Goal: Feedback & Contribution: Contribute content

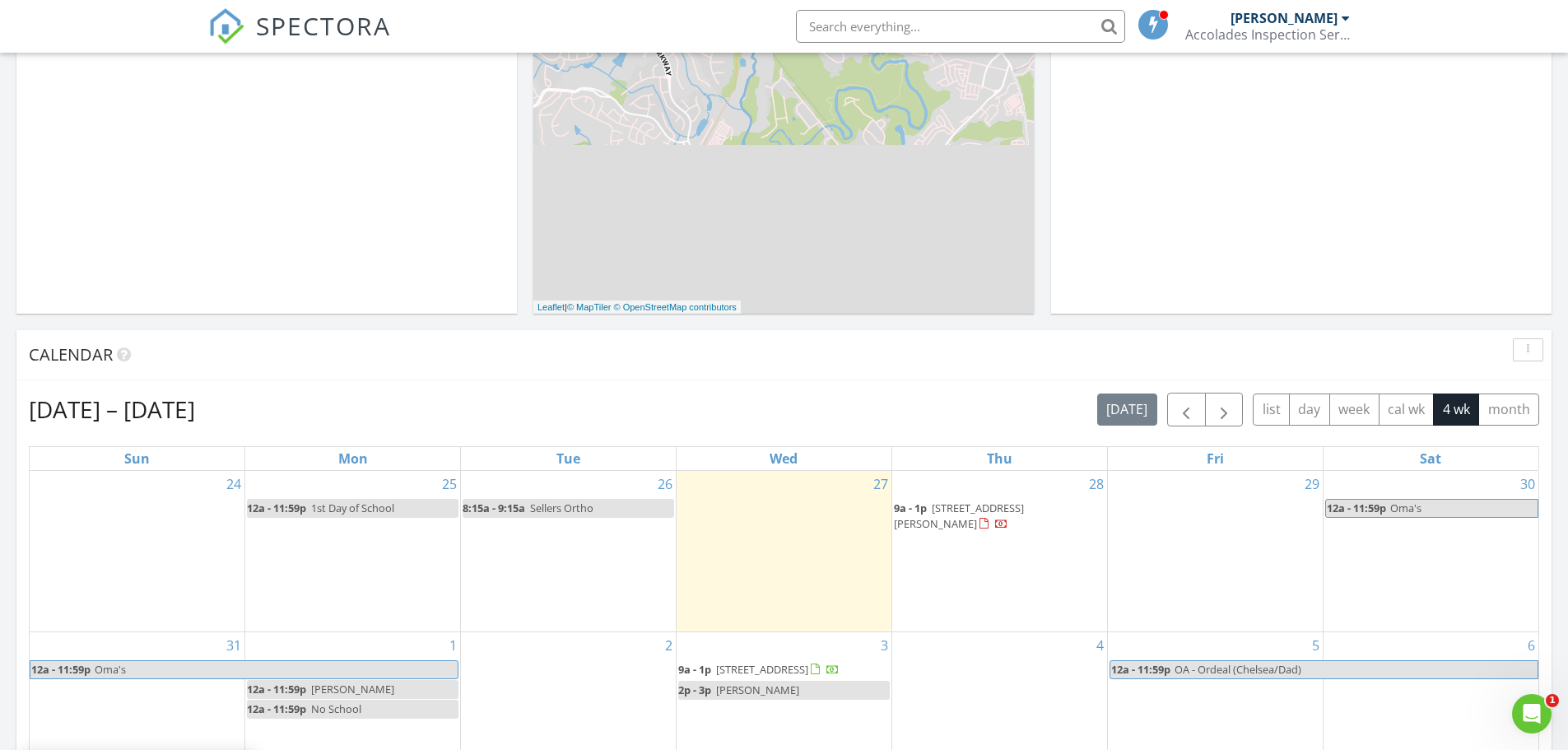
scroll to position [412, 0]
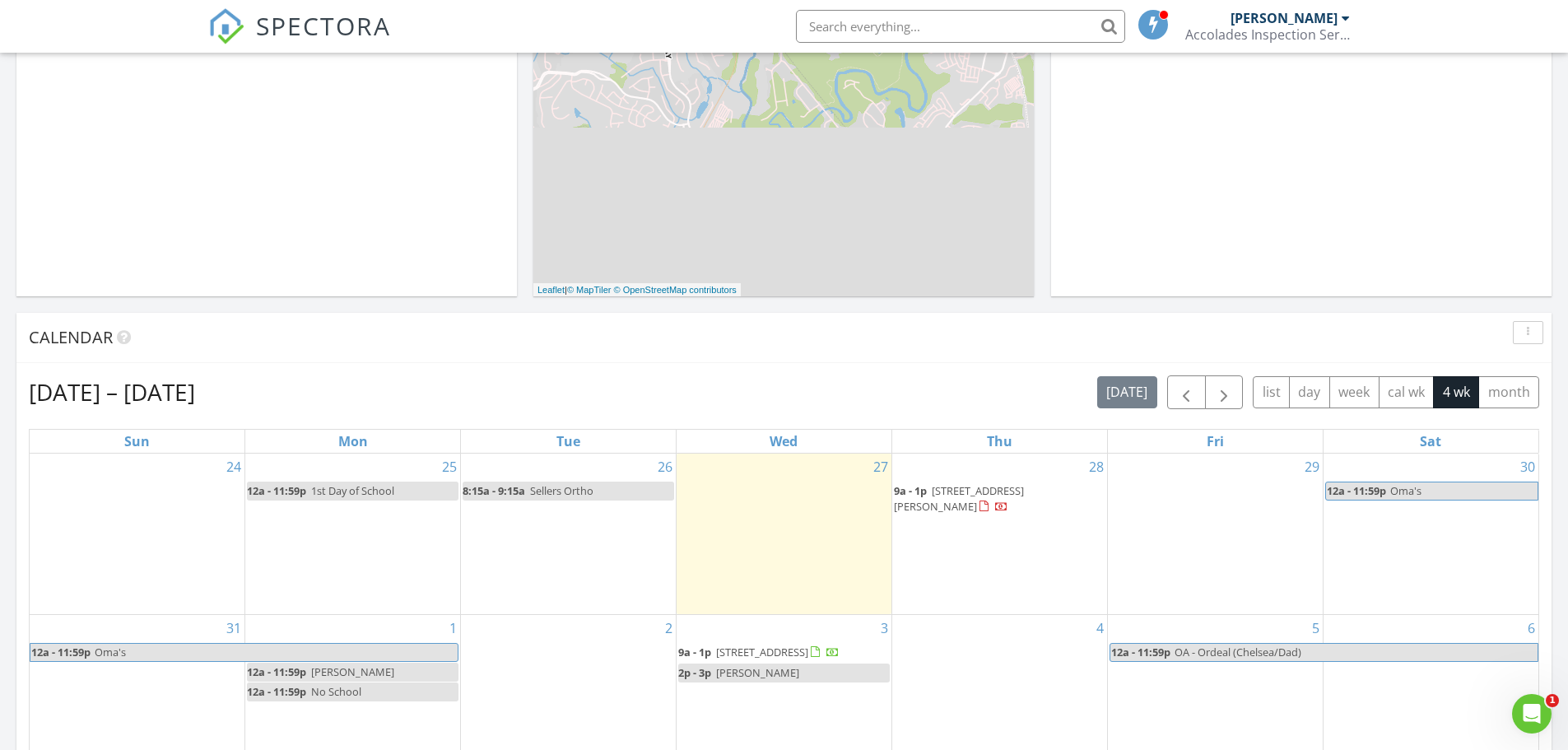
click at [1023, 489] on span "606 Mauney Ave, Kings Mountain 28086" at bounding box center [959, 499] width 130 height 31
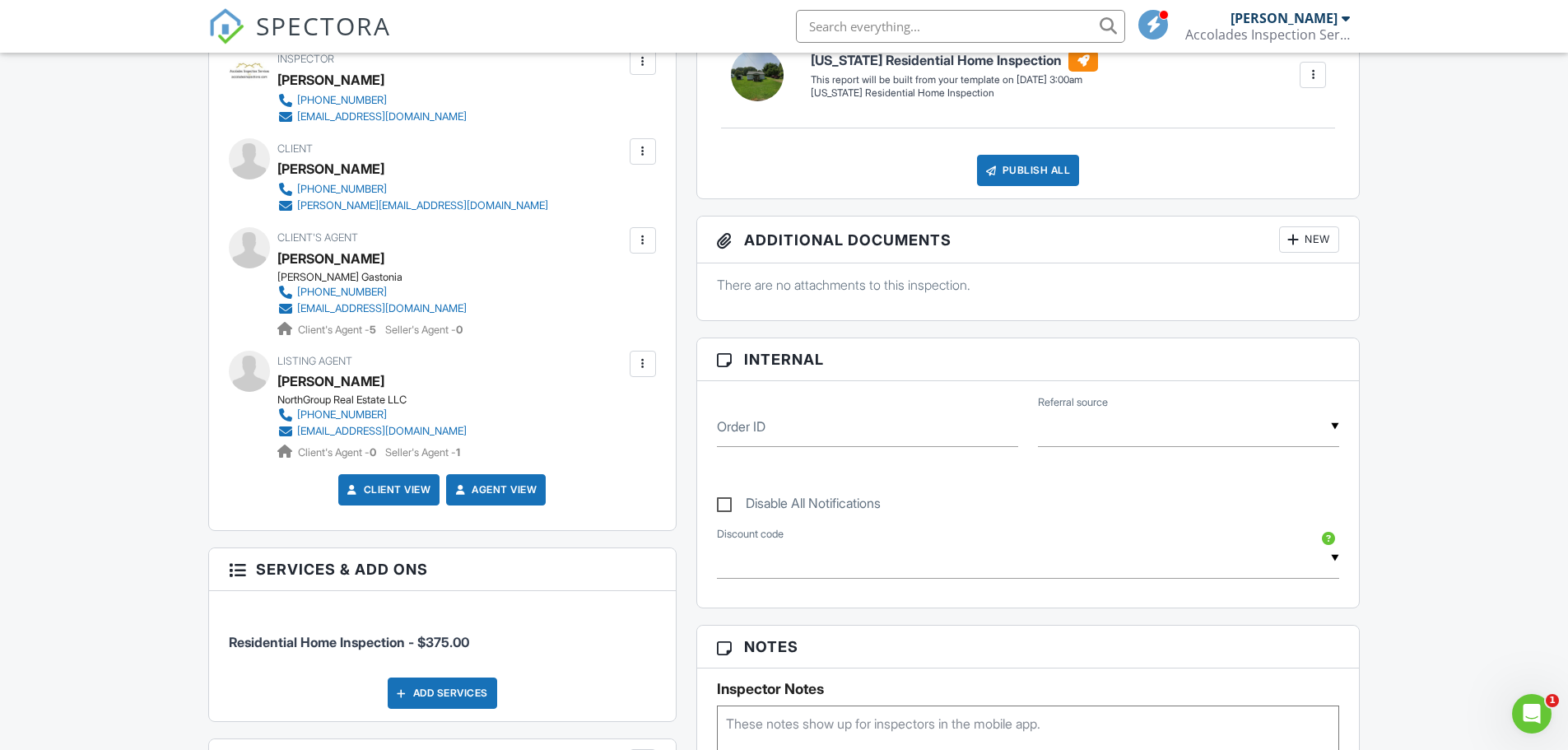
click at [341, 185] on div "704-675-6344" at bounding box center [342, 190] width 90 height 13
click at [641, 145] on div at bounding box center [642, 151] width 16 height 16
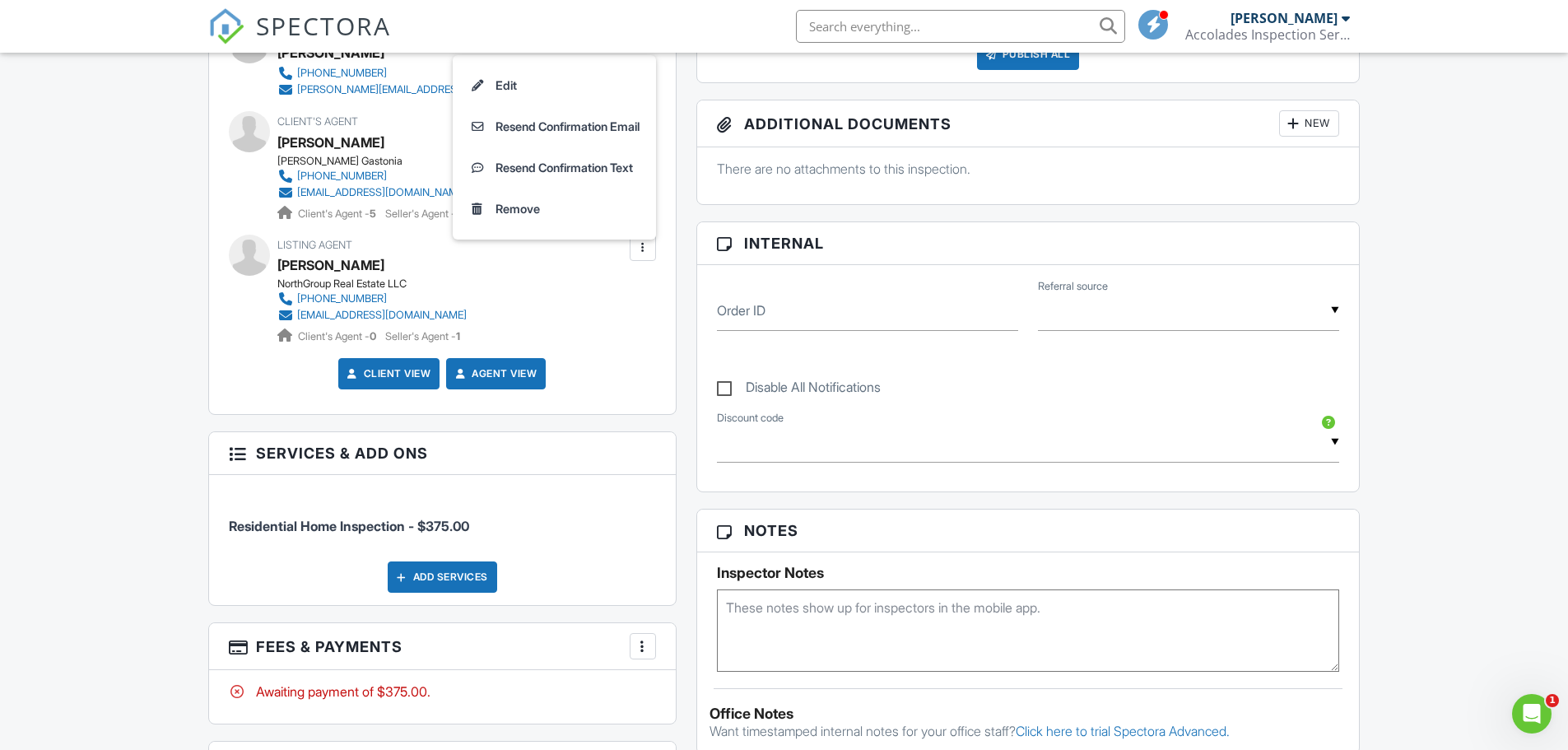
scroll to position [577, 0]
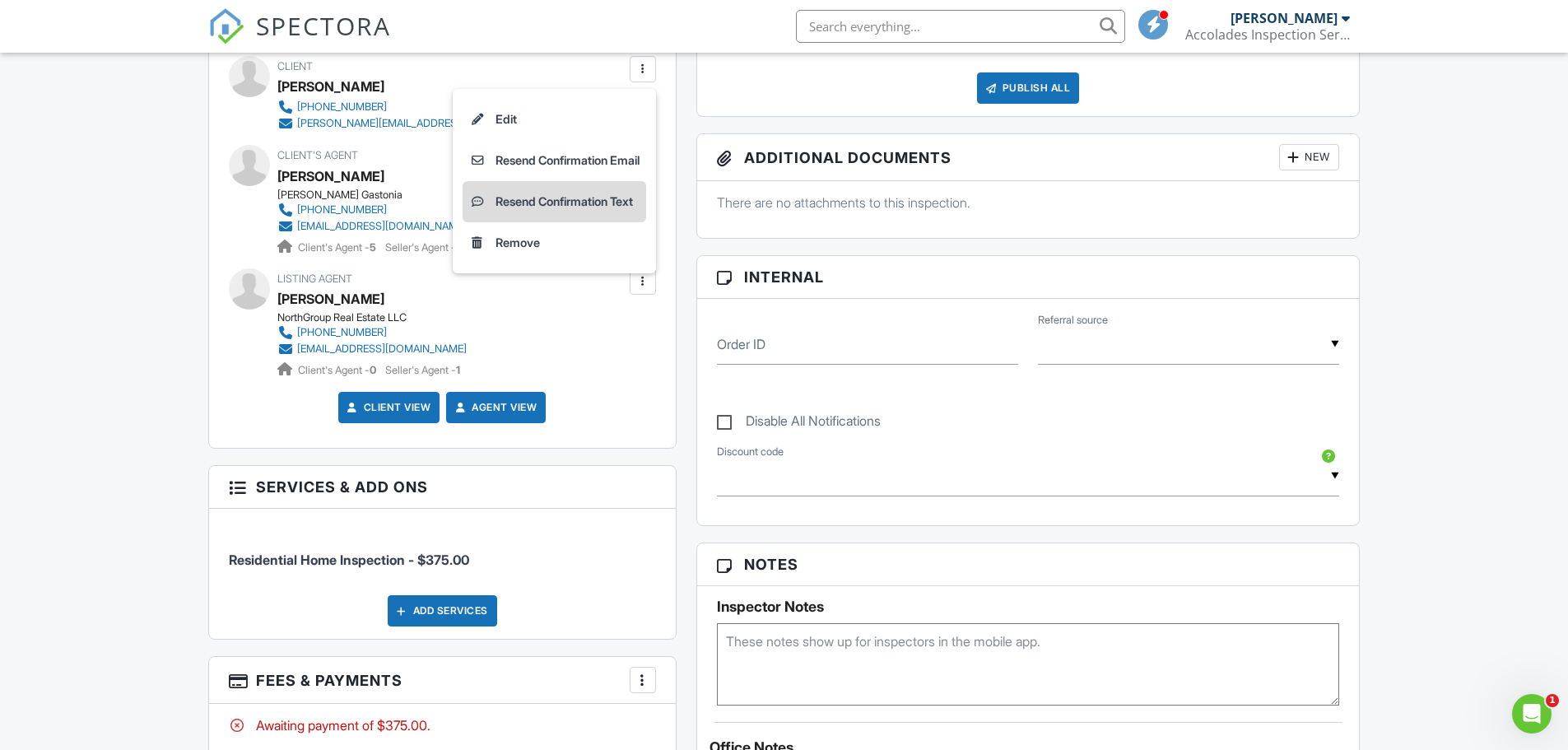
click at [562, 194] on li "Resend Confirmation Text" at bounding box center [554, 201] width 184 height 41
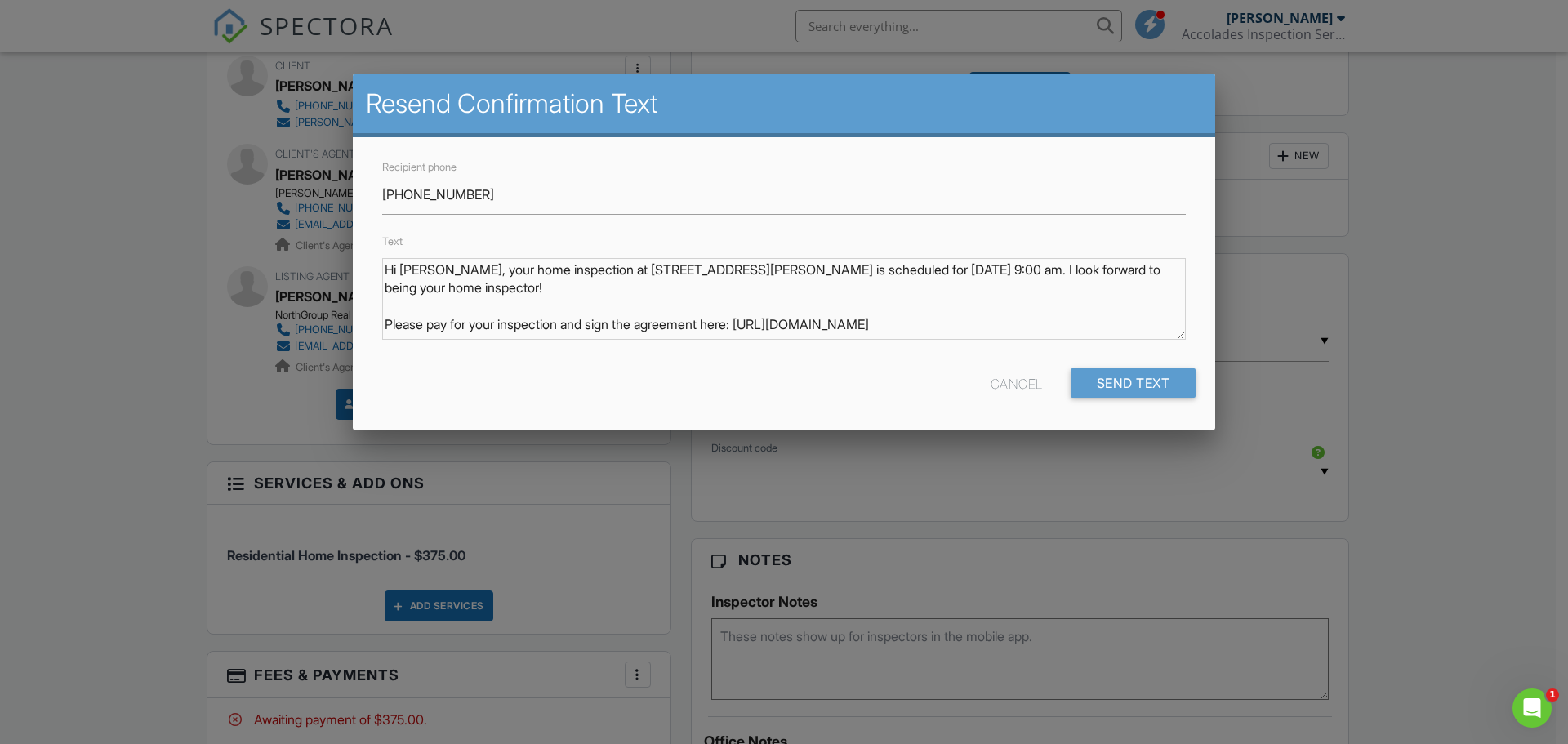
click at [1008, 370] on div "Cancel" at bounding box center [1016, 383] width 52 height 29
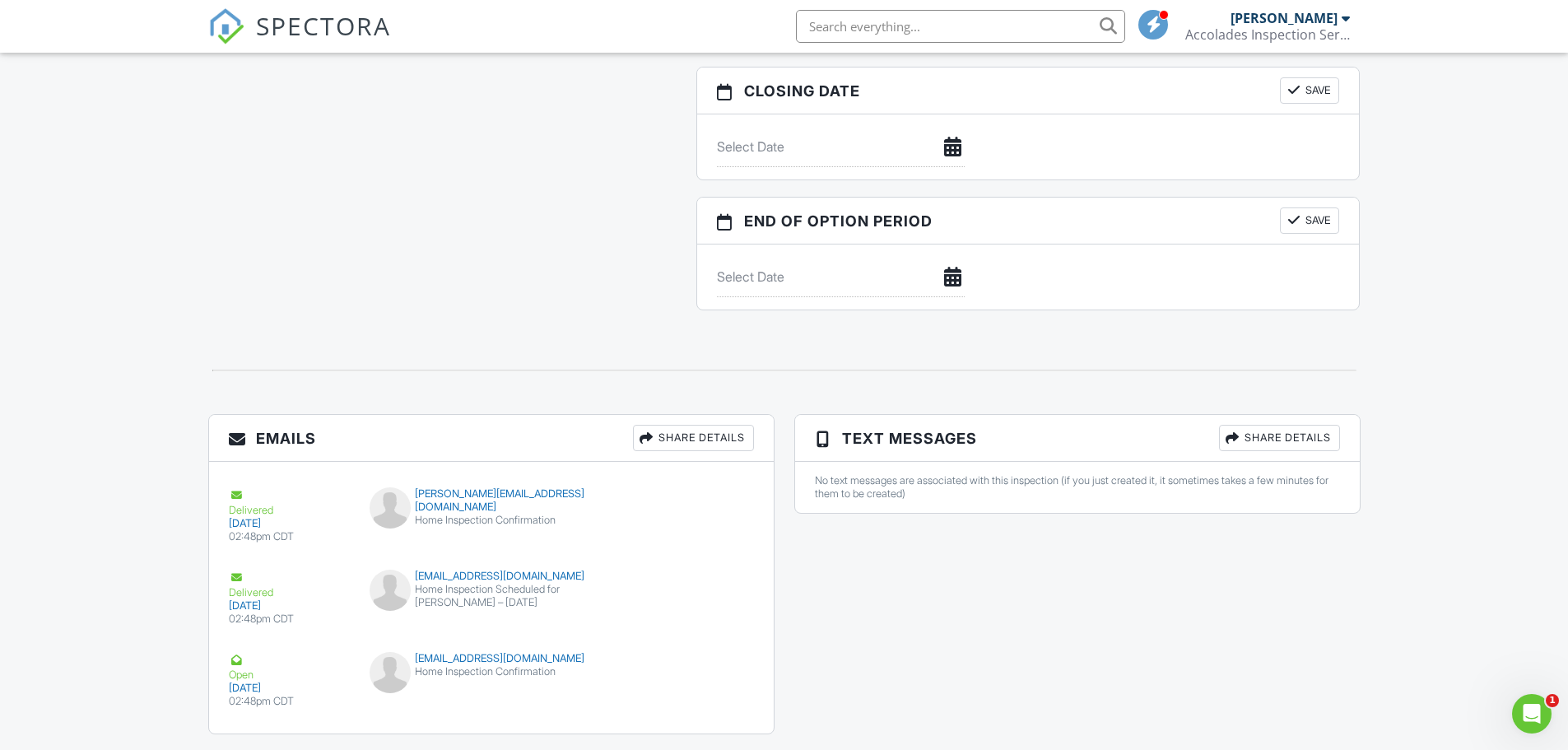
scroll to position [1567, 0]
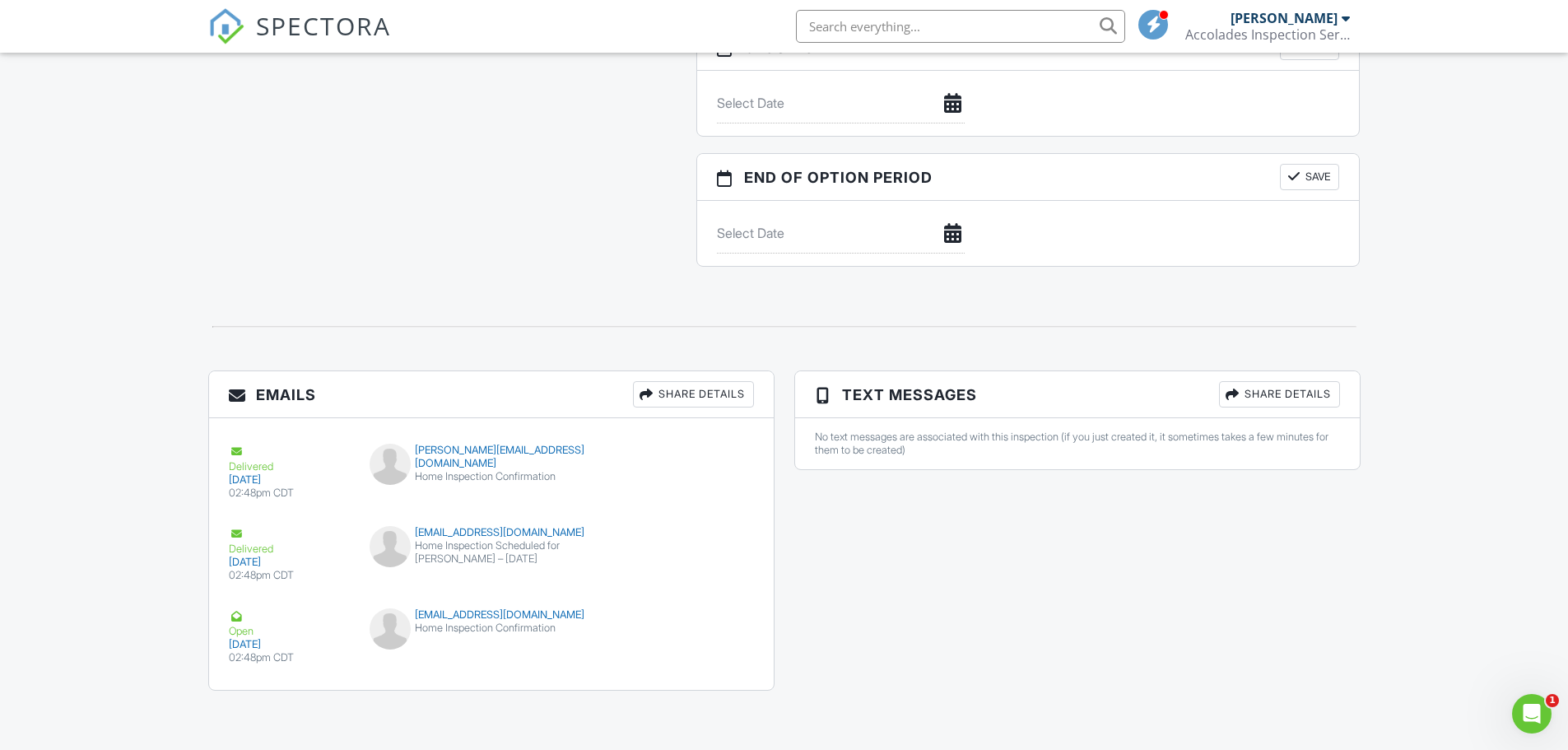
click at [1290, 390] on div "Share Details" at bounding box center [1279, 395] width 121 height 27
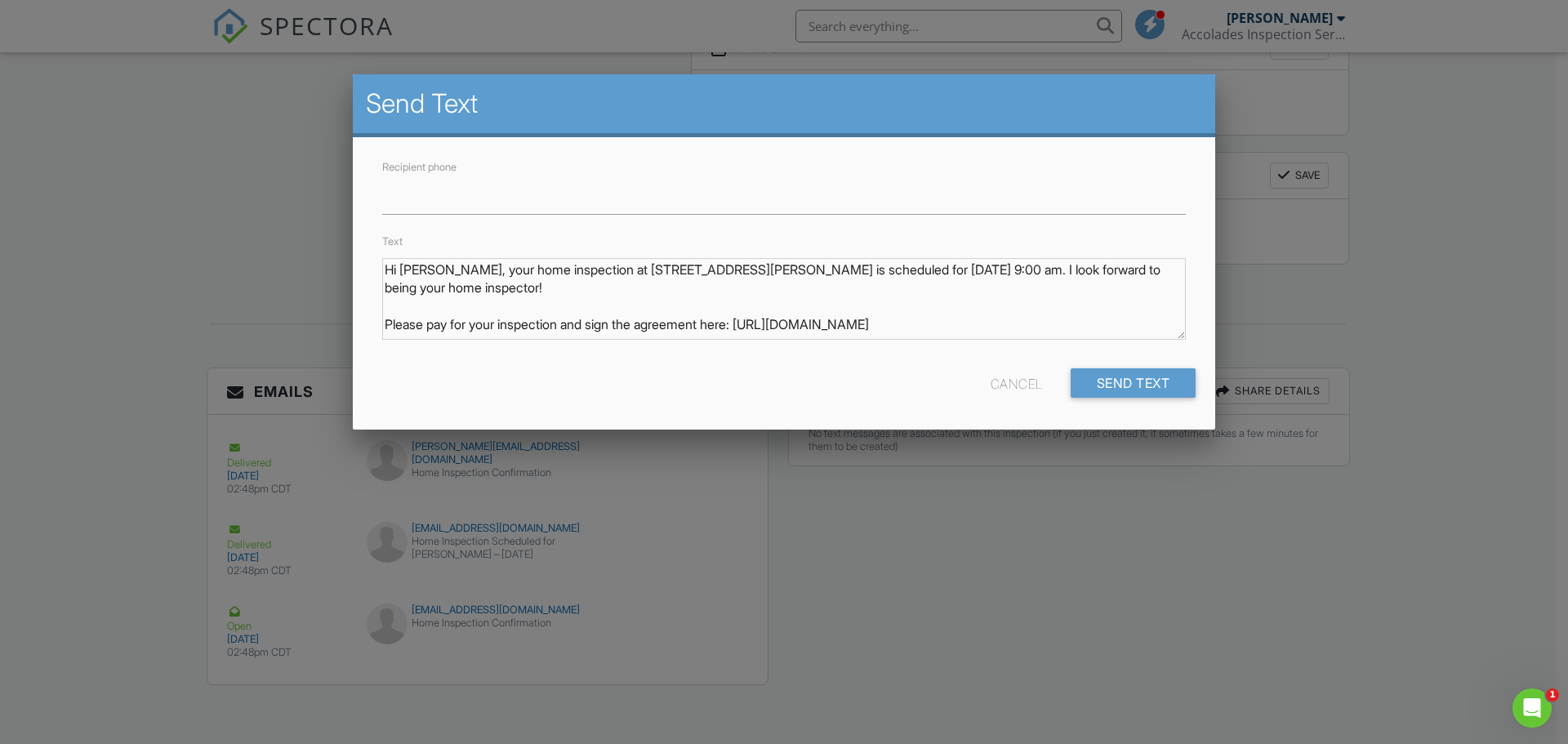
click at [513, 251] on div "Text Hi Owen, your home inspection at 606 Mauney Ave, Kings Mountain, NC 28086 …" at bounding box center [784, 291] width 823 height 121
click at [4, 169] on div at bounding box center [784, 383] width 1568 height 930
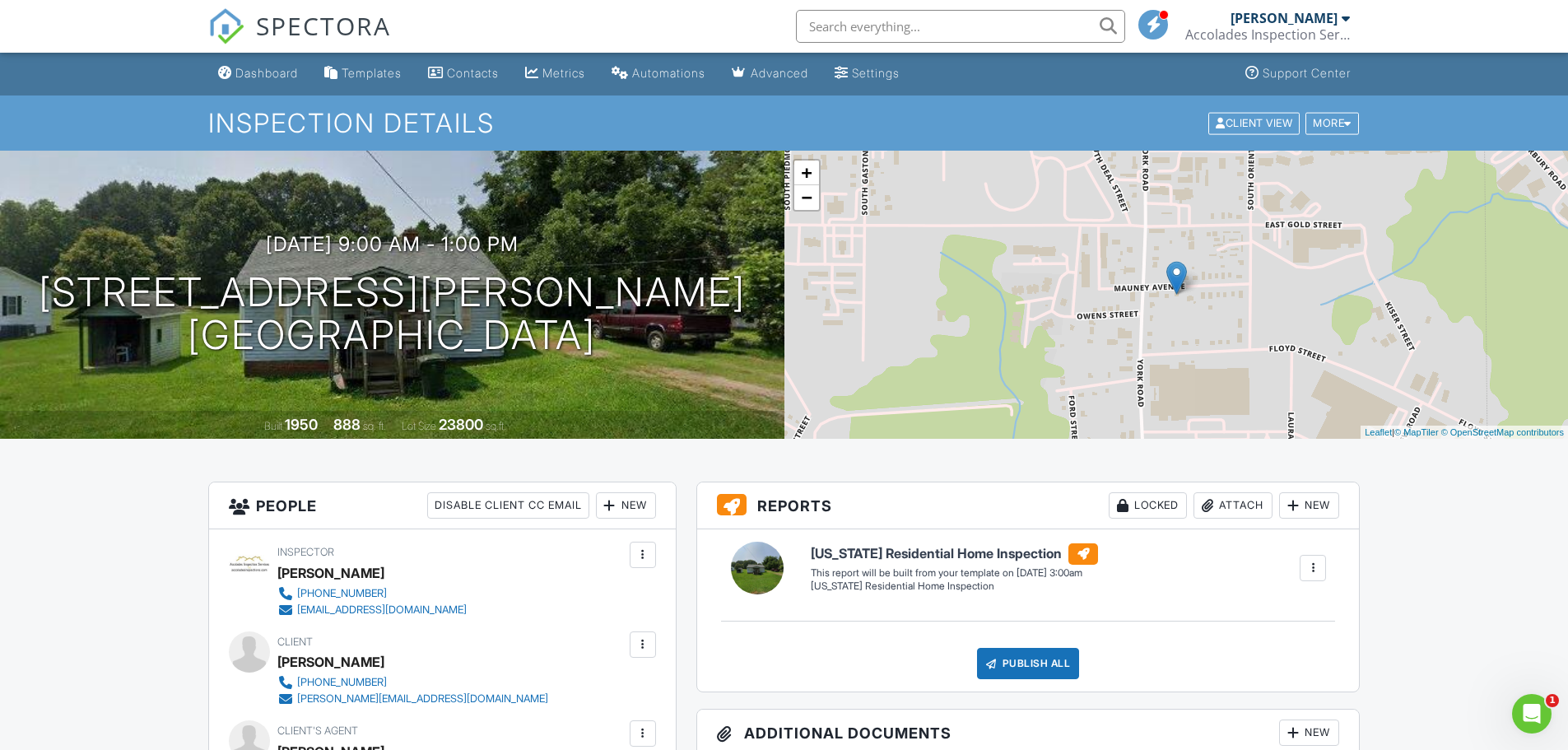
scroll to position [0, 0]
click at [900, 78] on div "Settings" at bounding box center [876, 74] width 48 height 14
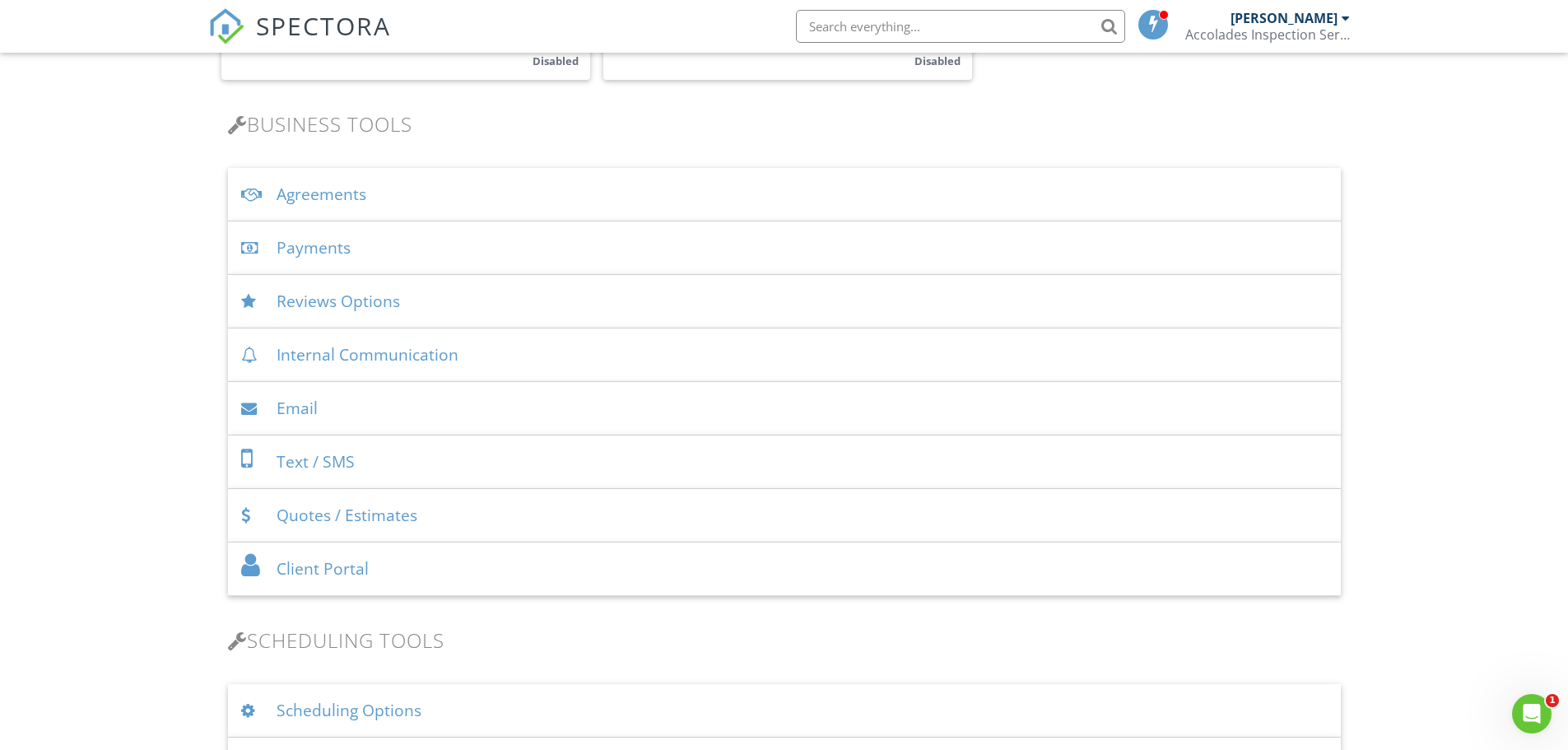
click at [279, 459] on div "Text / SMS" at bounding box center [784, 463] width 1112 height 54
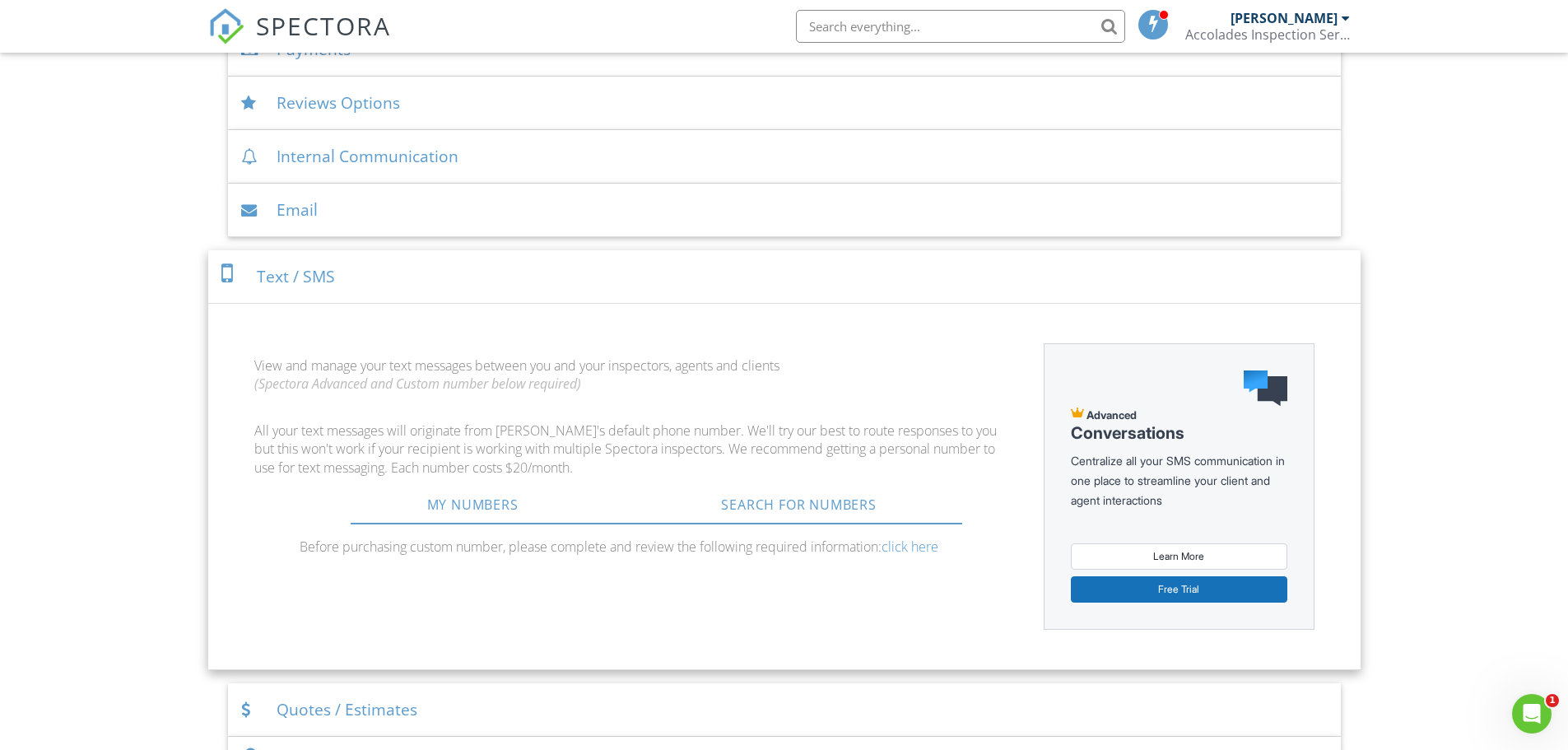
scroll to position [577, 0]
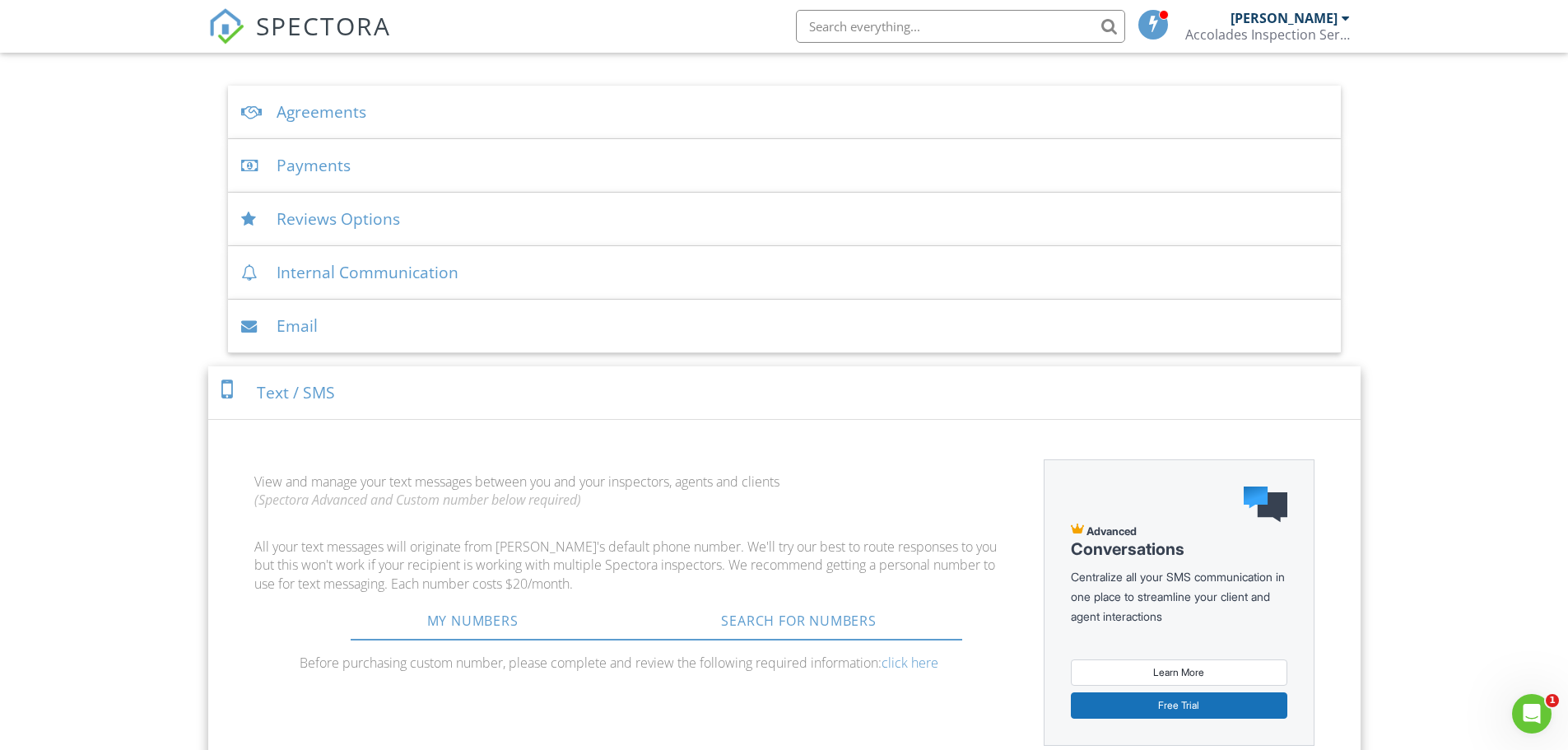
click at [305, 328] on div "Email" at bounding box center [784, 327] width 1112 height 54
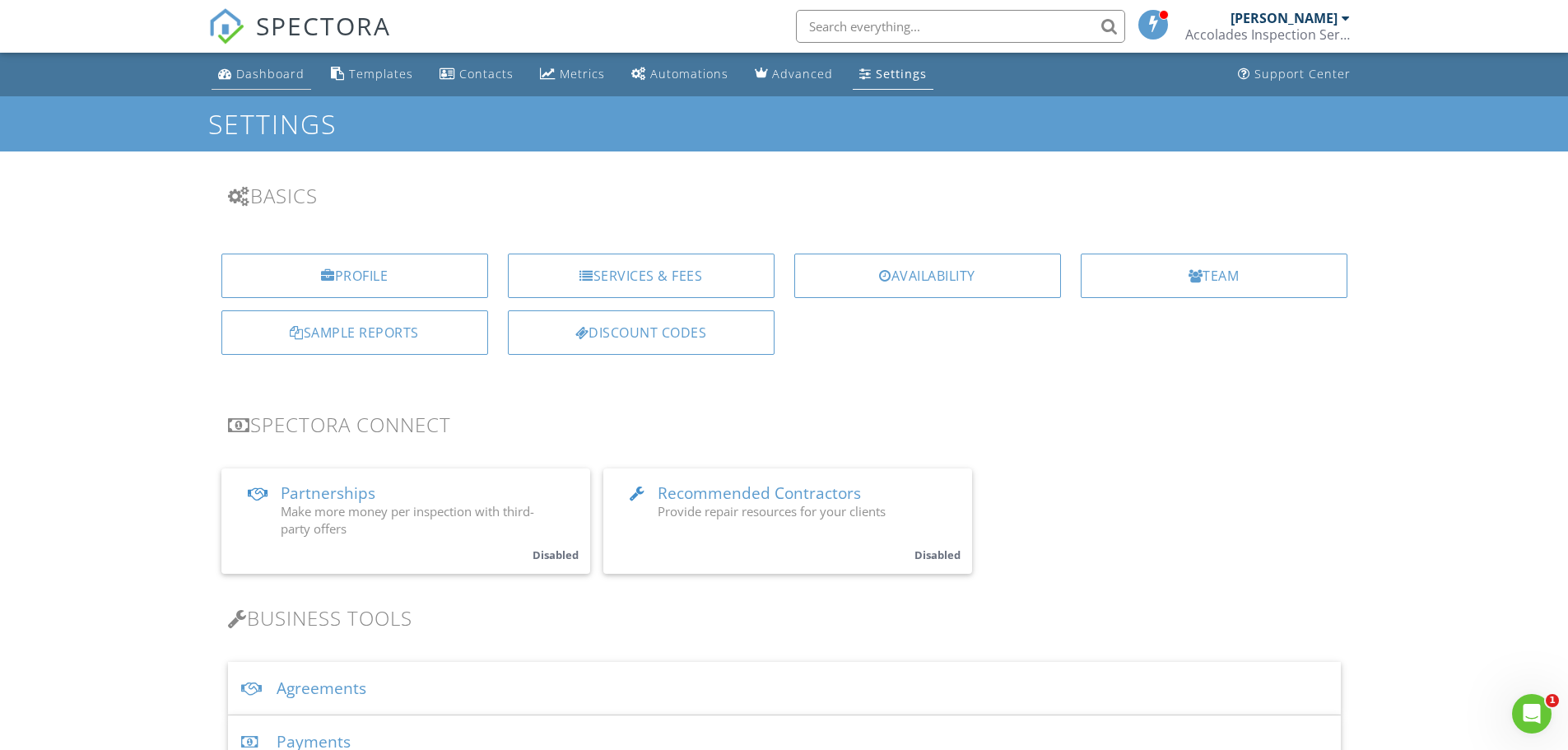
scroll to position [2249, 0]
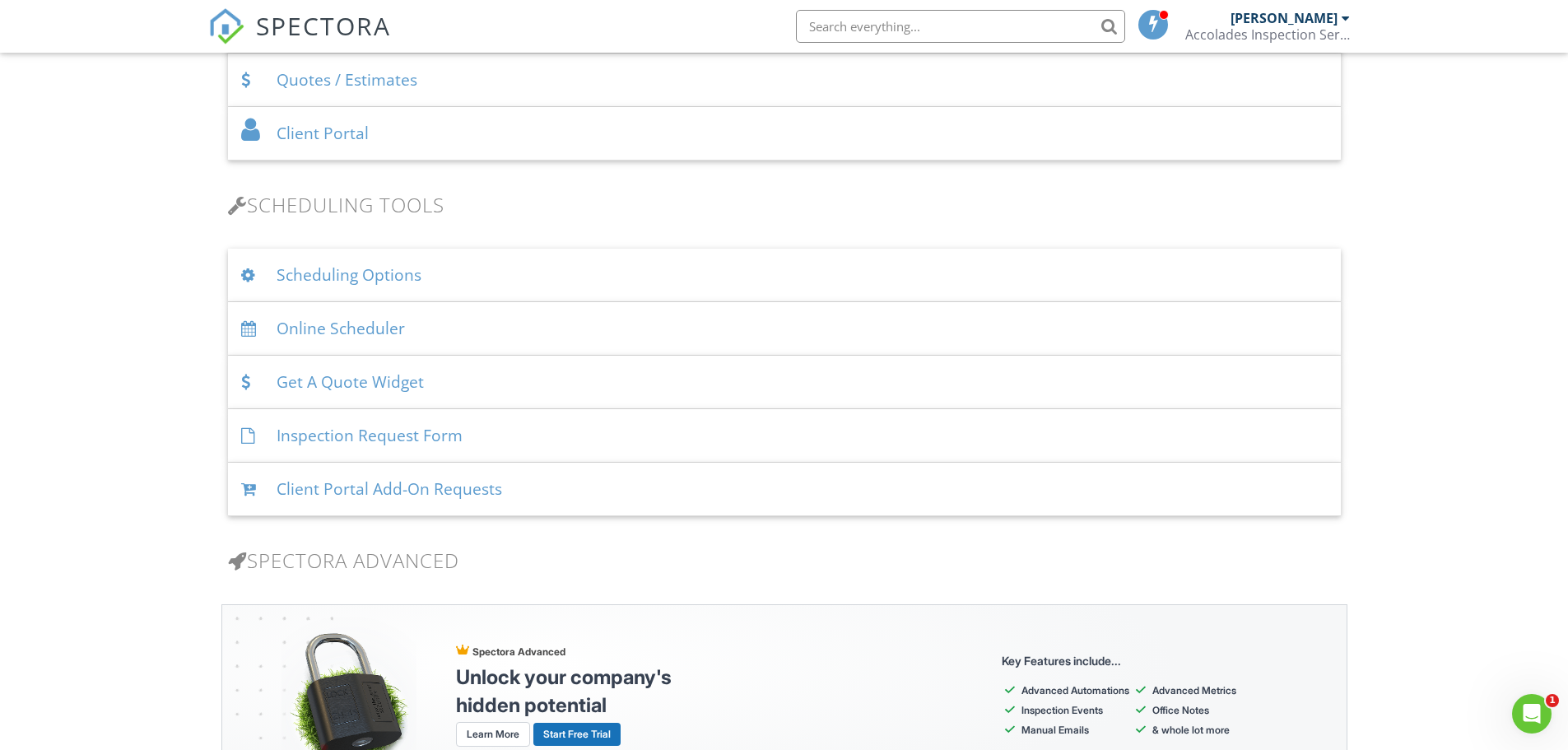
scroll to position [494, 0]
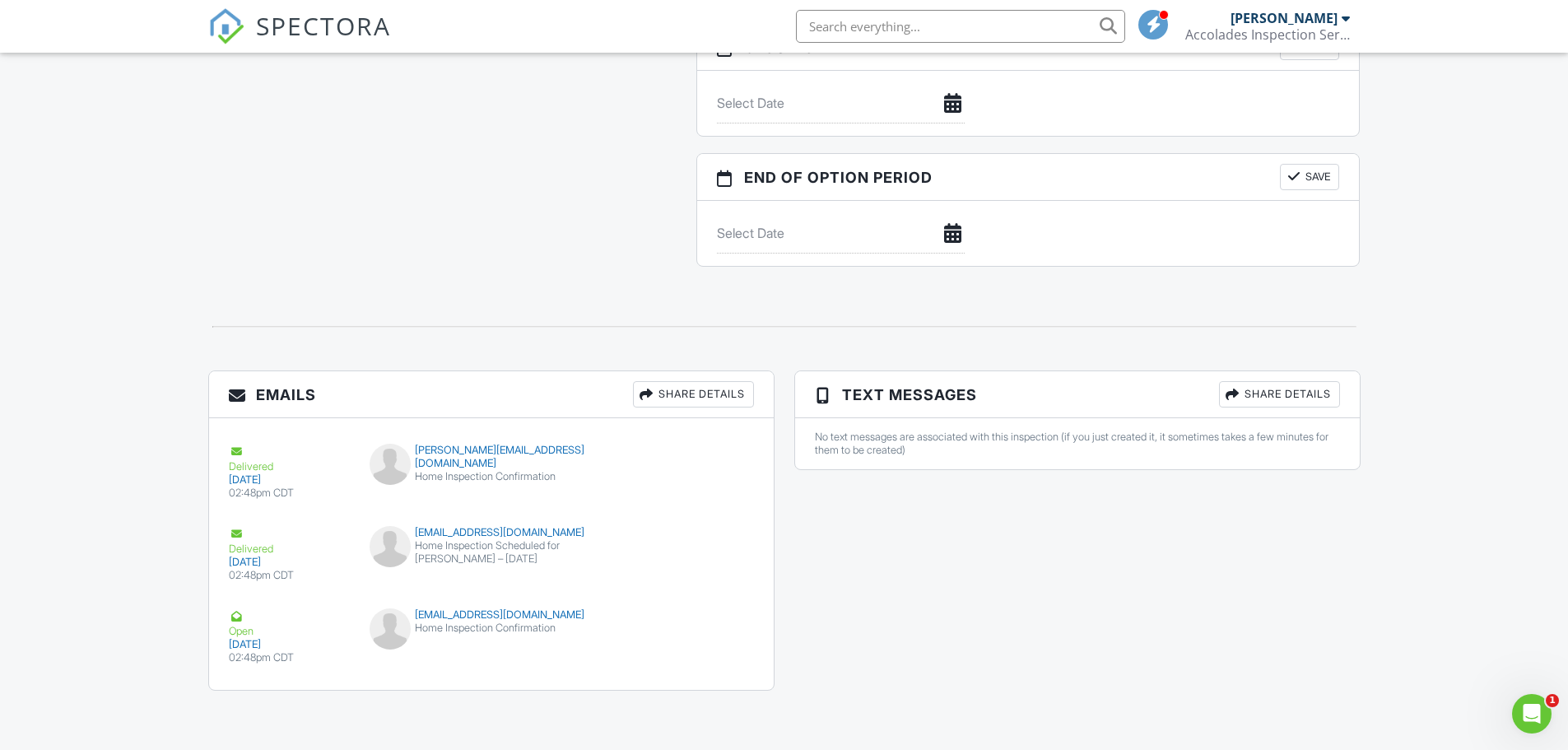
click at [1322, 388] on div "Share Details" at bounding box center [1279, 395] width 121 height 27
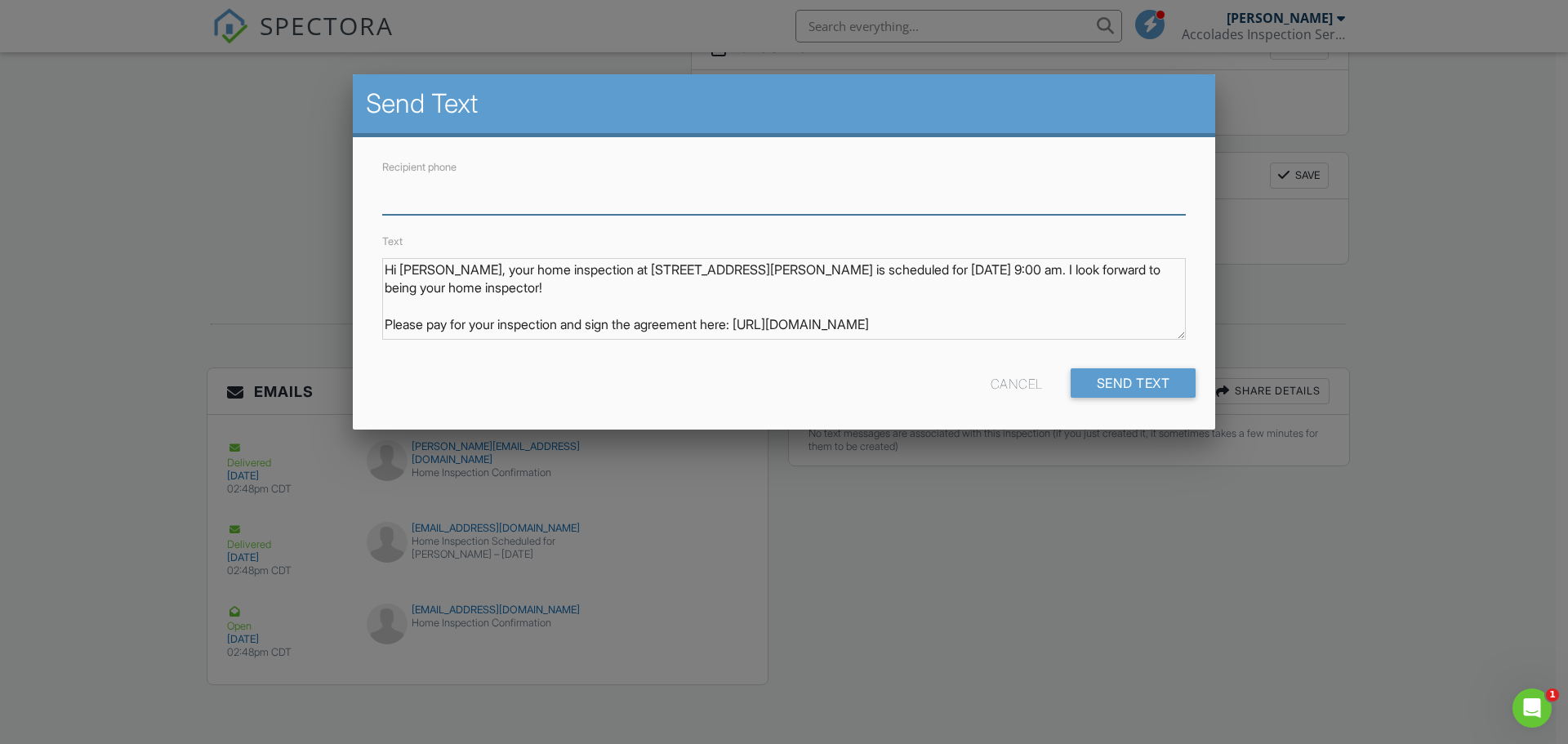
paste input "Numerous repairs and replacements of structural members were observed, particul…"
type input "Numerous repairs and replacements of structural members were observed, particul…"
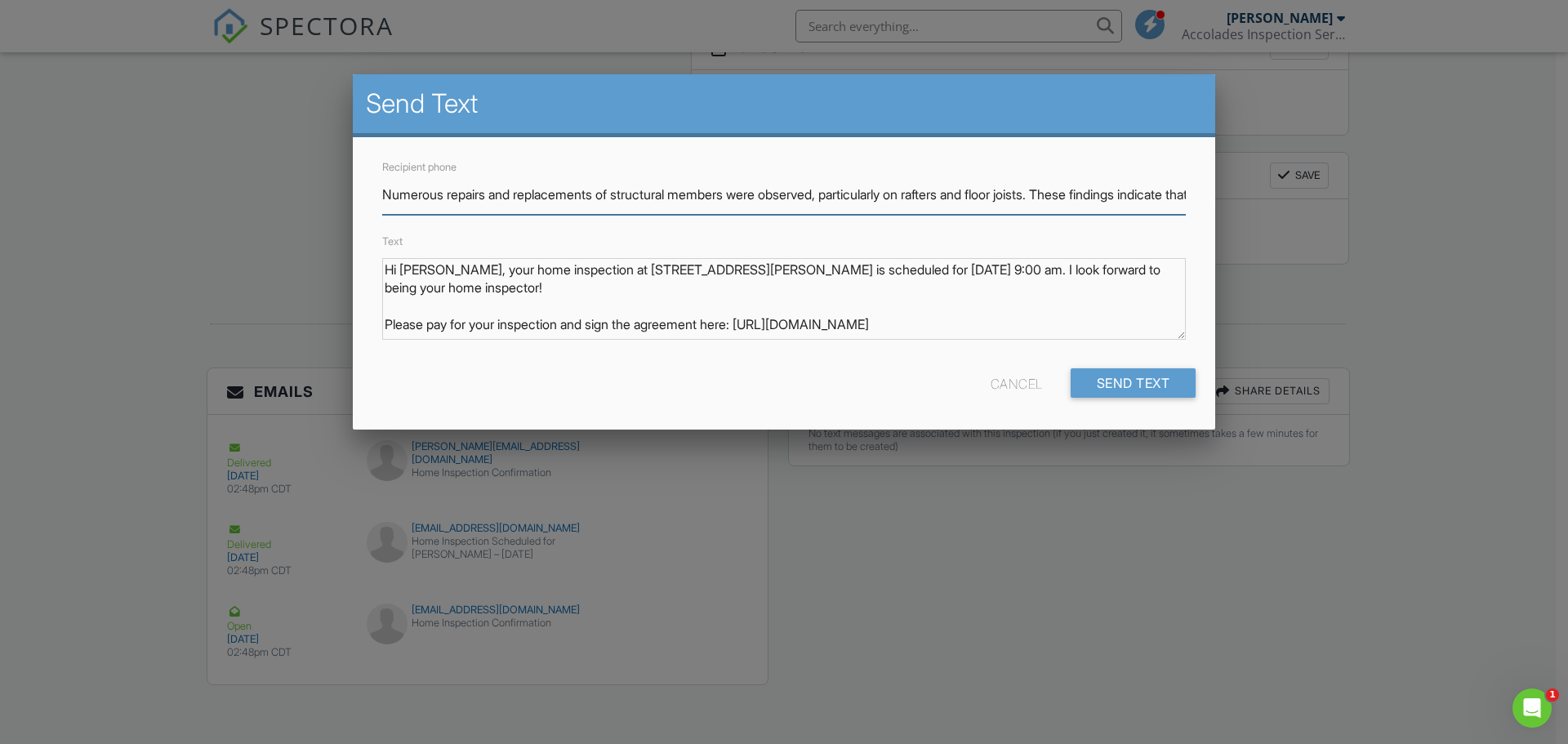
scroll to position [0, 3107]
click at [564, 195] on input "Numerous repairs and replacements of structural members were observed, particul…" at bounding box center [784, 195] width 803 height 40
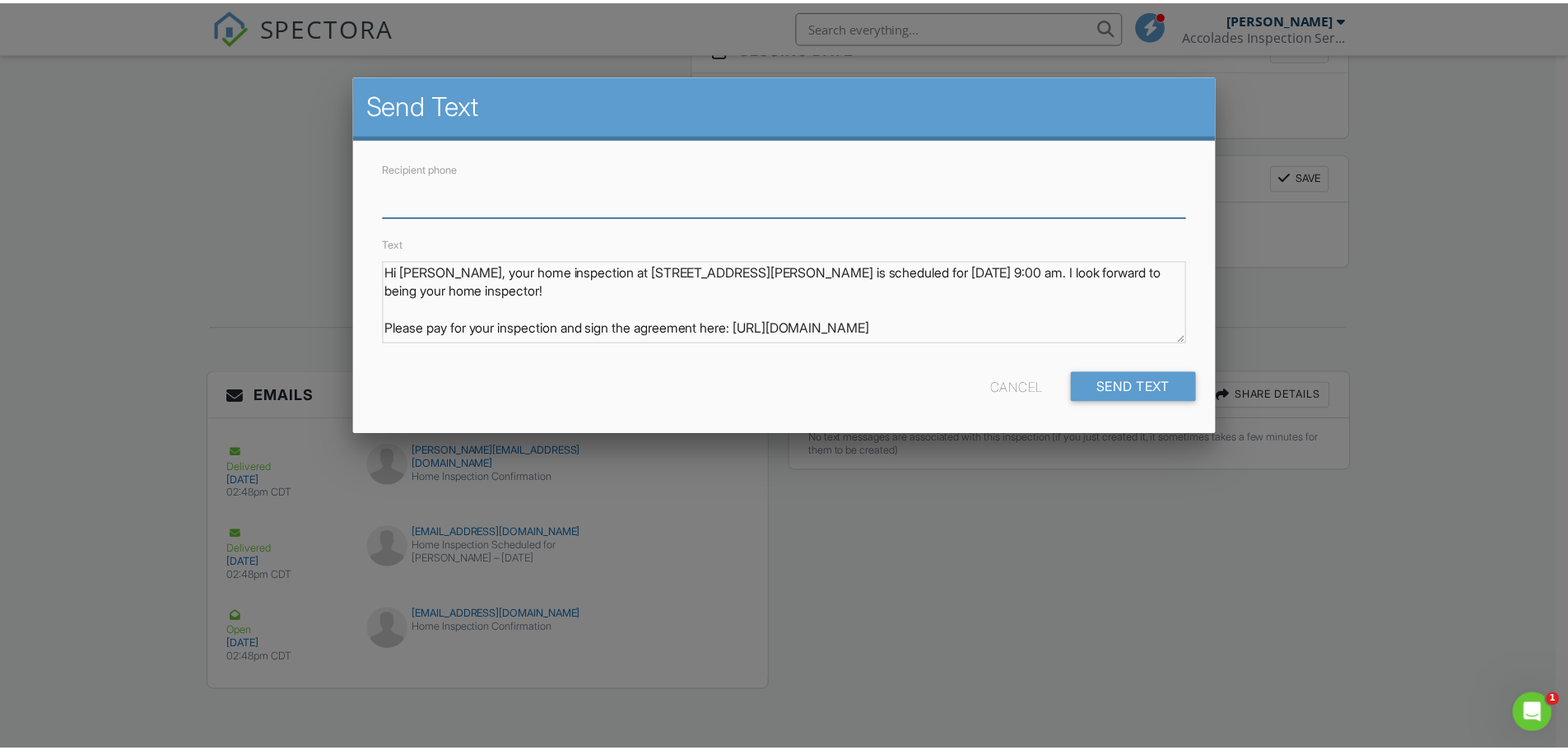
scroll to position [0, 0]
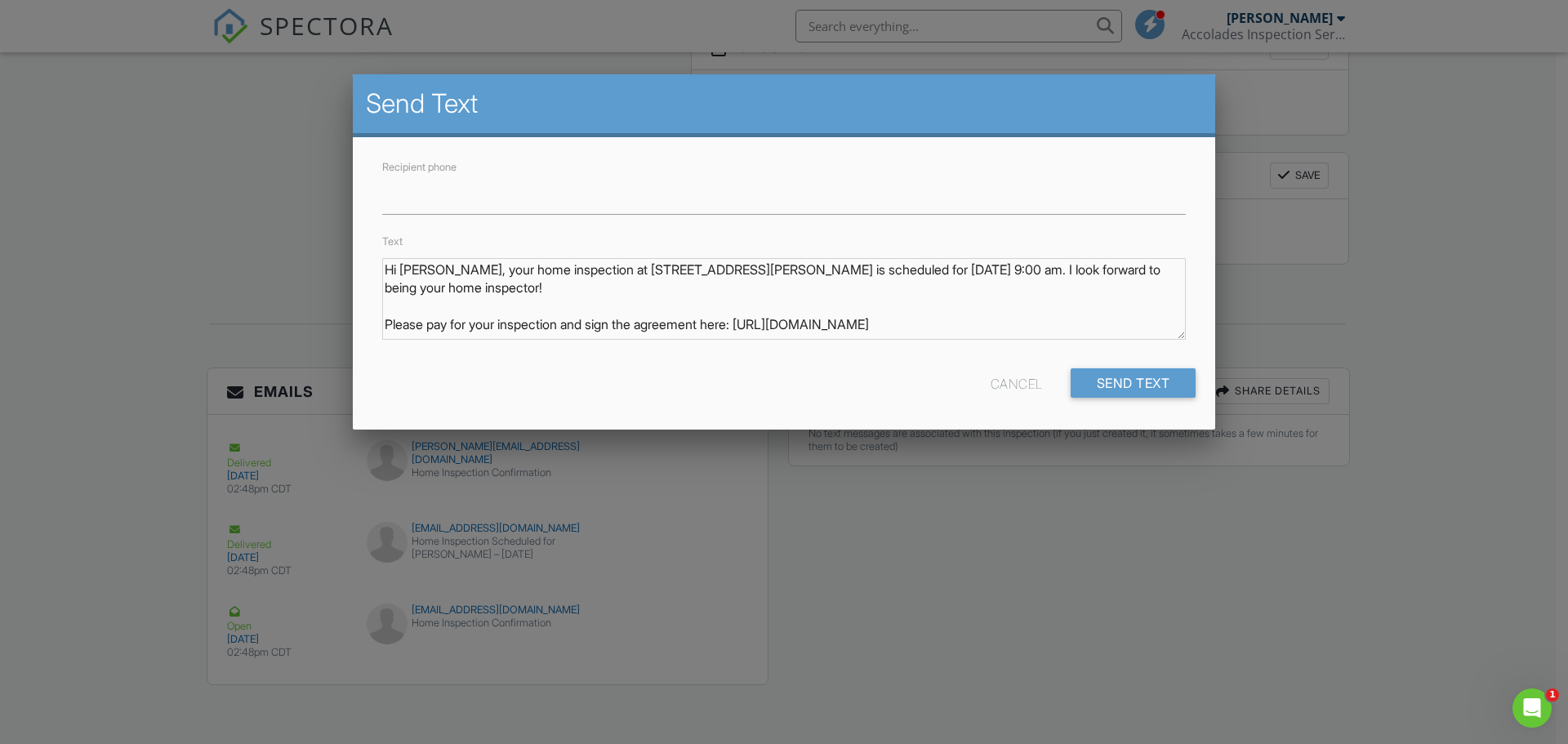
click at [992, 385] on div "Cancel" at bounding box center [1016, 383] width 52 height 29
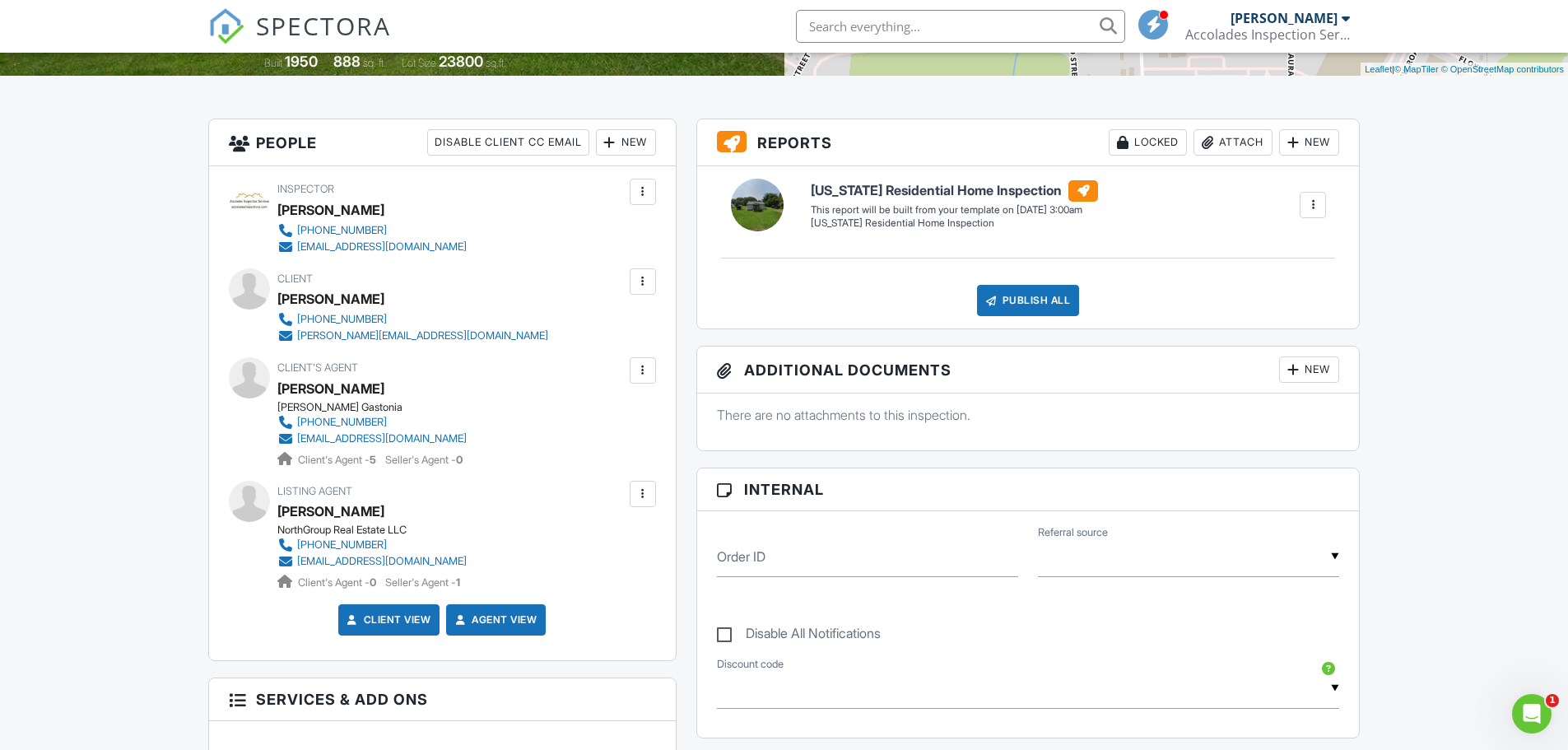
scroll to position [331, 0]
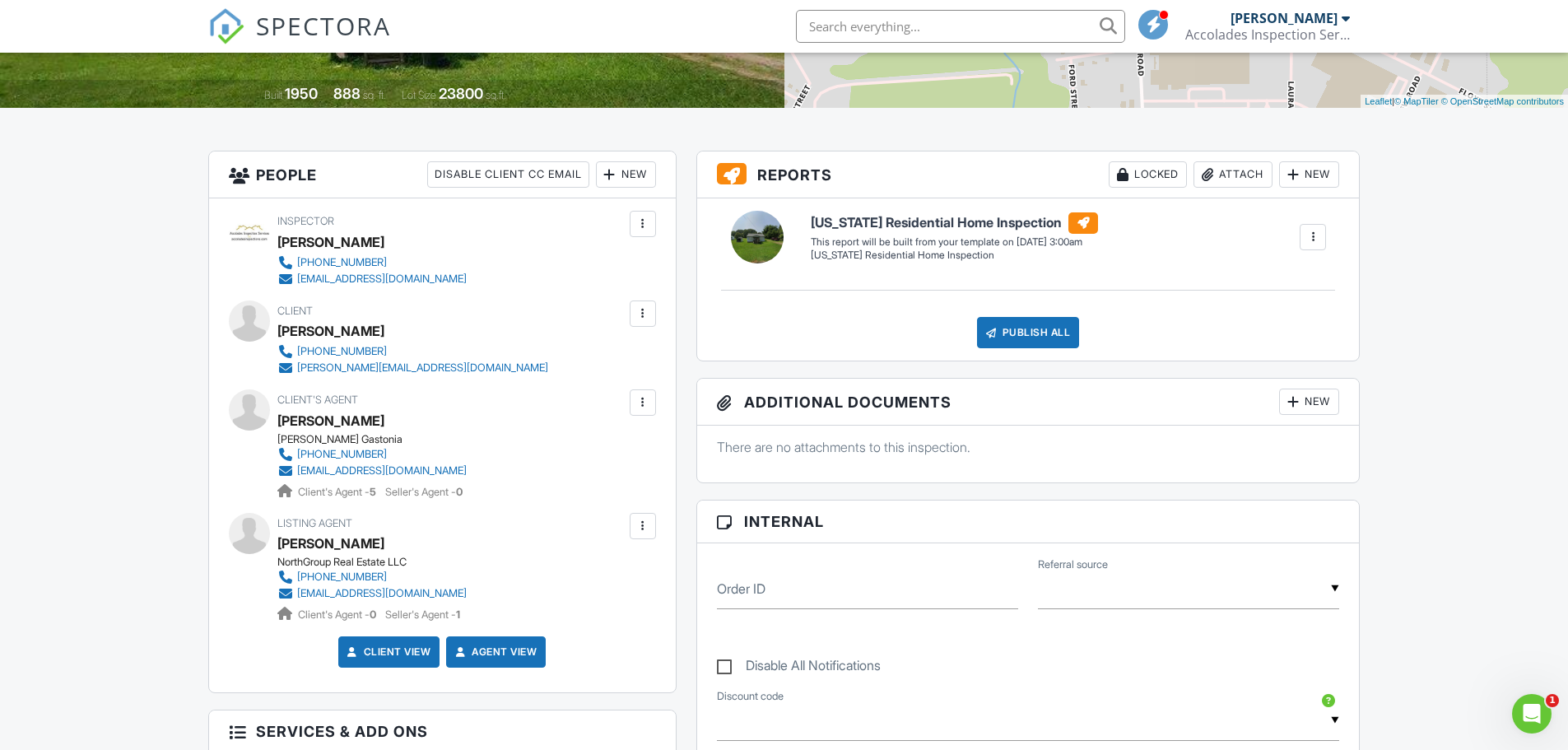
drag, startPoint x: 351, startPoint y: 349, endPoint x: 406, endPoint y: 320, distance: 62.2
click at [406, 320] on div "Owen Prince" at bounding box center [419, 331] width 284 height 25
click at [396, 349] on link "704-675-6344" at bounding box center [413, 351] width 271 height 16
drag, startPoint x: 260, startPoint y: 347, endPoint x: 307, endPoint y: 355, distance: 47.7
click at [307, 355] on div "Client Owen Prince 704-675-6344 owen.kmhs@gmail.com" at bounding box center [442, 338] width 427 height 76
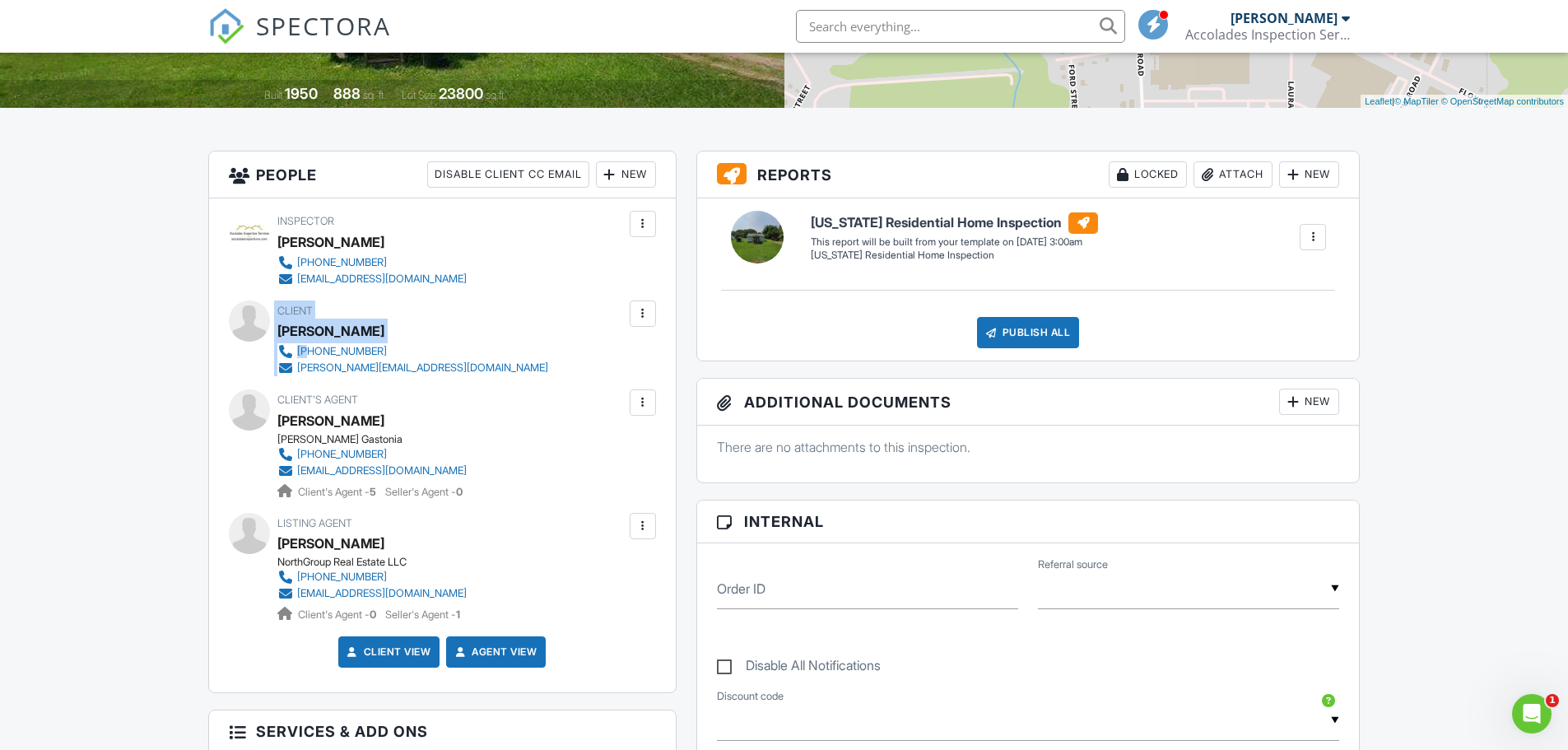
click at [381, 346] on link "704-675-6344" at bounding box center [413, 351] width 271 height 16
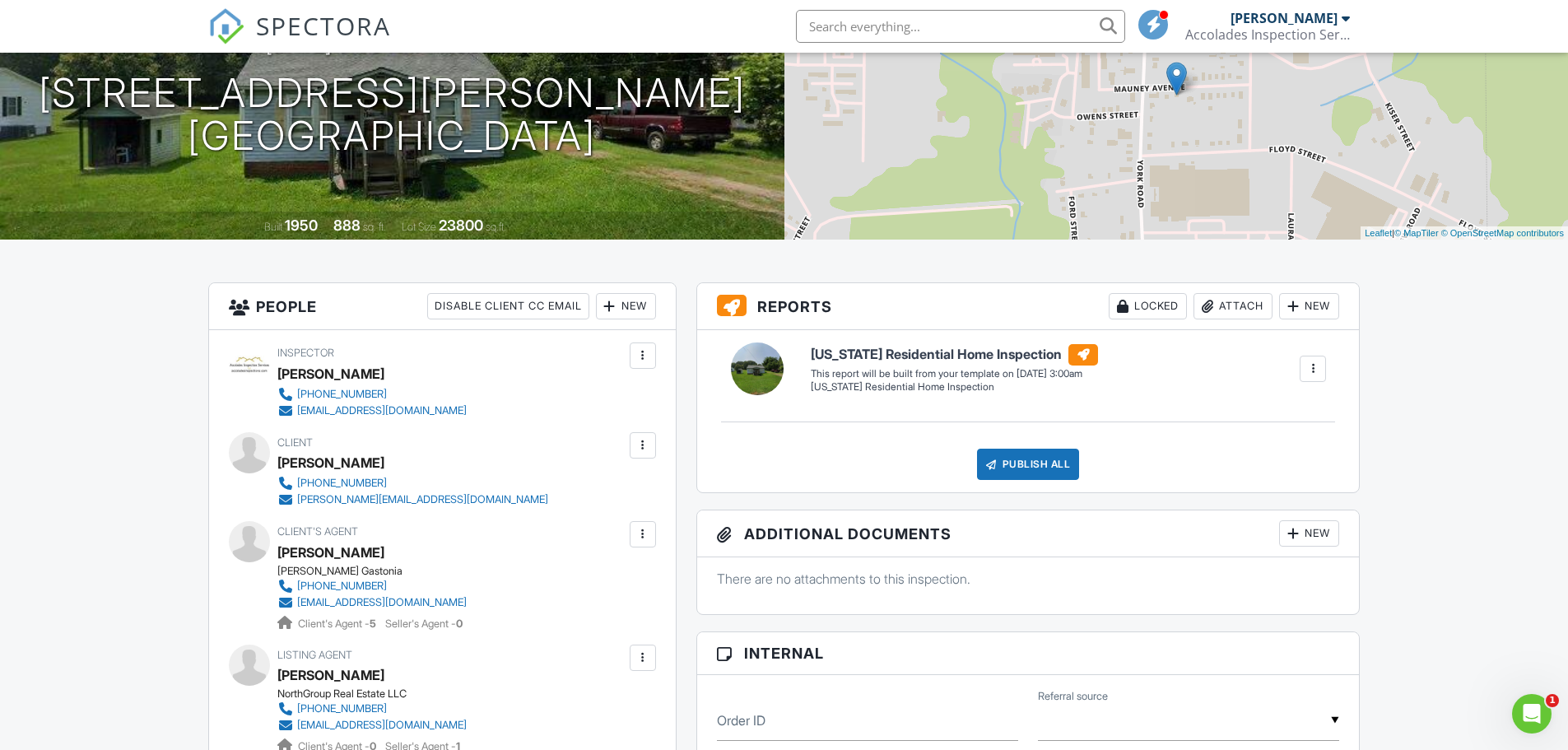
scroll to position [0, 0]
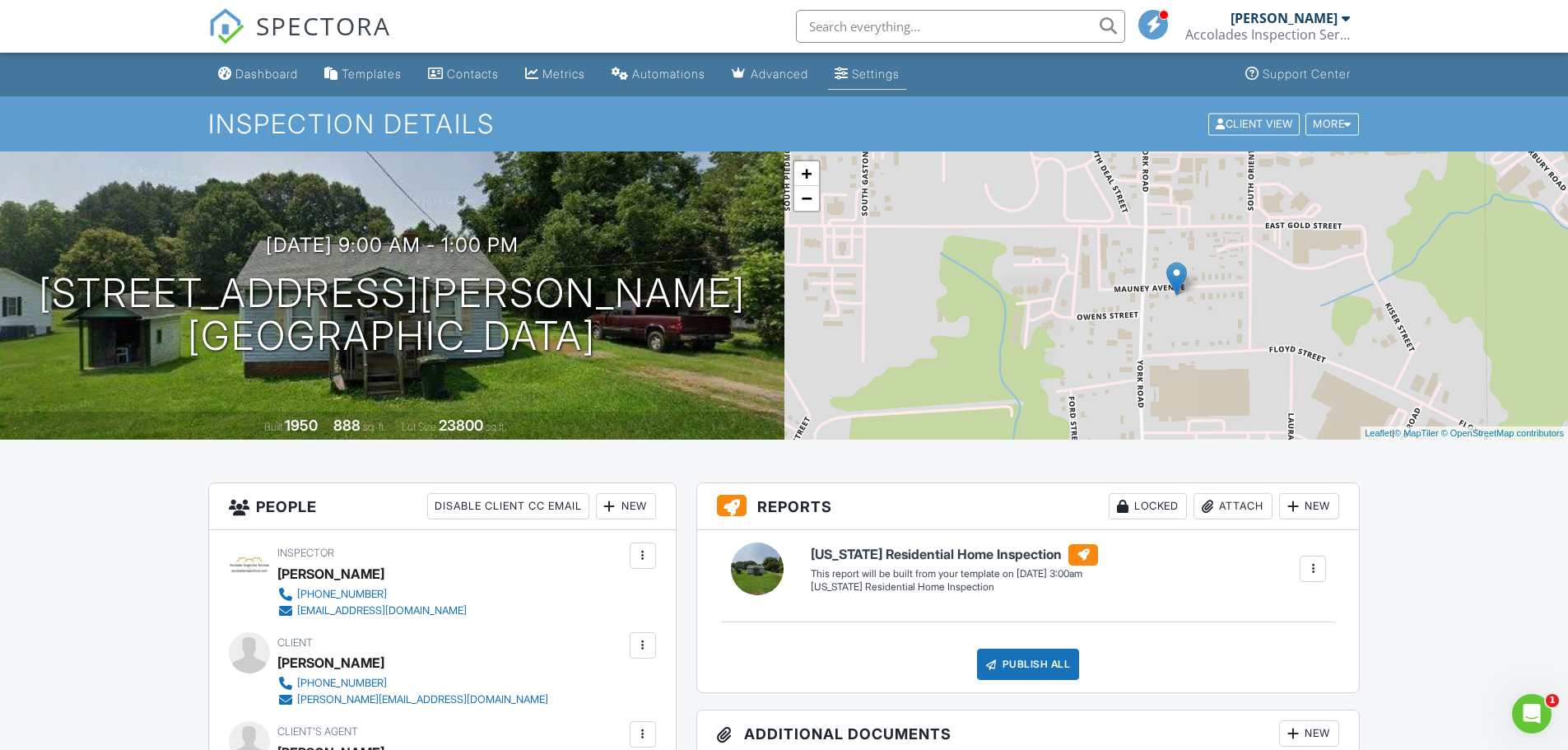
click at [888, 69] on div "Settings" at bounding box center [876, 74] width 48 height 14
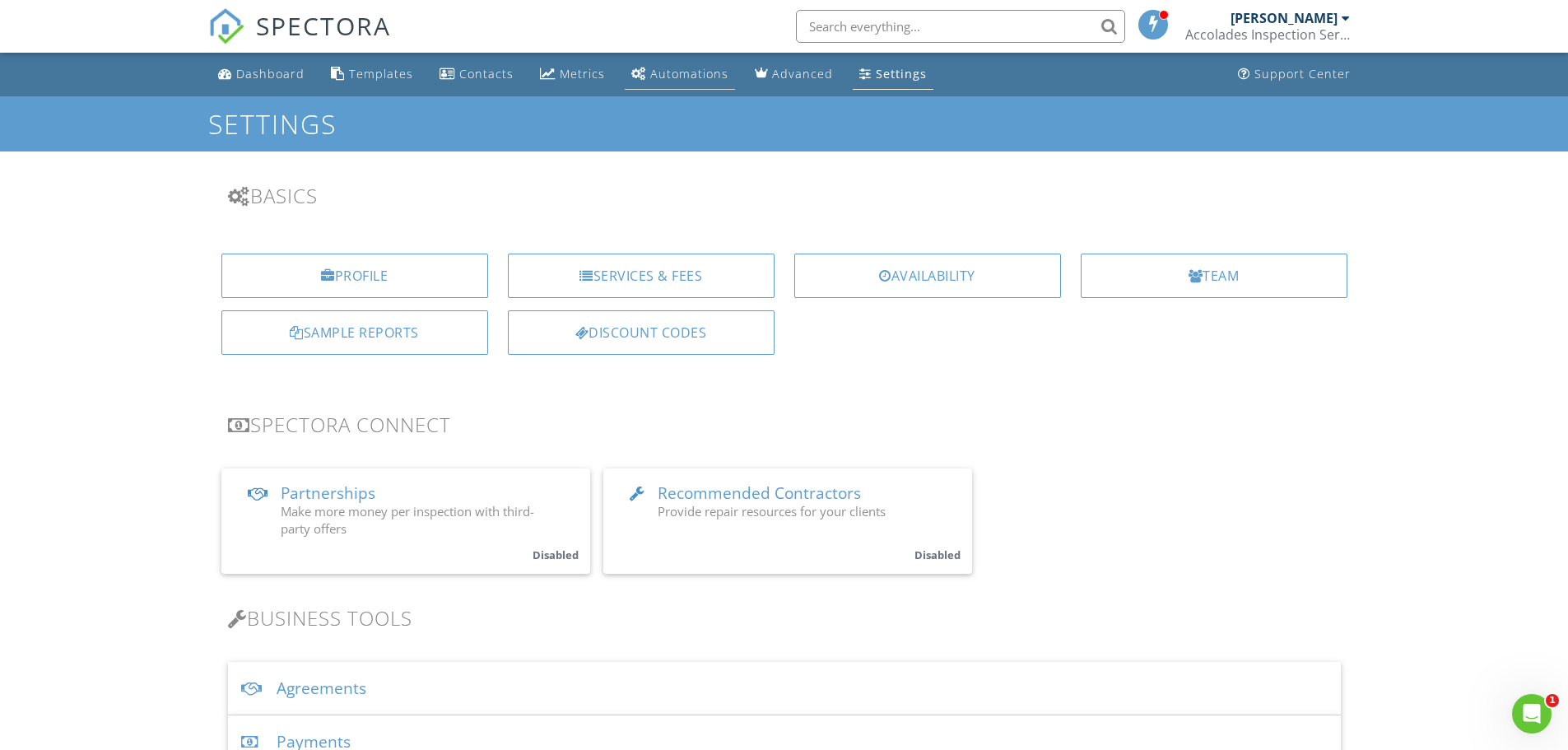
click at [650, 72] on div "Automations" at bounding box center [689, 74] width 78 height 15
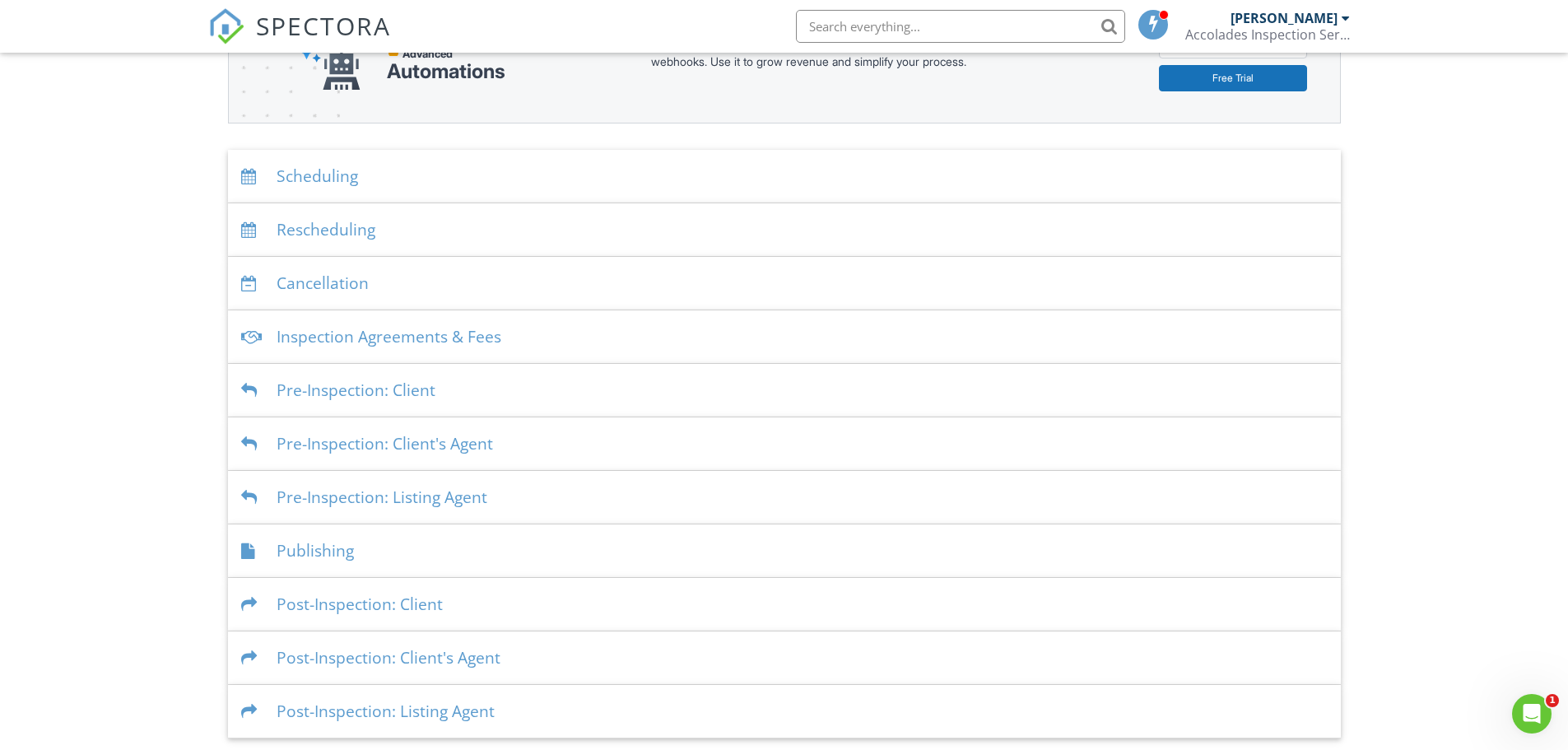
scroll to position [247, 0]
click at [351, 331] on div "Inspection Agreements & Fees" at bounding box center [784, 336] width 1112 height 54
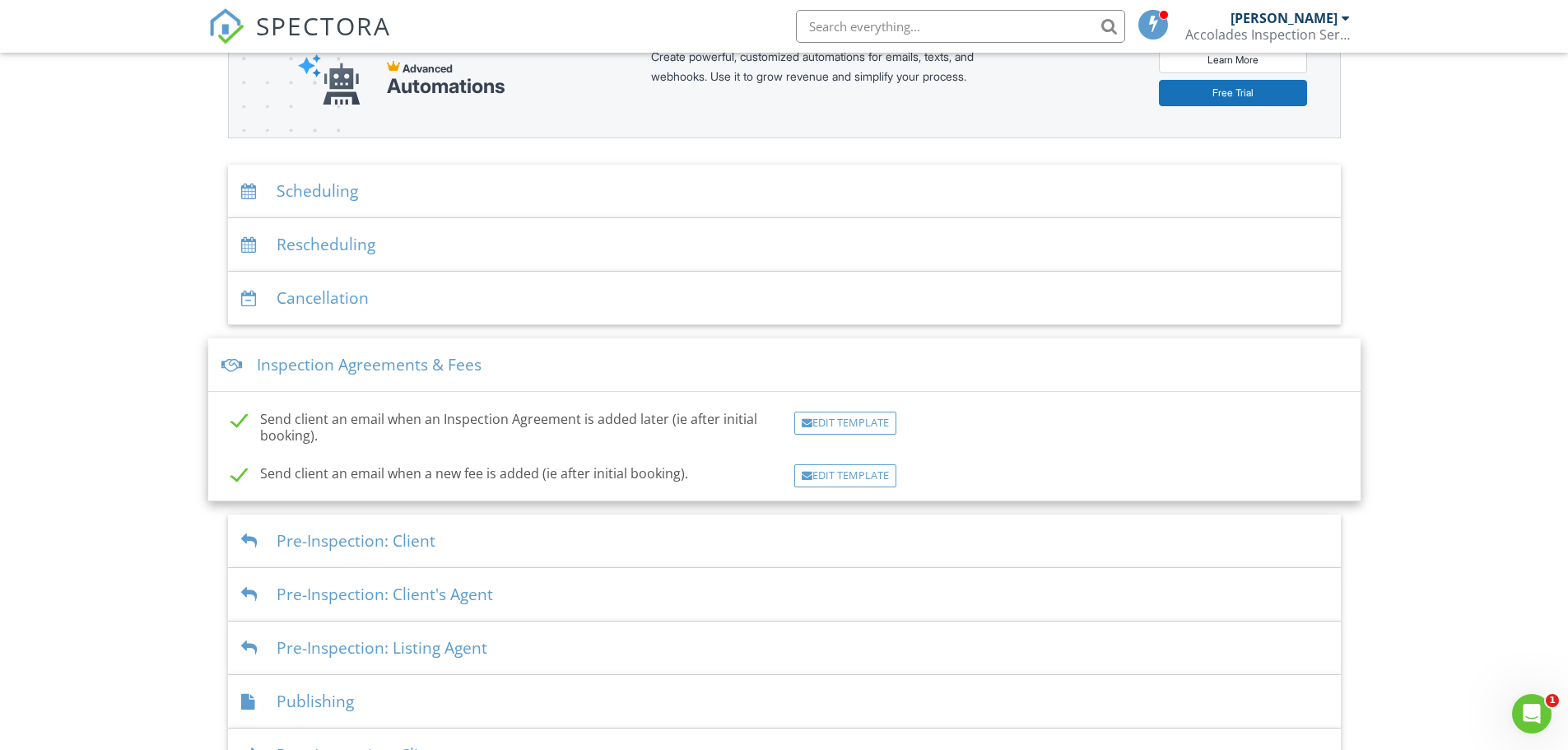
scroll to position [219, 0]
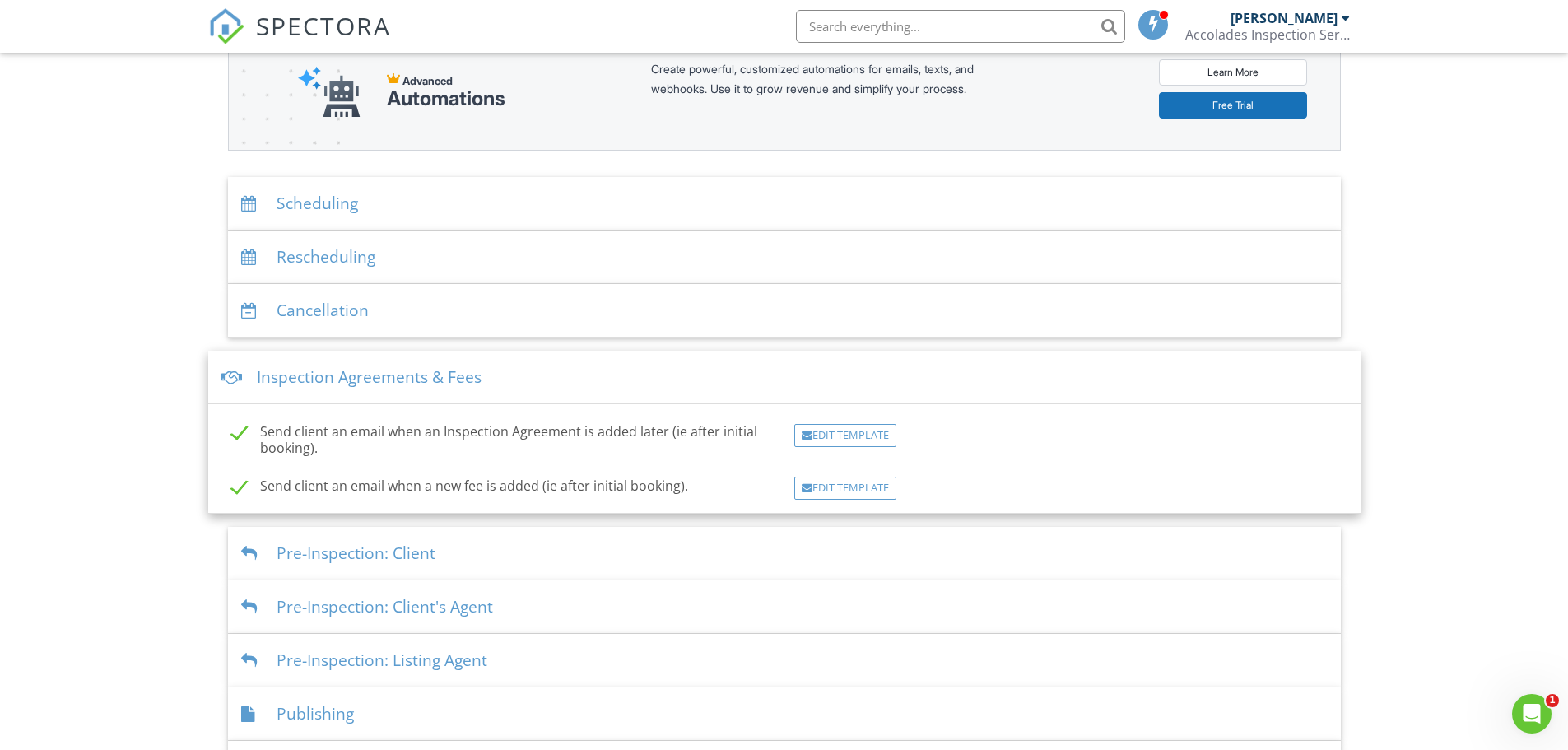
click at [460, 204] on div "Scheduling" at bounding box center [784, 204] width 1112 height 54
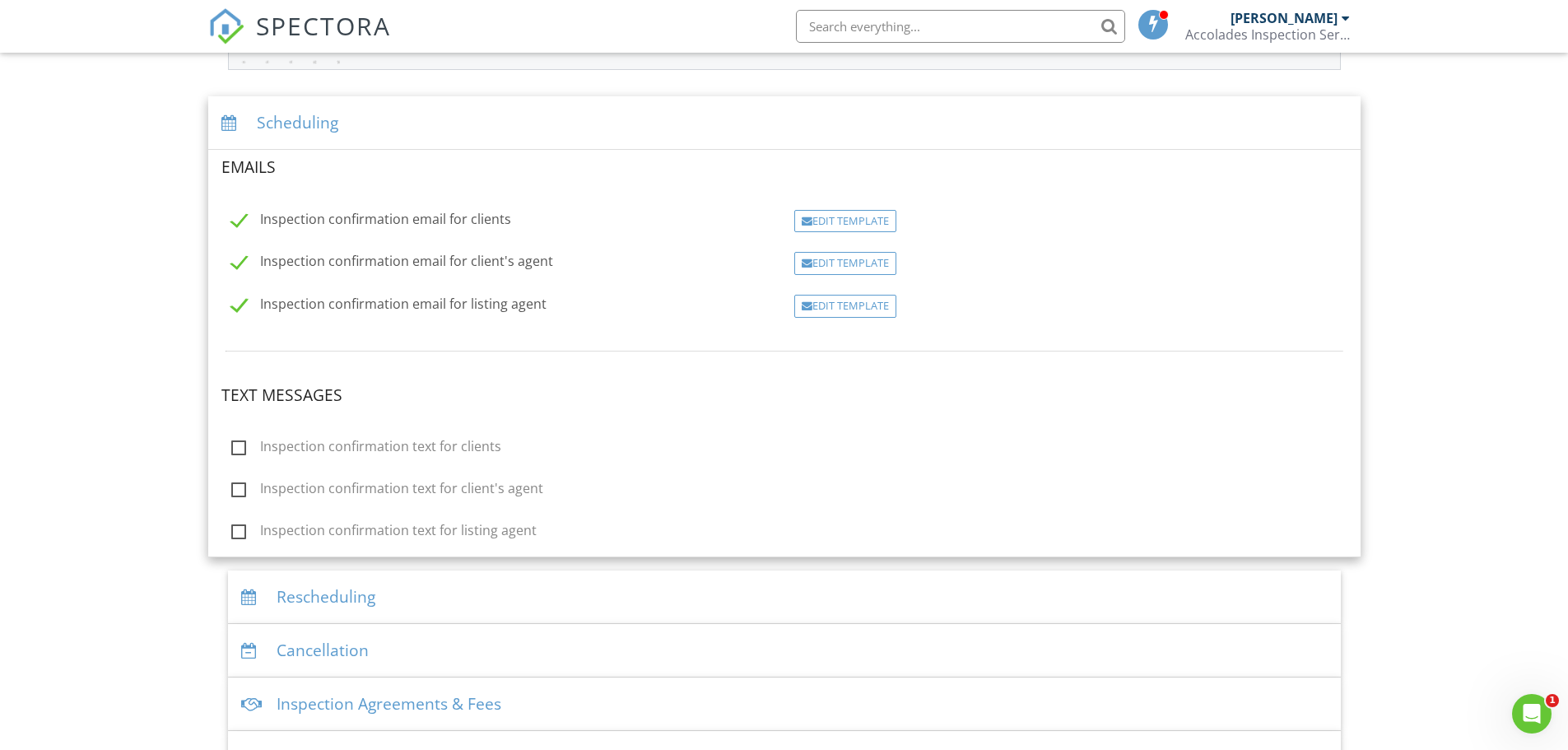
scroll to position [302, 0]
click at [841, 220] on div "Edit Template" at bounding box center [845, 220] width 102 height 23
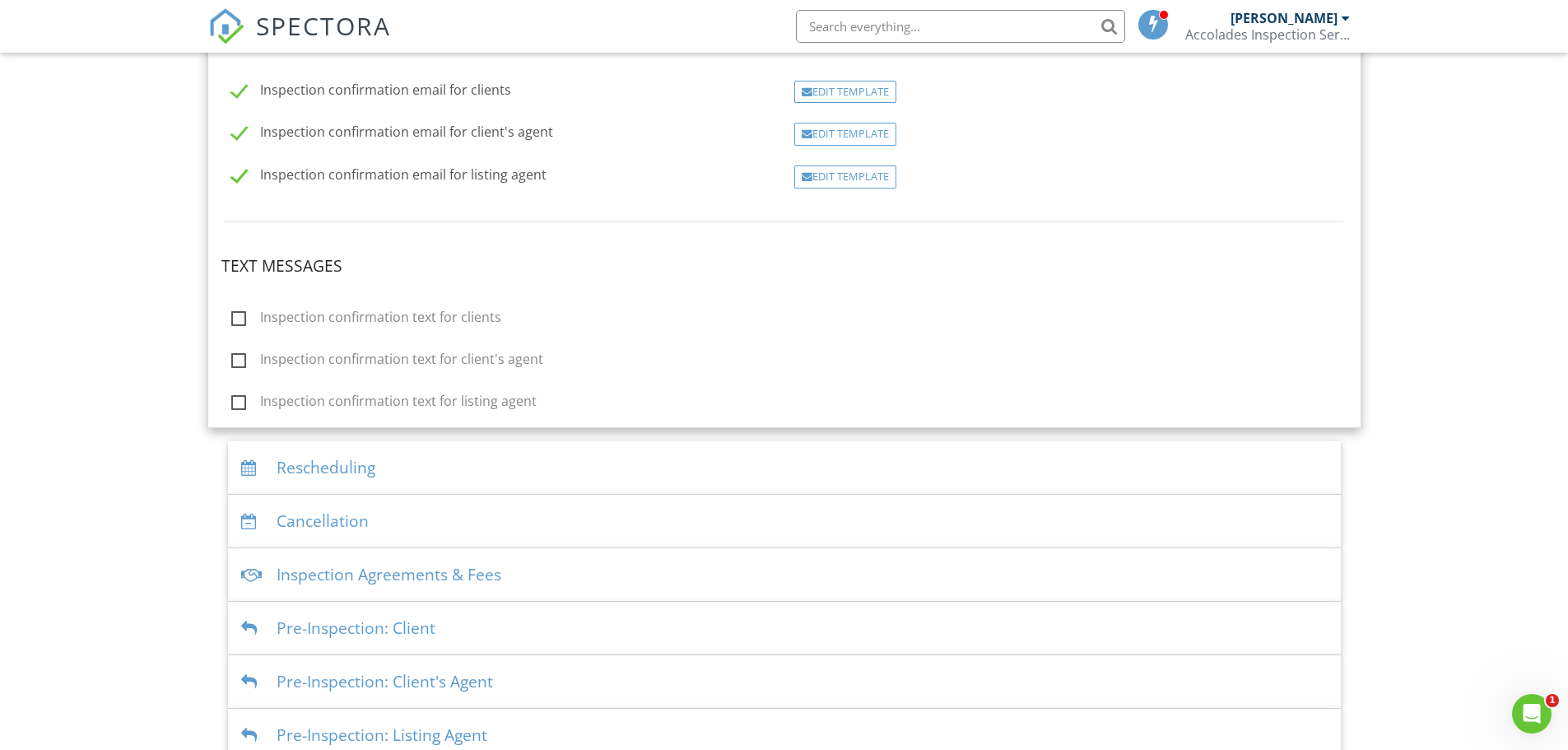
scroll to position [511, 0]
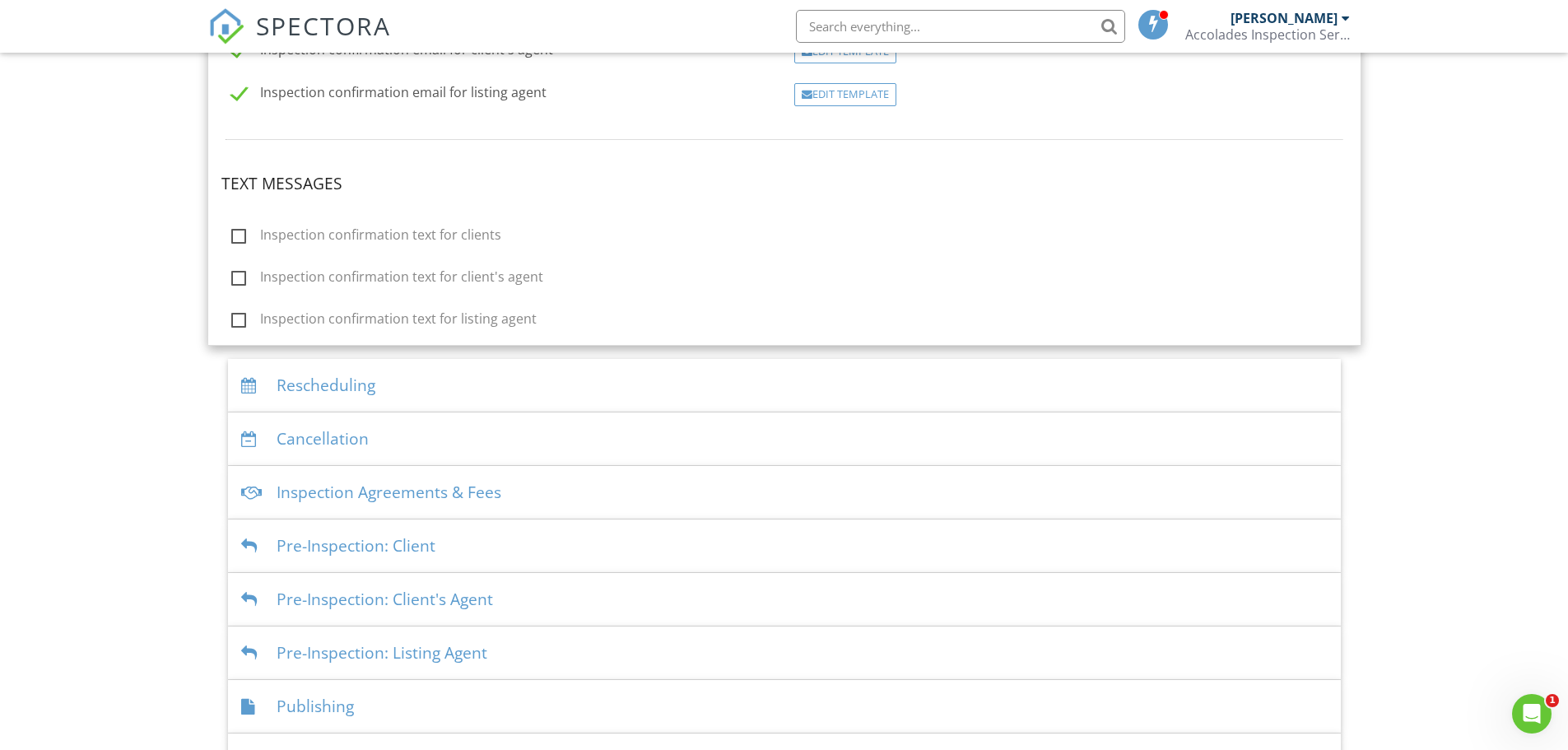
click at [320, 496] on div "Inspection Agreements & Fees" at bounding box center [784, 493] width 1112 height 54
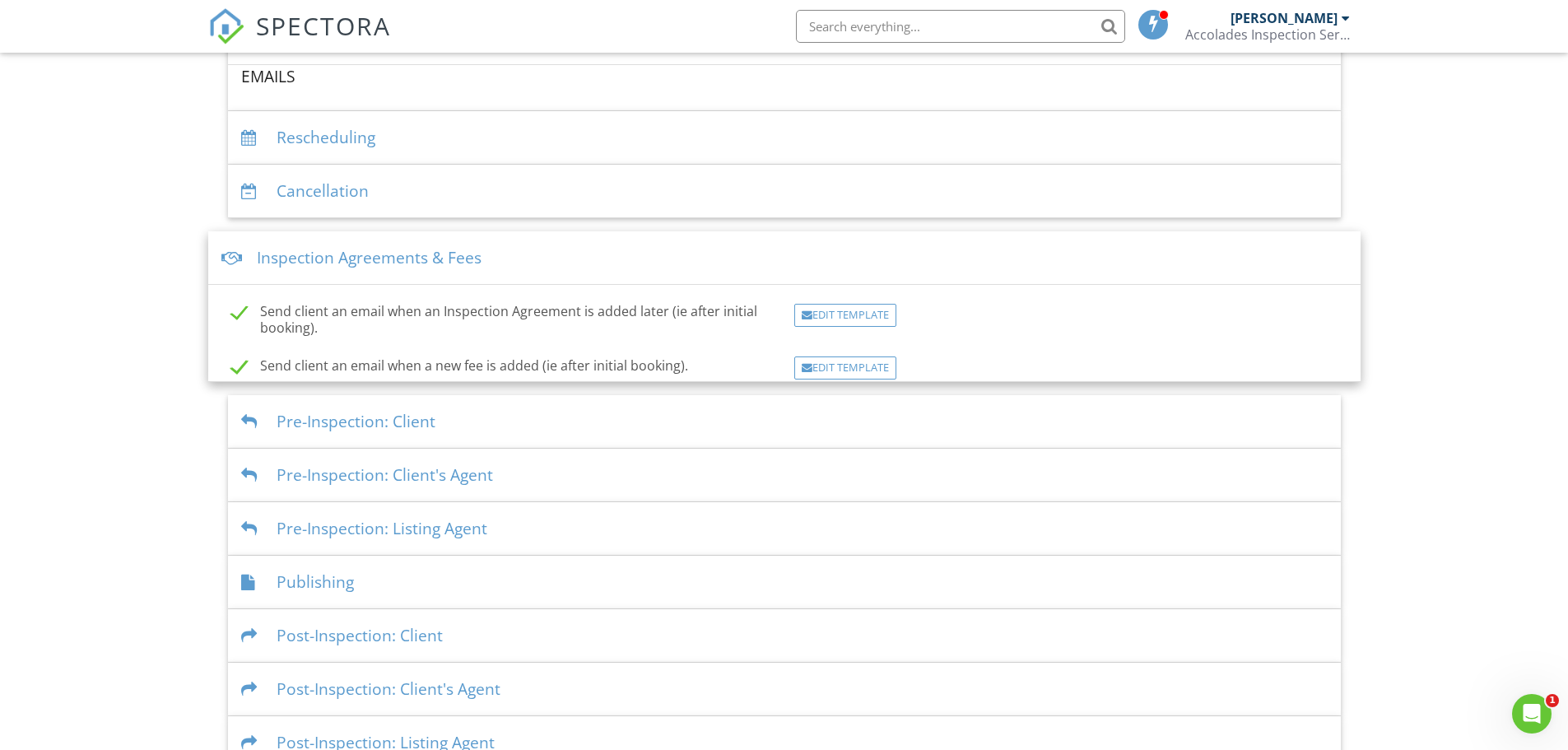
scroll to position [384, 0]
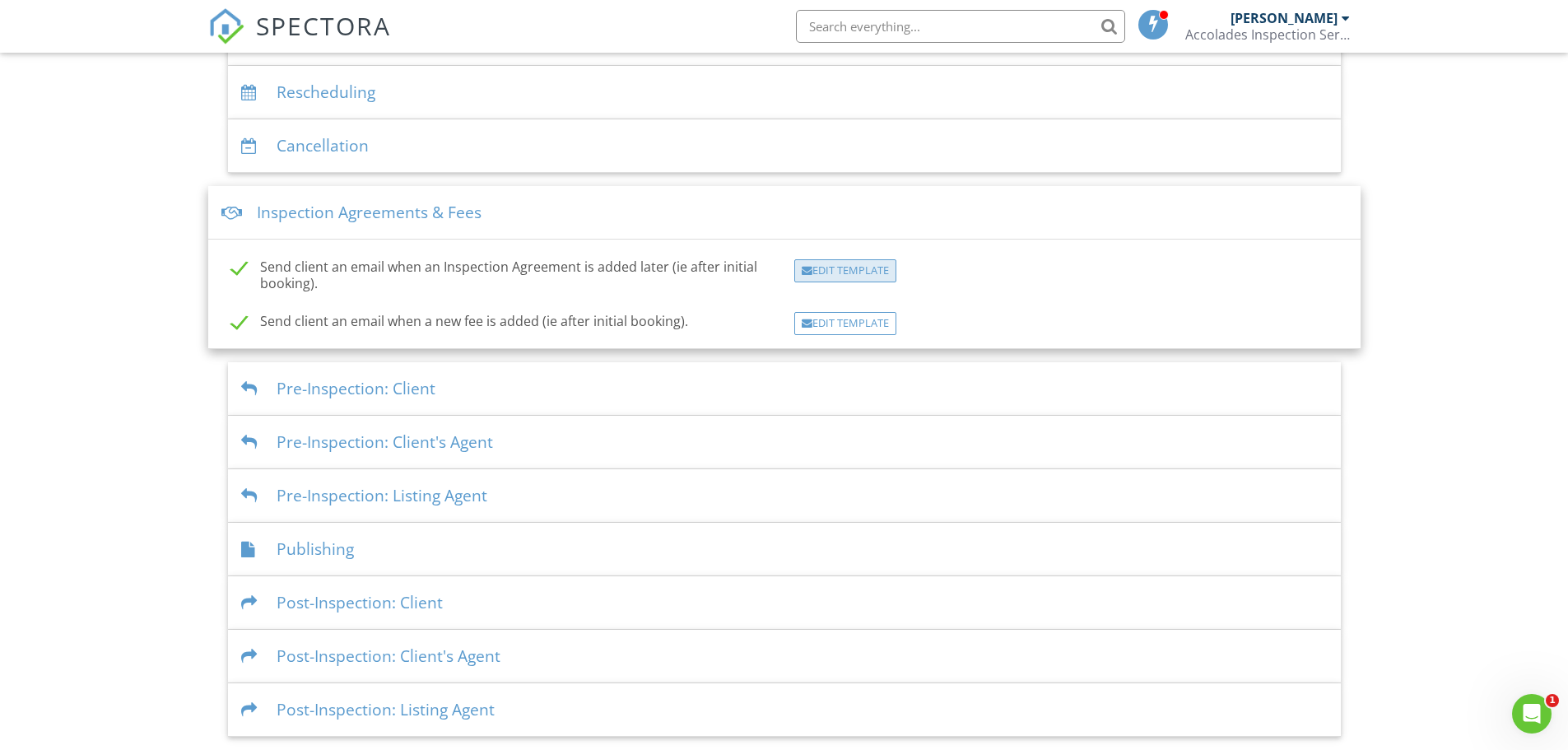
click at [843, 261] on div "Edit Template" at bounding box center [845, 271] width 102 height 23
click at [627, 373] on div "Pre-Inspection: Client" at bounding box center [784, 389] width 1112 height 54
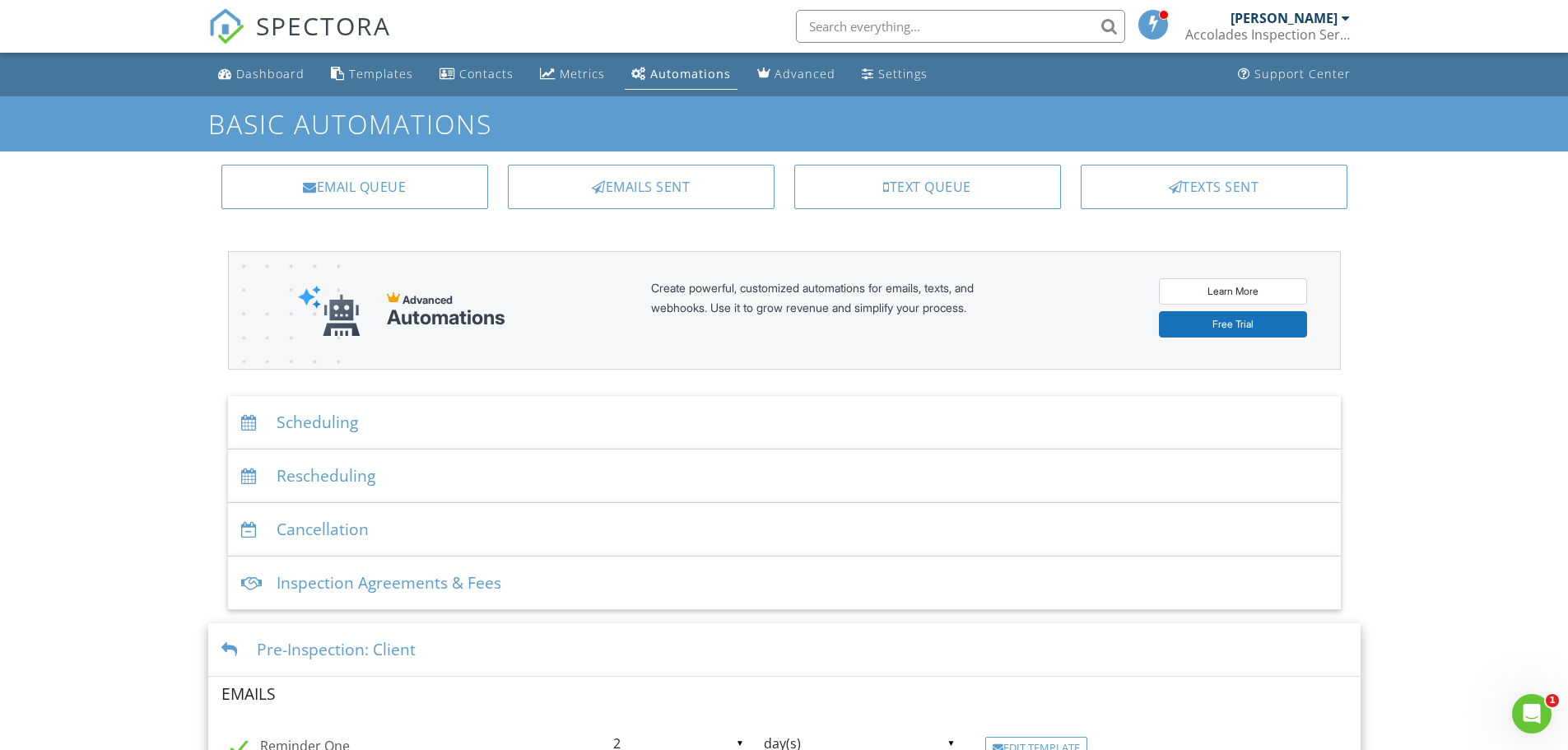
click at [364, 408] on div "Scheduling" at bounding box center [784, 423] width 1112 height 54
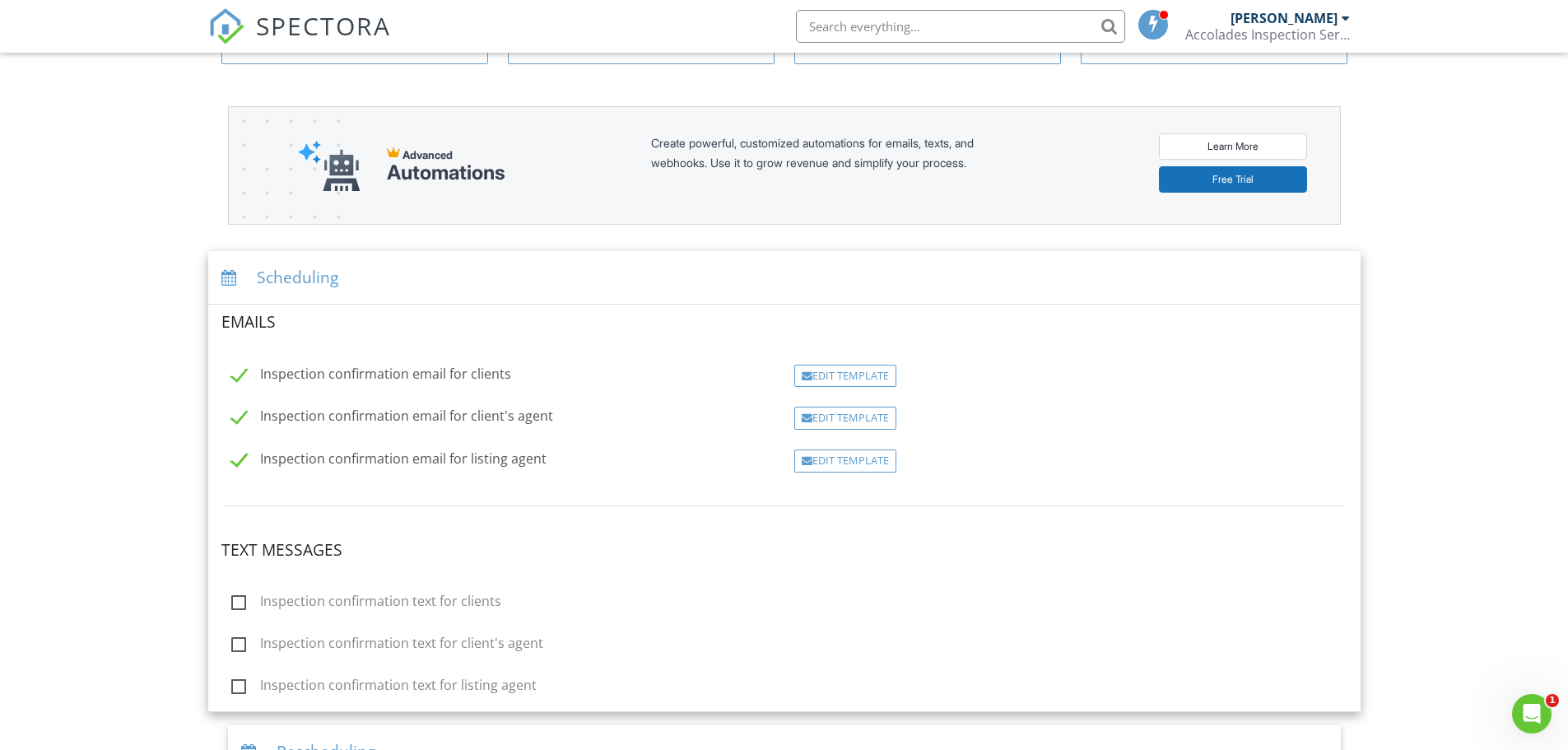
scroll to position [247, 0]
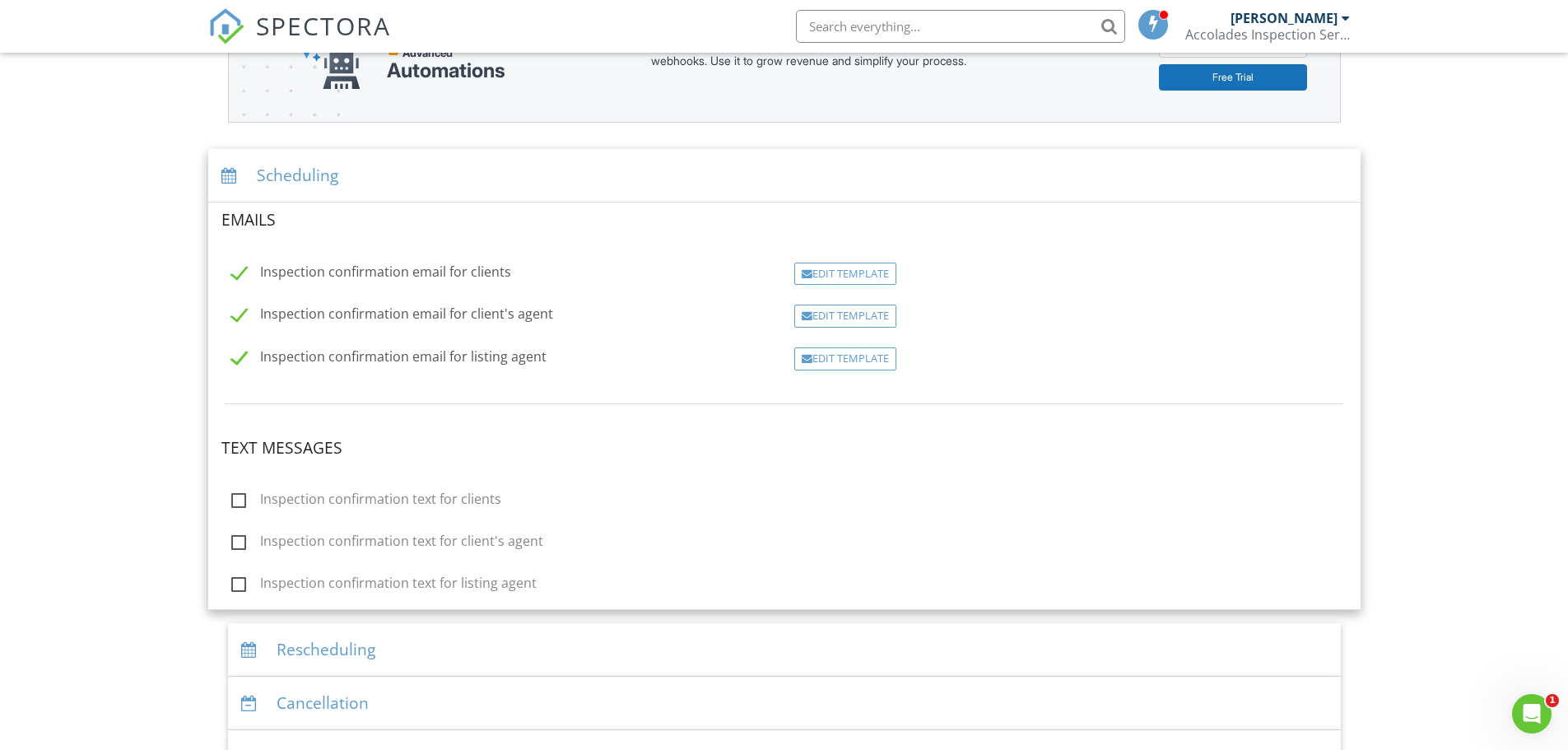
click at [237, 507] on label "Inspection confirmation text for clients" at bounding box center [367, 501] width 270 height 20
click at [232, 507] on input "Inspection confirmation text for clients" at bounding box center [226, 501] width 11 height 11
checkbox input "true"
click at [818, 497] on div "Edit Template" at bounding box center [845, 502] width 102 height 23
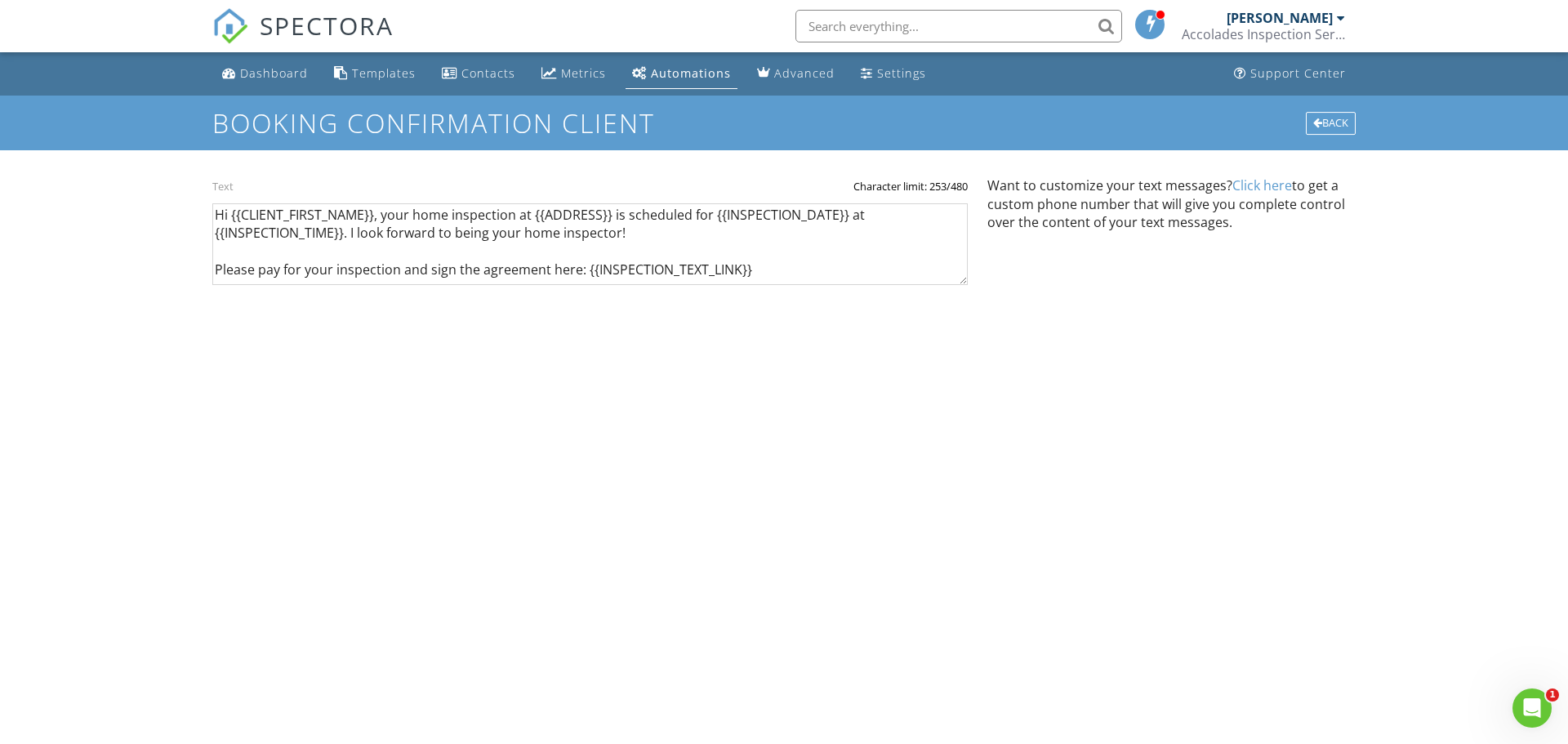
click at [161, 295] on div "Dashboard Templates Contacts Metrics Automations Advanced Settings Support Cent…" at bounding box center [784, 205] width 1568 height 306
click at [1338, 112] on div "Back" at bounding box center [1331, 124] width 49 height 23
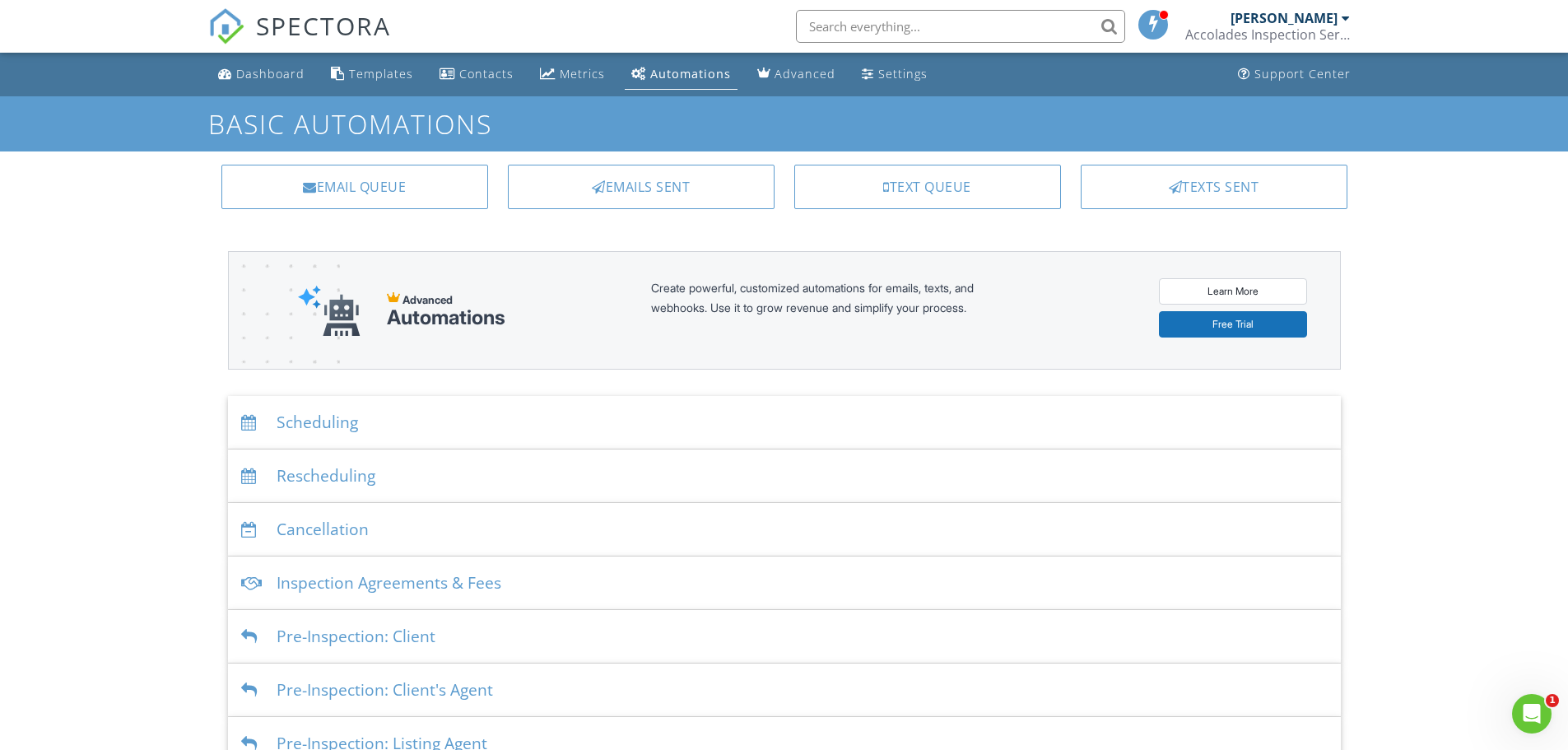
click at [378, 420] on div "Scheduling" at bounding box center [784, 423] width 1112 height 54
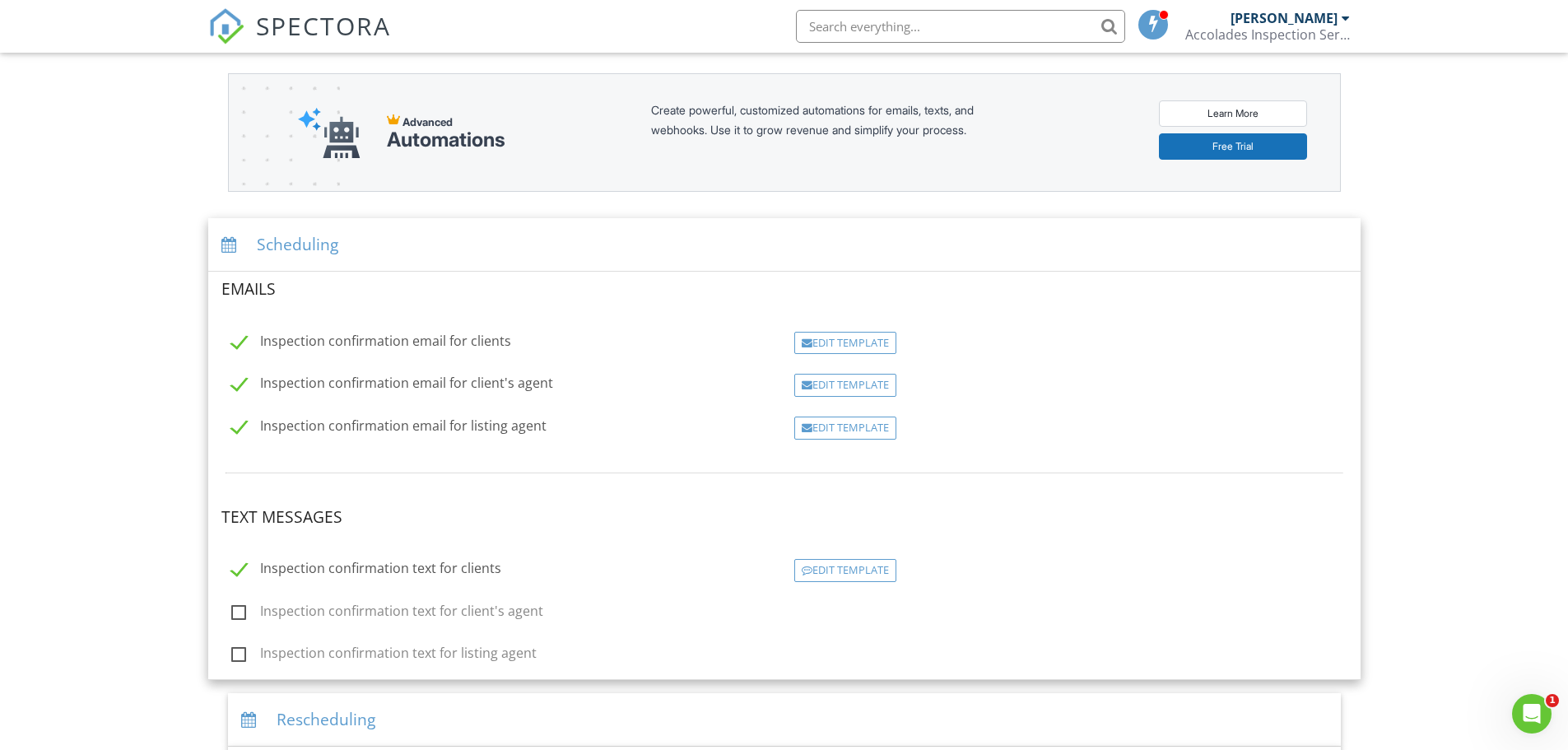
scroll to position [247, 0]
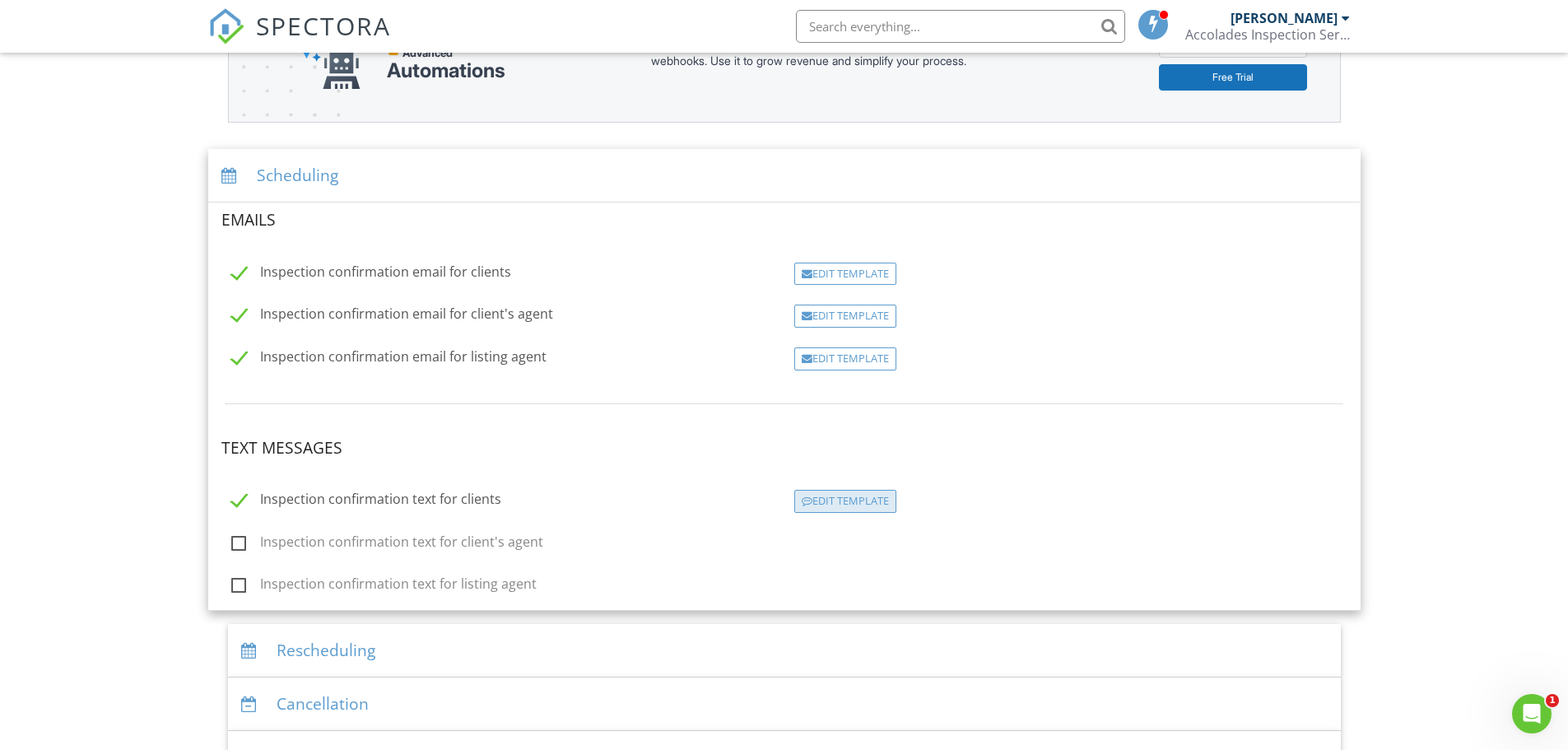
click at [833, 502] on div "Edit Template" at bounding box center [845, 502] width 102 height 23
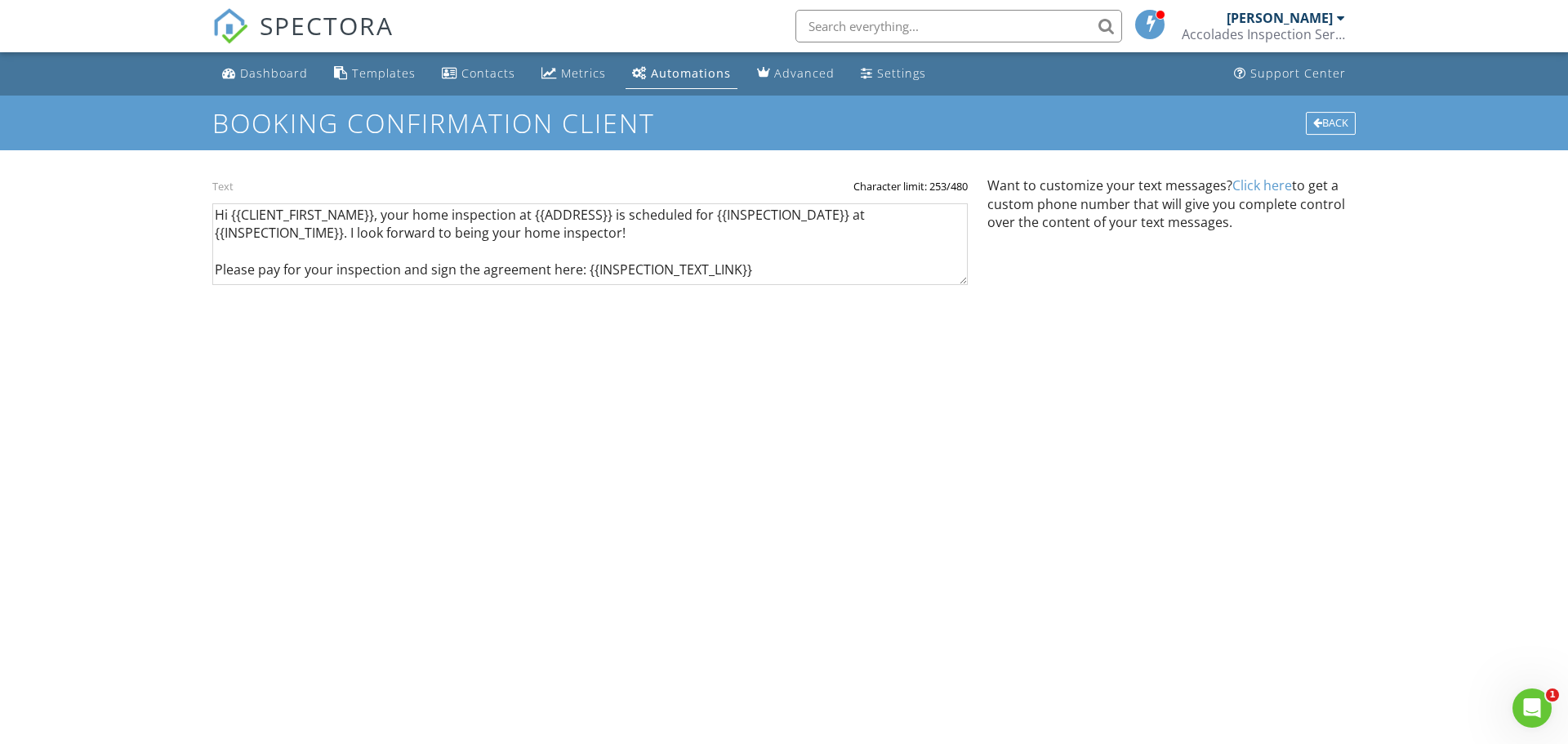
click at [473, 321] on div "Text Character limit: 253/480 Hi {{CLIENT_FIRST_NAME}}, your home inspection at…" at bounding box center [784, 254] width 1143 height 207
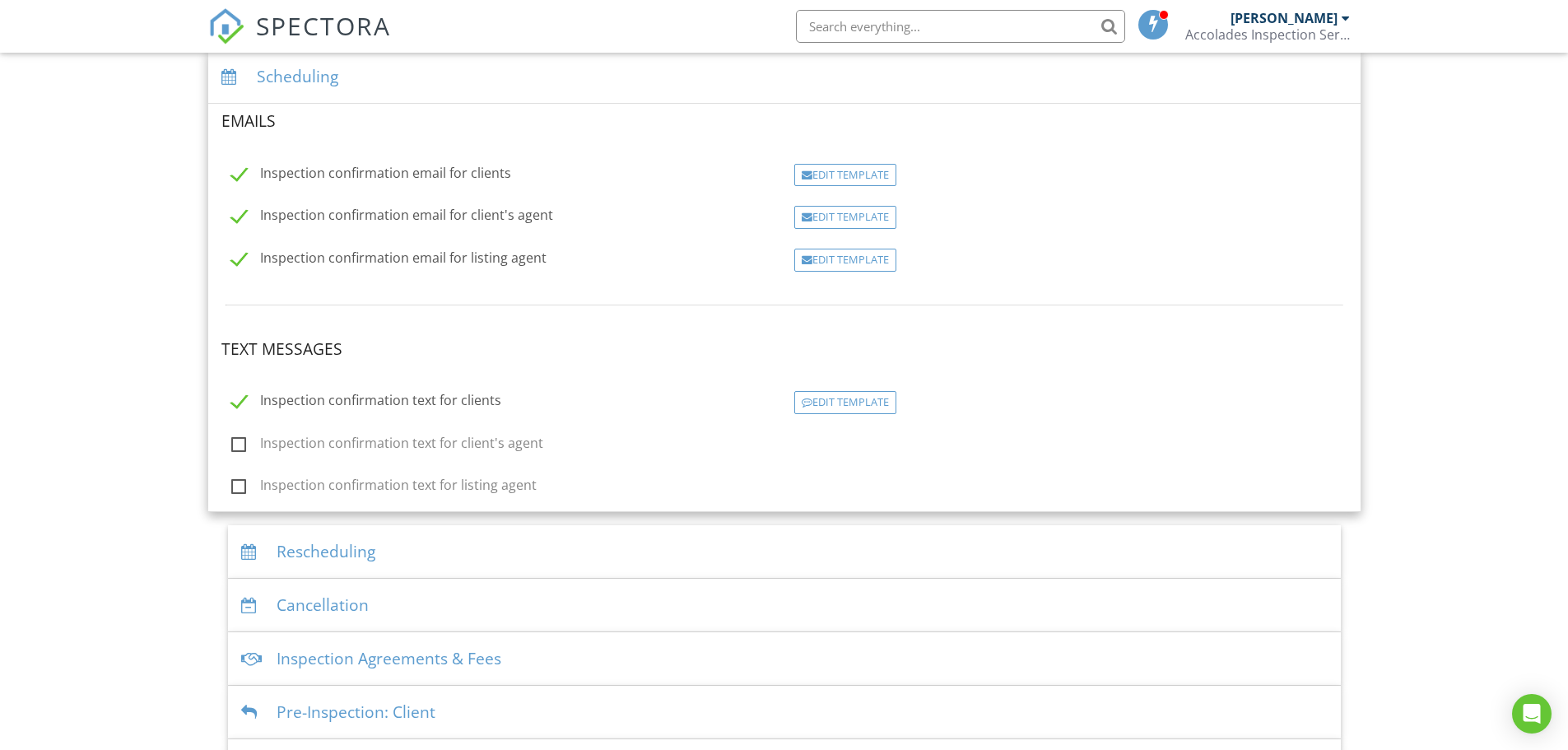
scroll to position [347, 0]
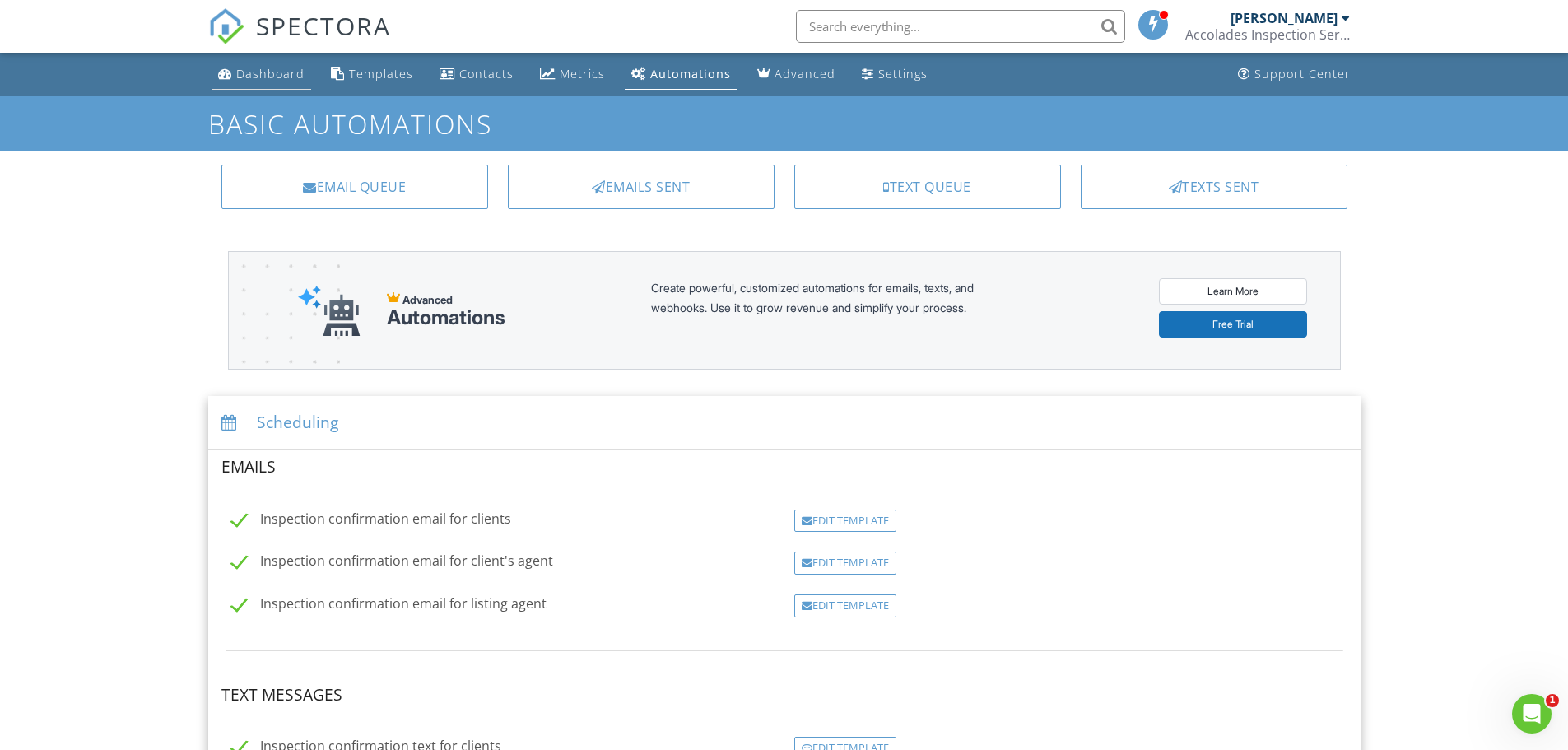
click at [254, 80] on div "Dashboard" at bounding box center [270, 74] width 68 height 15
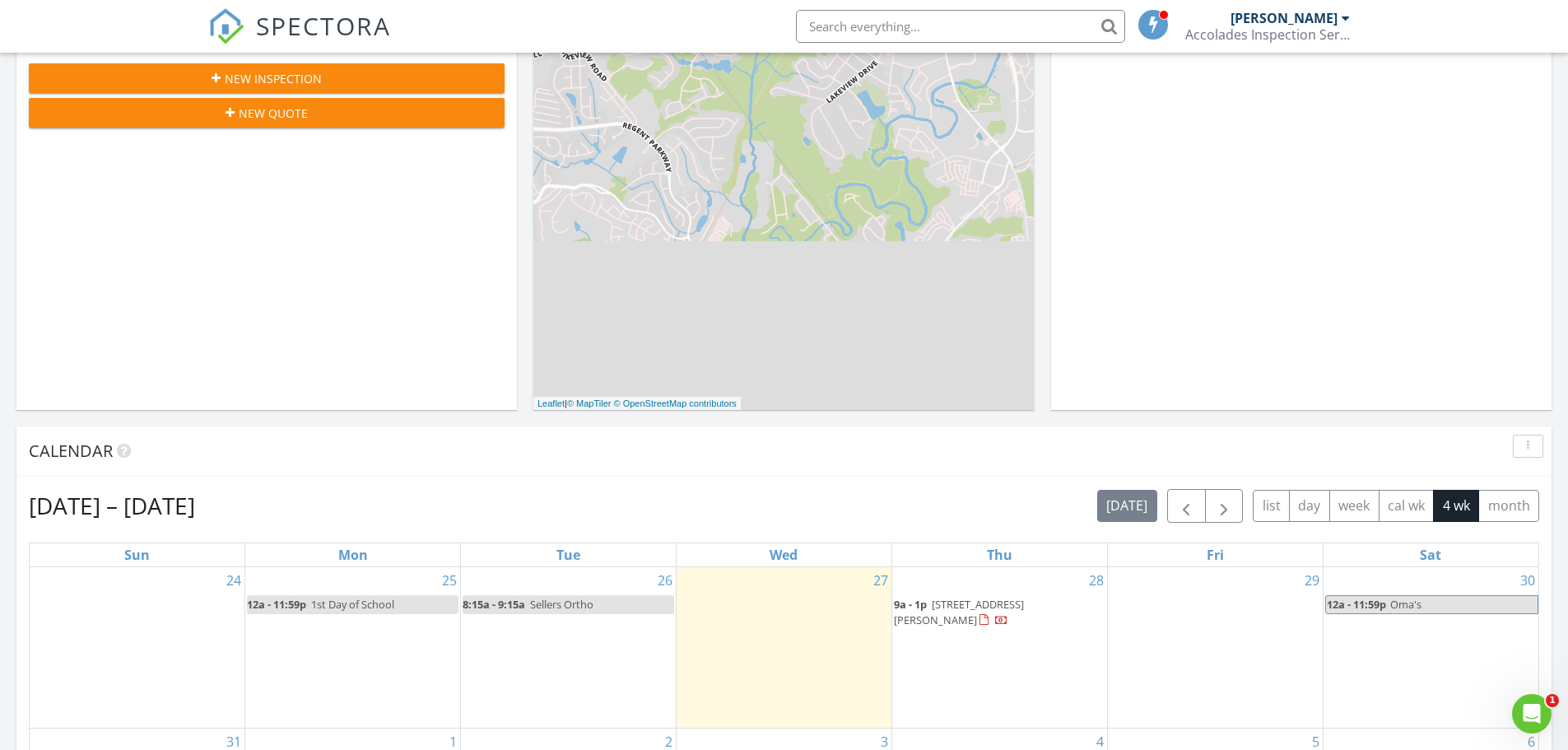
scroll to position [412, 0]
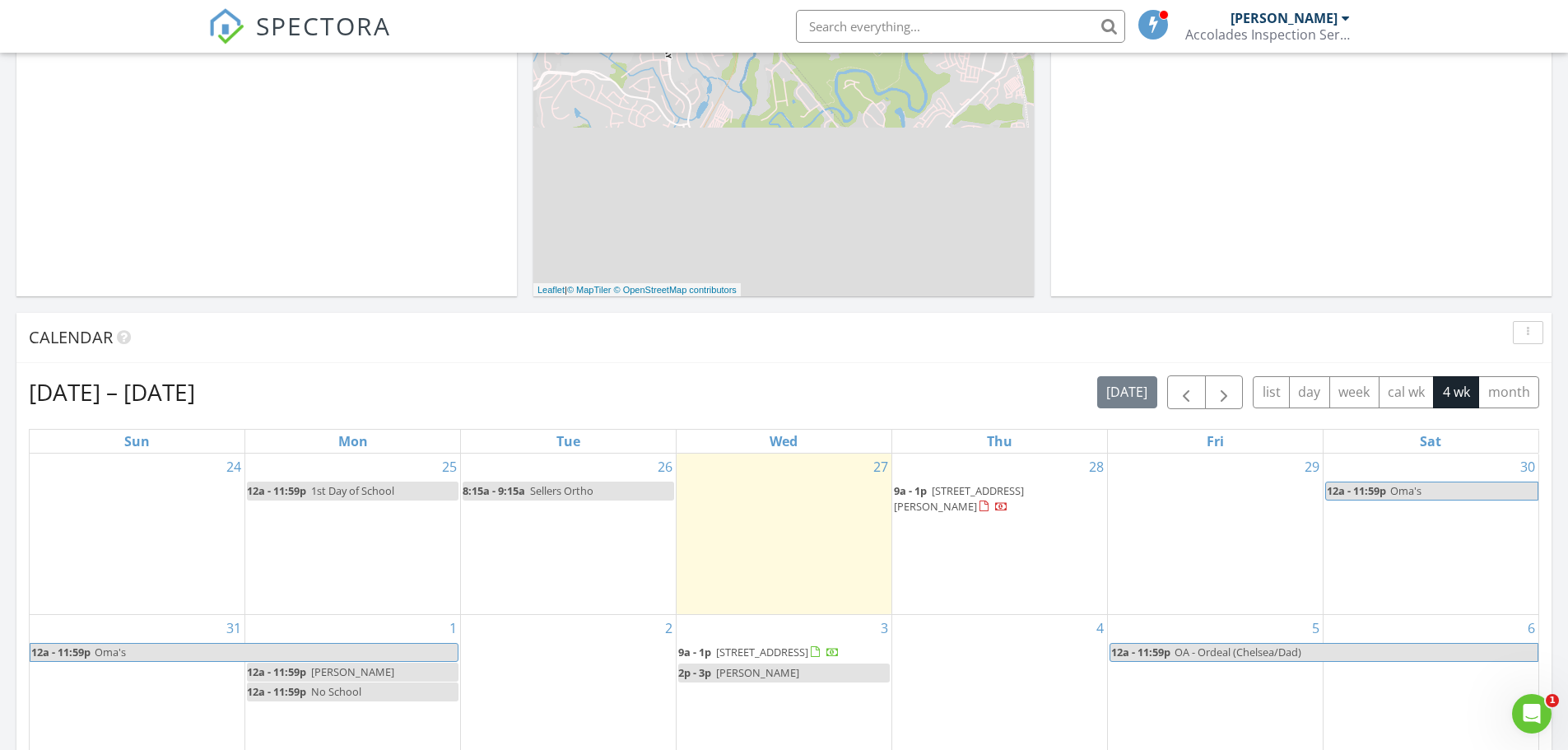
click at [971, 497] on span "[STREET_ADDRESS][PERSON_NAME]" at bounding box center [959, 499] width 130 height 31
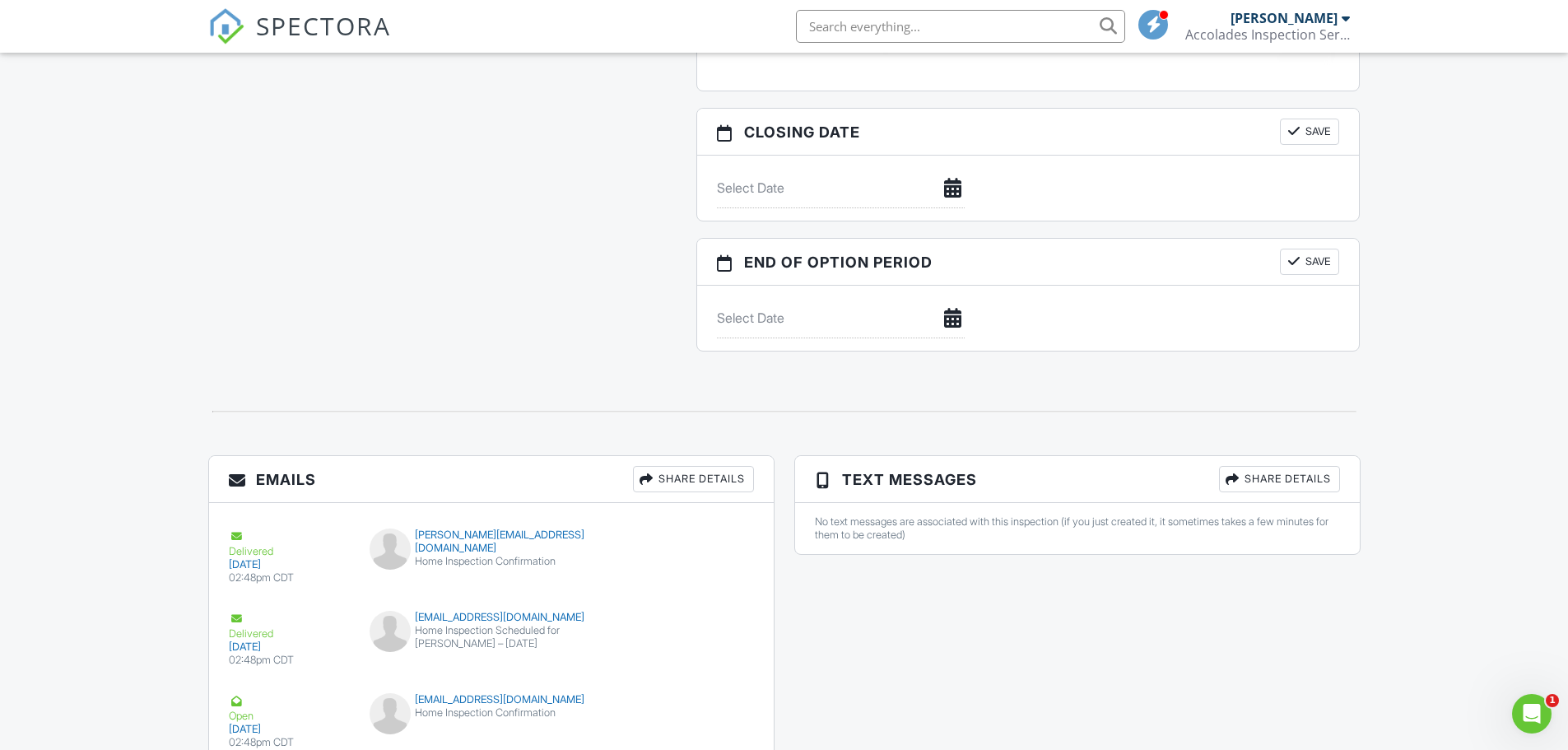
click at [1290, 489] on div "Share Details" at bounding box center [1279, 480] width 121 height 27
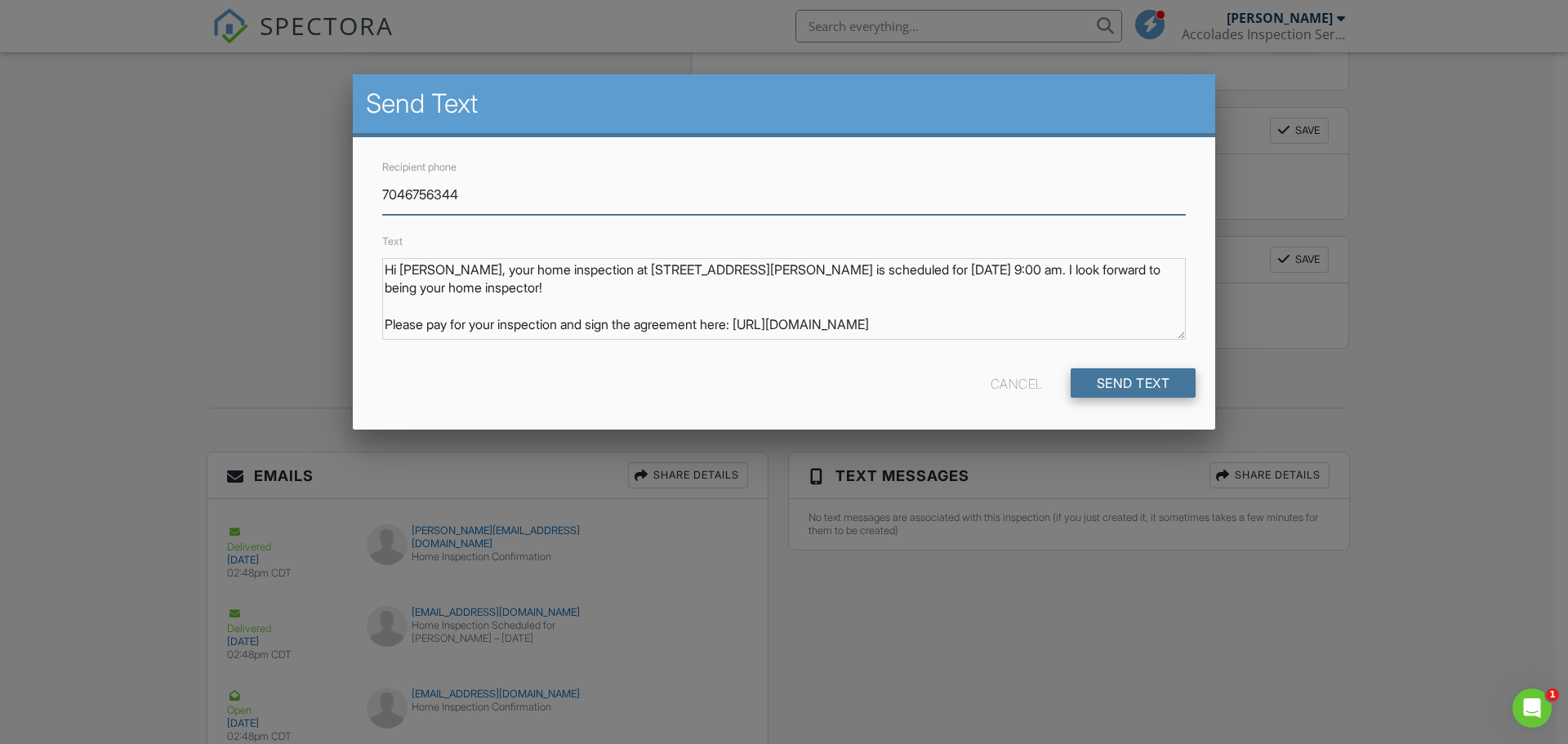
type input "7046756344"
click at [1131, 387] on input "Send Text" at bounding box center [1133, 383] width 125 height 29
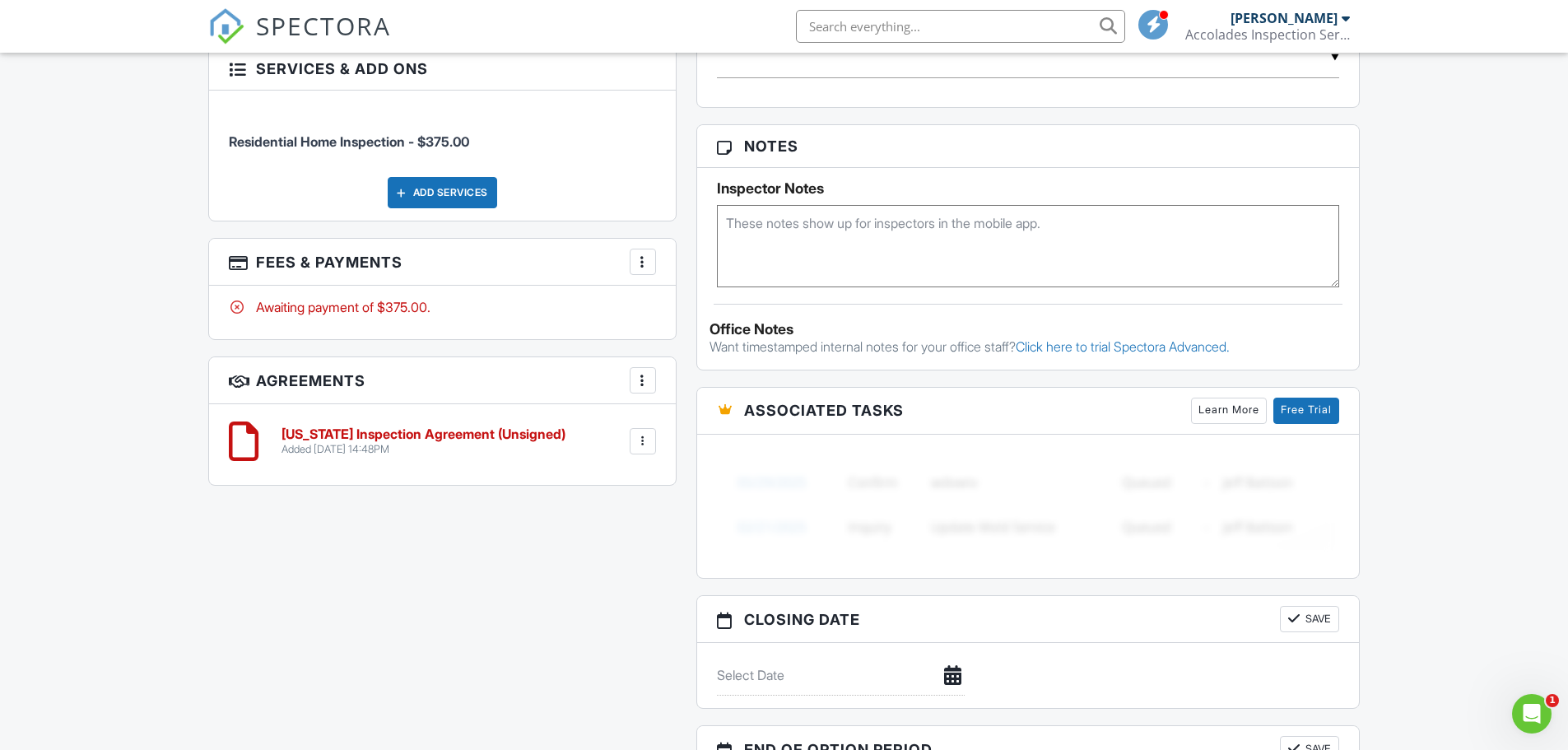
scroll to position [989, 0]
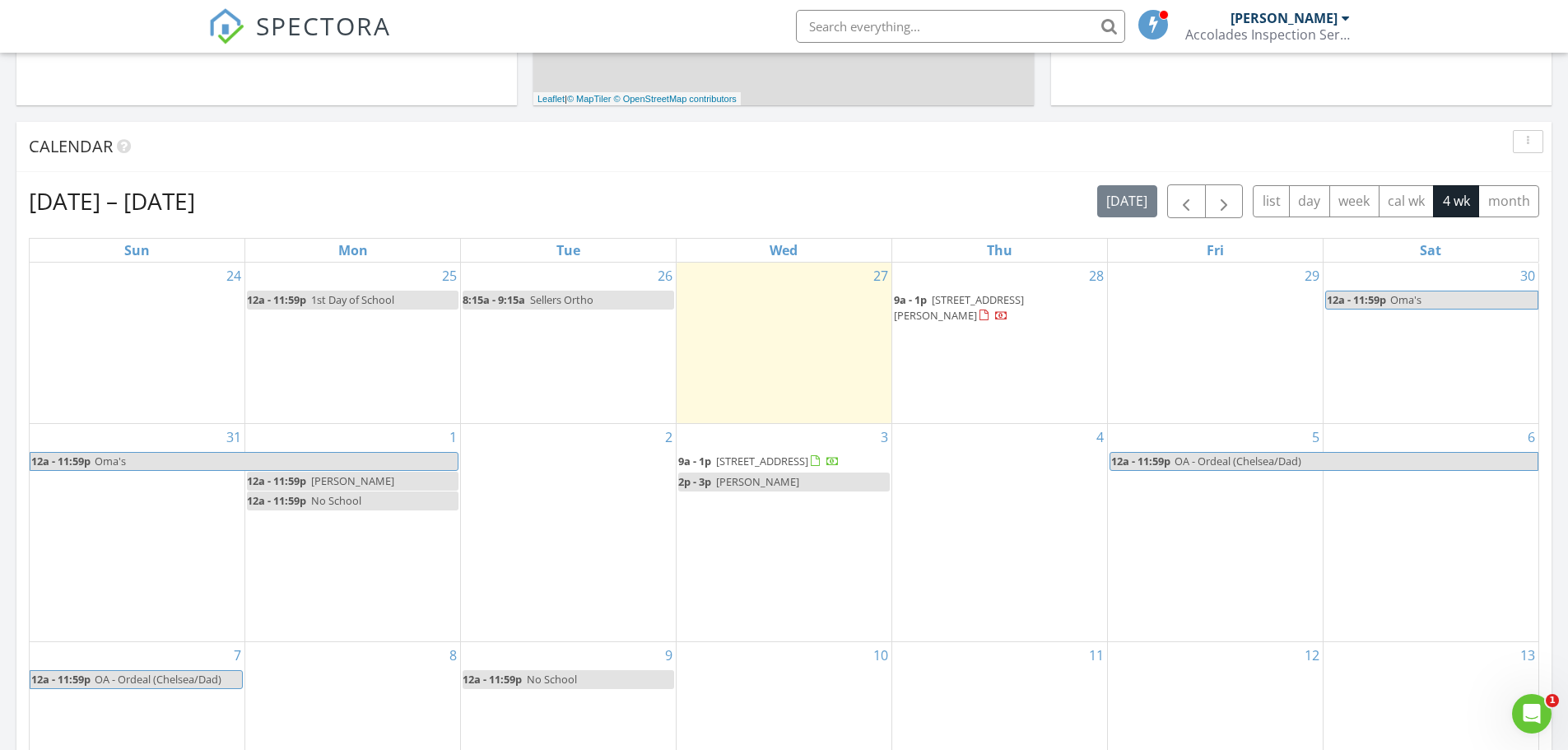
scroll to position [659, 0]
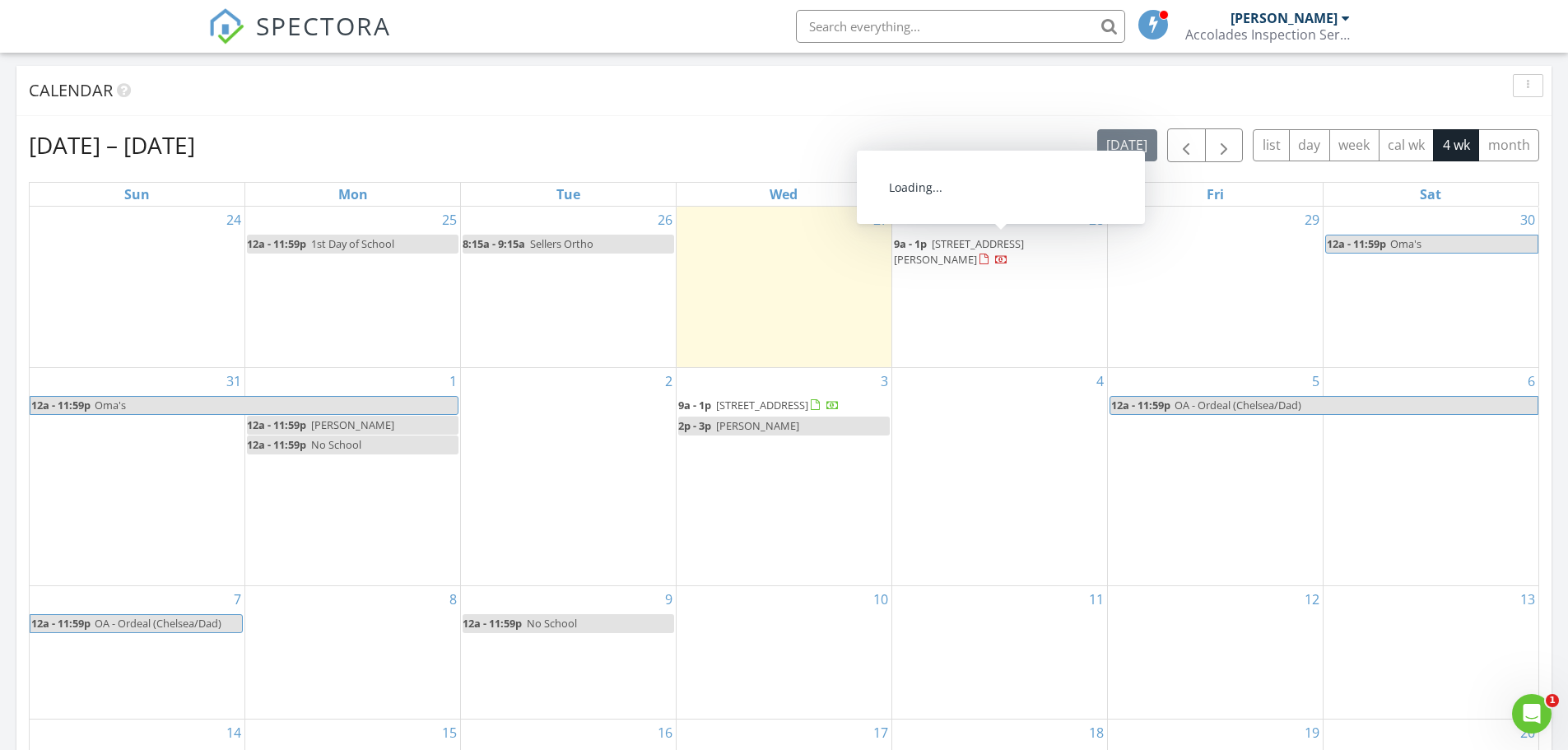
click at [1023, 244] on span "606 Mauney Ave, Kings Mountain 28086" at bounding box center [959, 252] width 130 height 31
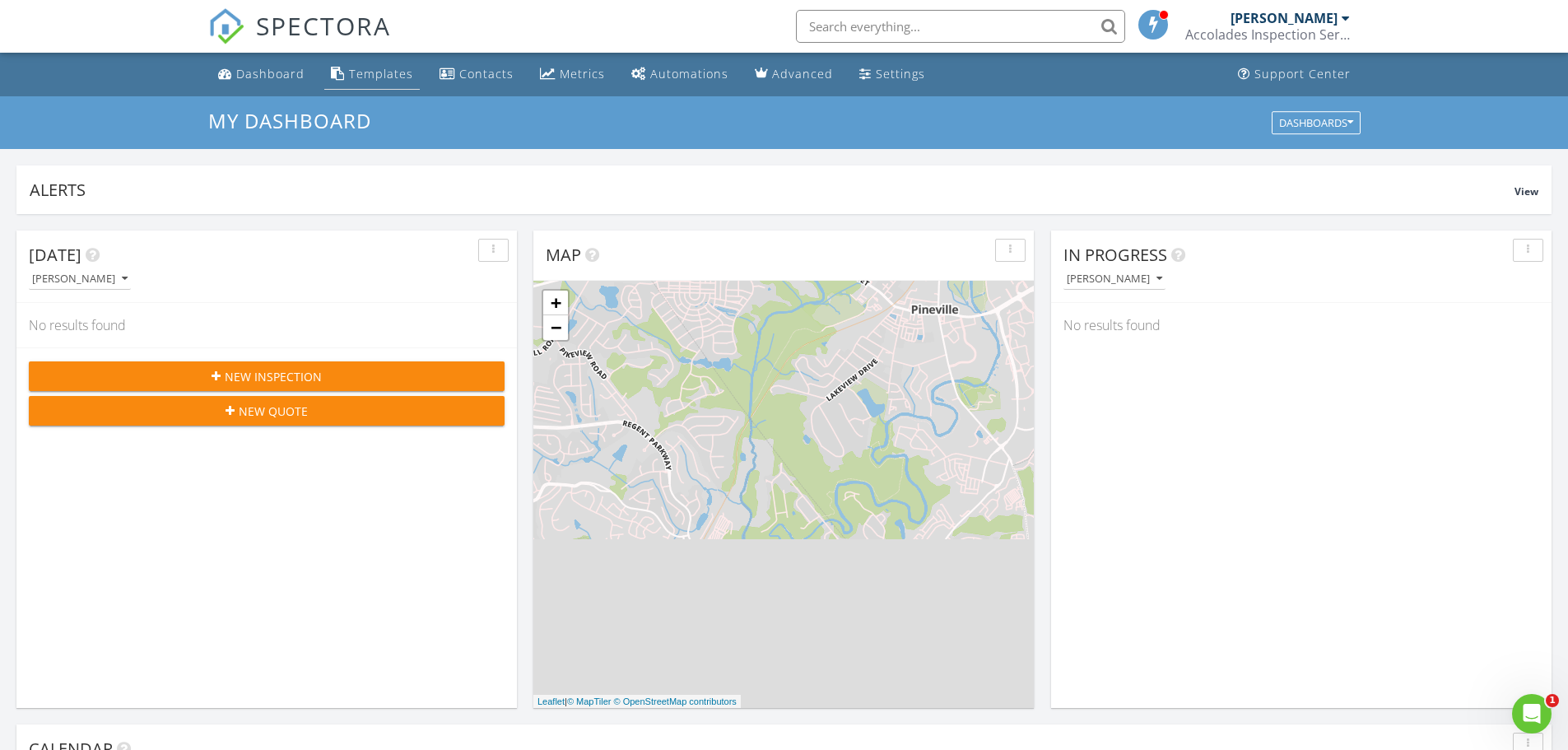
click at [392, 74] on div "Templates" at bounding box center [381, 74] width 64 height 15
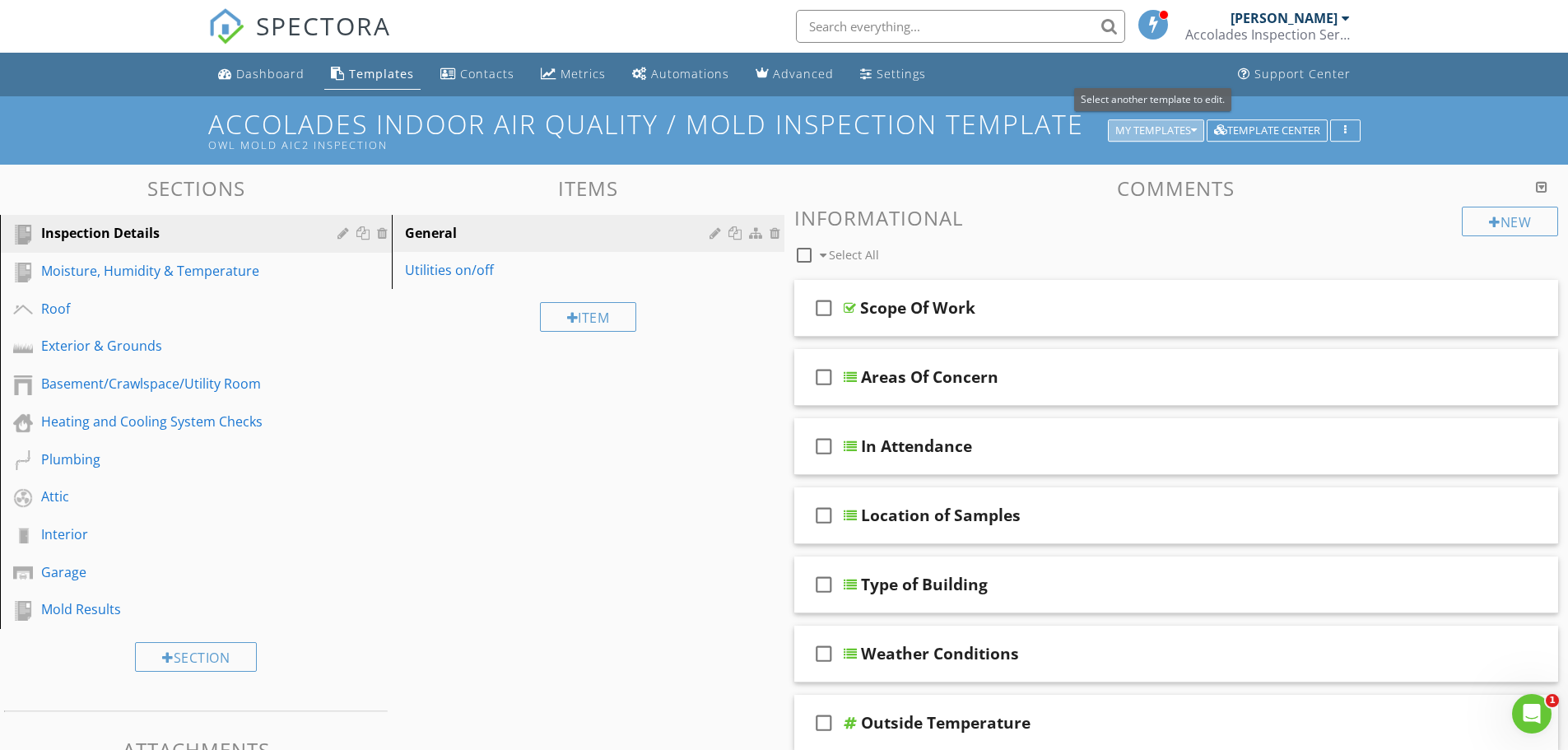
click at [1191, 130] on icon "button" at bounding box center [1194, 131] width 6 height 11
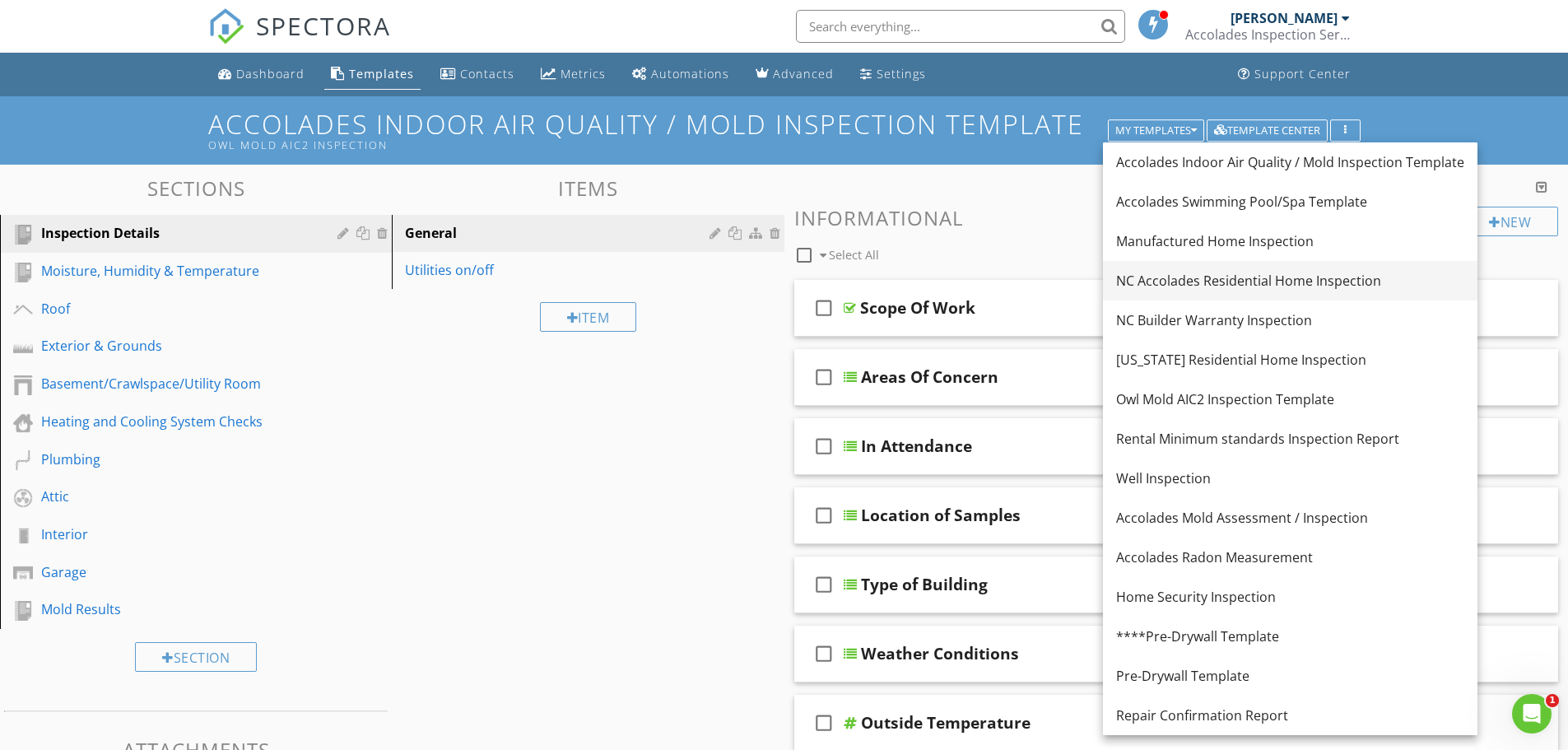
click at [1177, 275] on div "NC Accolades Residential Home Inspection" at bounding box center [1290, 281] width 348 height 20
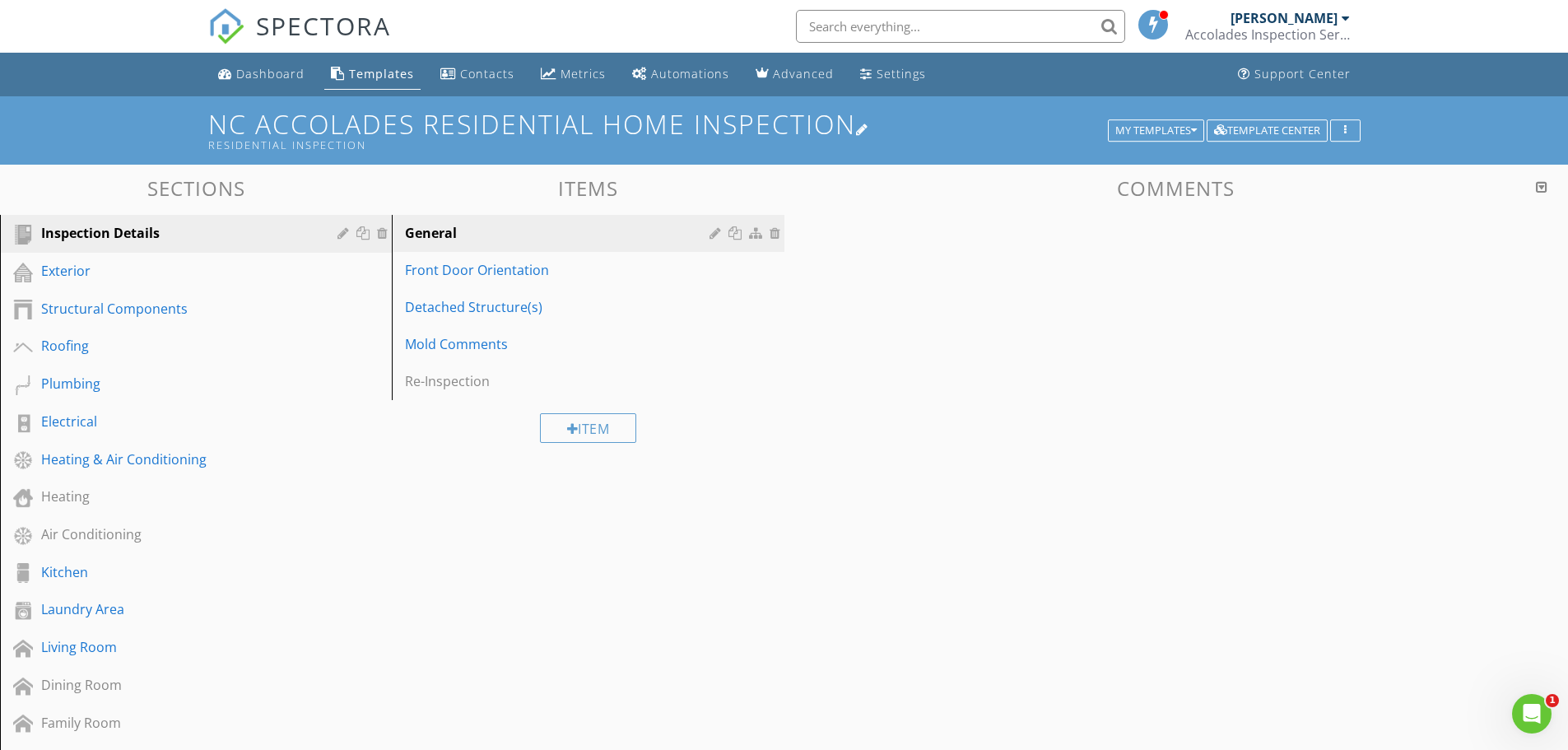
click at [1181, 116] on h1 "NC Accolades Residential Home Inspection Residential Inspection" at bounding box center [785, 130] width 1153 height 42
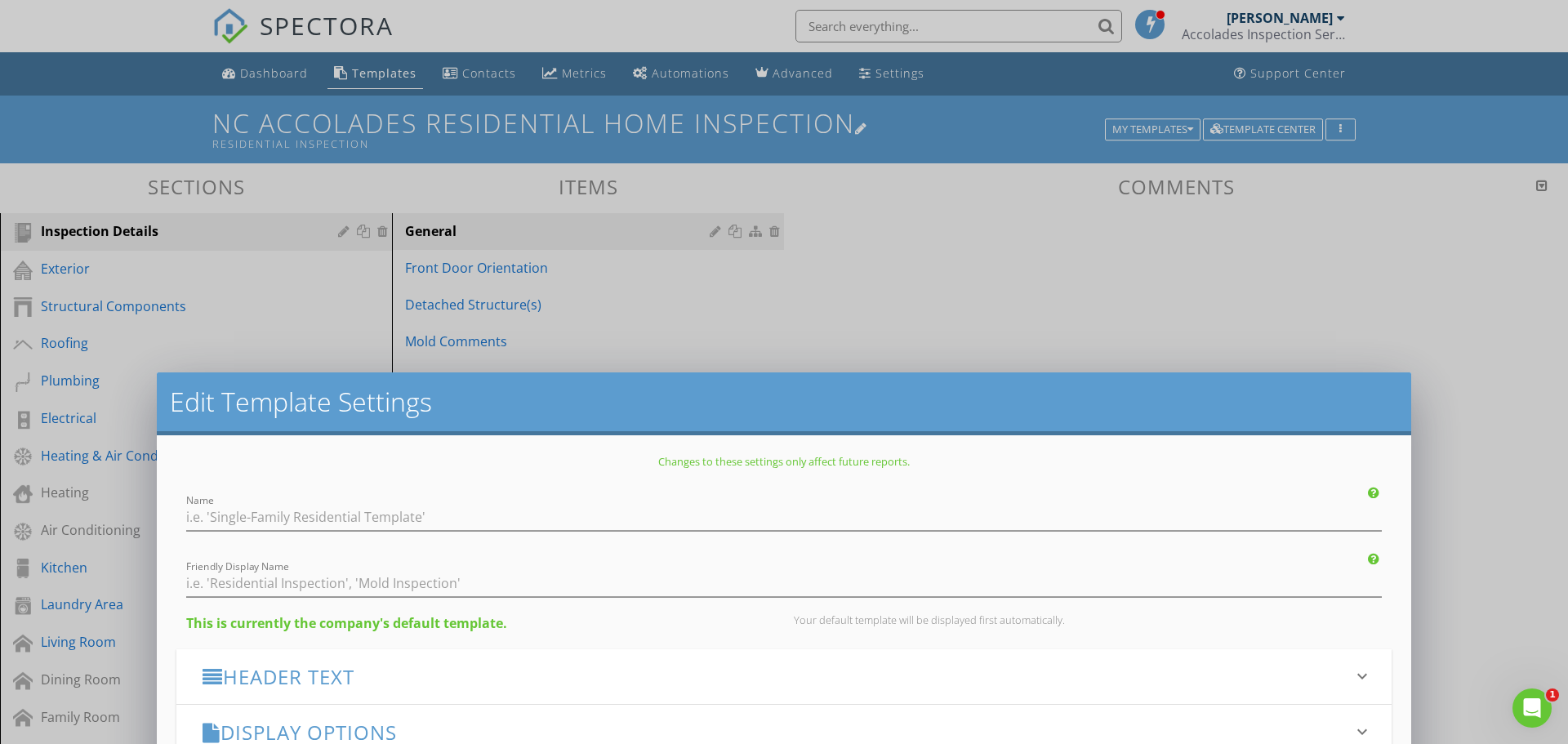
type input "NC Accolades Residential Home Inspection"
type input "Residential Inspection"
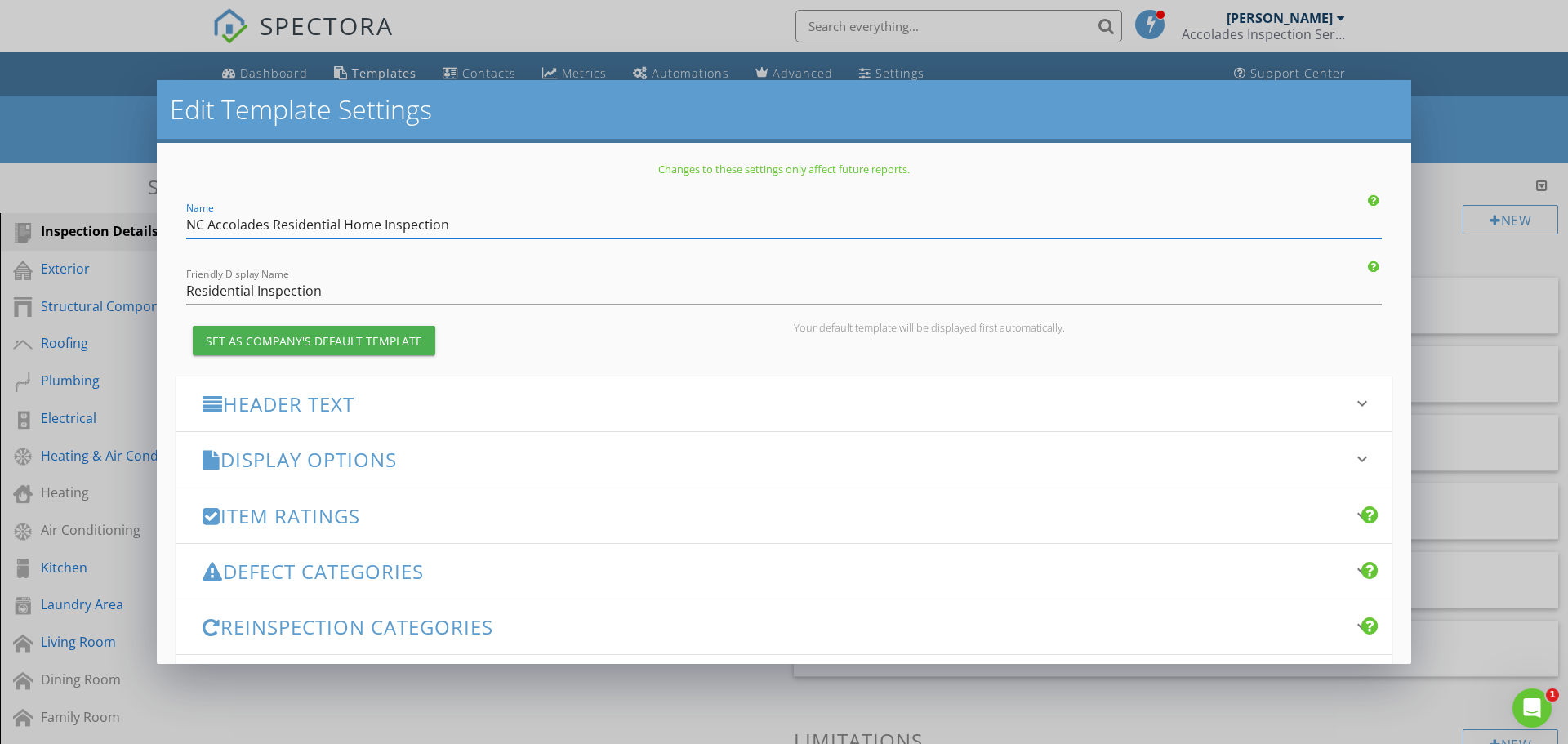
click at [3, 143] on div "Edit Template Settings Changes to these settings only affect future reports. Na…" at bounding box center [784, 372] width 1568 height 744
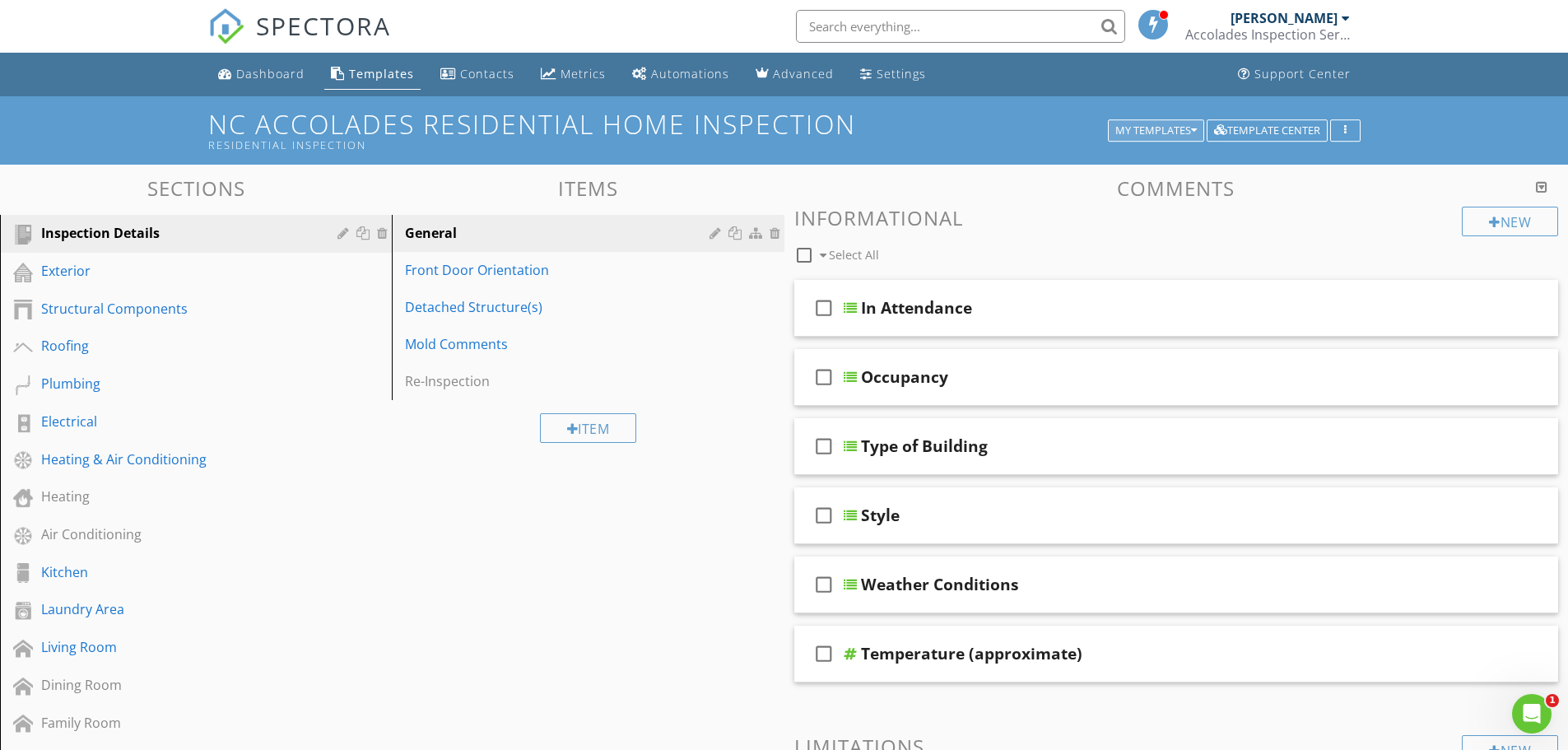
drag, startPoint x: 1146, startPoint y: 142, endPoint x: 1146, endPoint y: 131, distance: 11.0
click at [1146, 140] on button "My Templates" at bounding box center [1155, 131] width 97 height 23
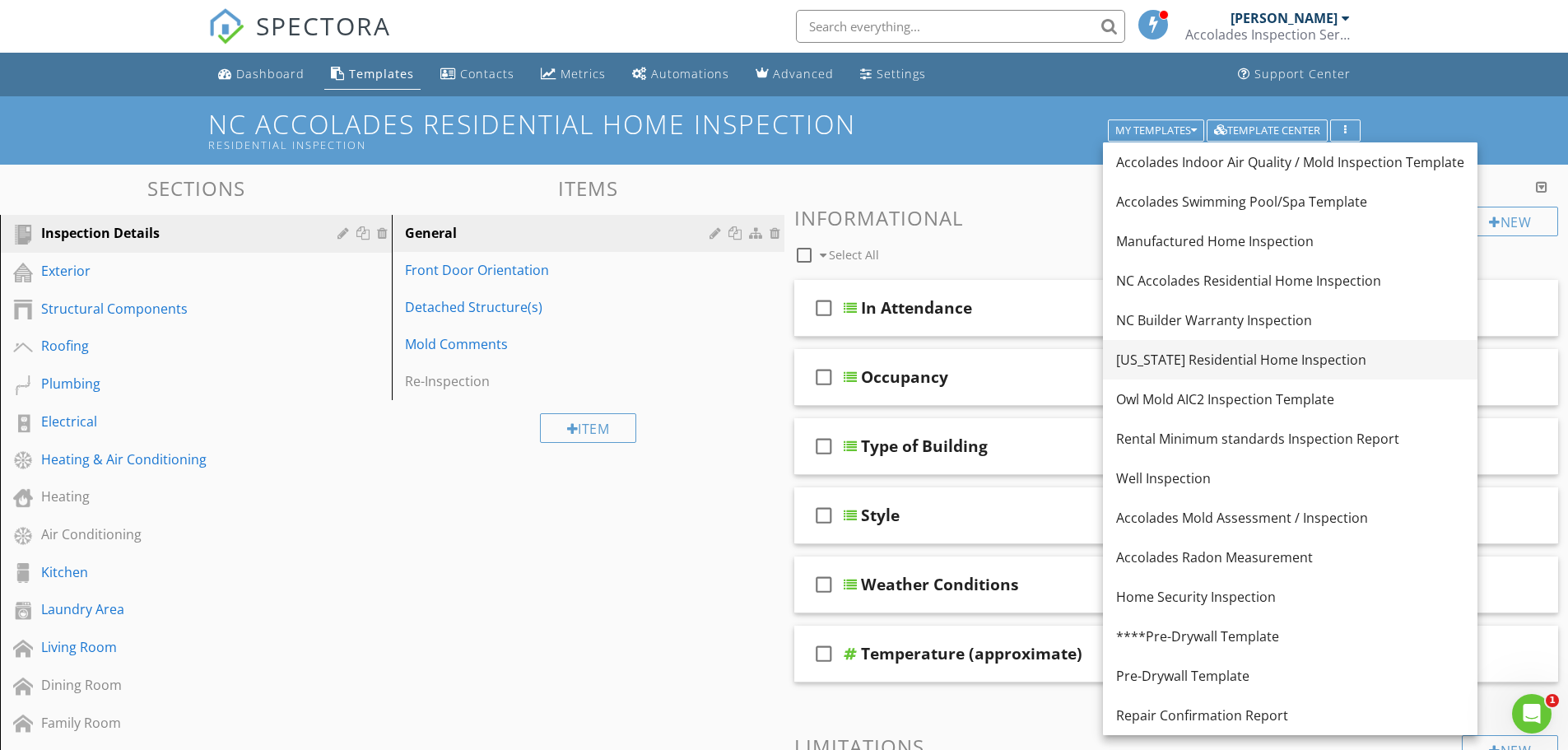
click at [1146, 359] on div "[US_STATE] Residential Home Inspection" at bounding box center [1290, 359] width 348 height 20
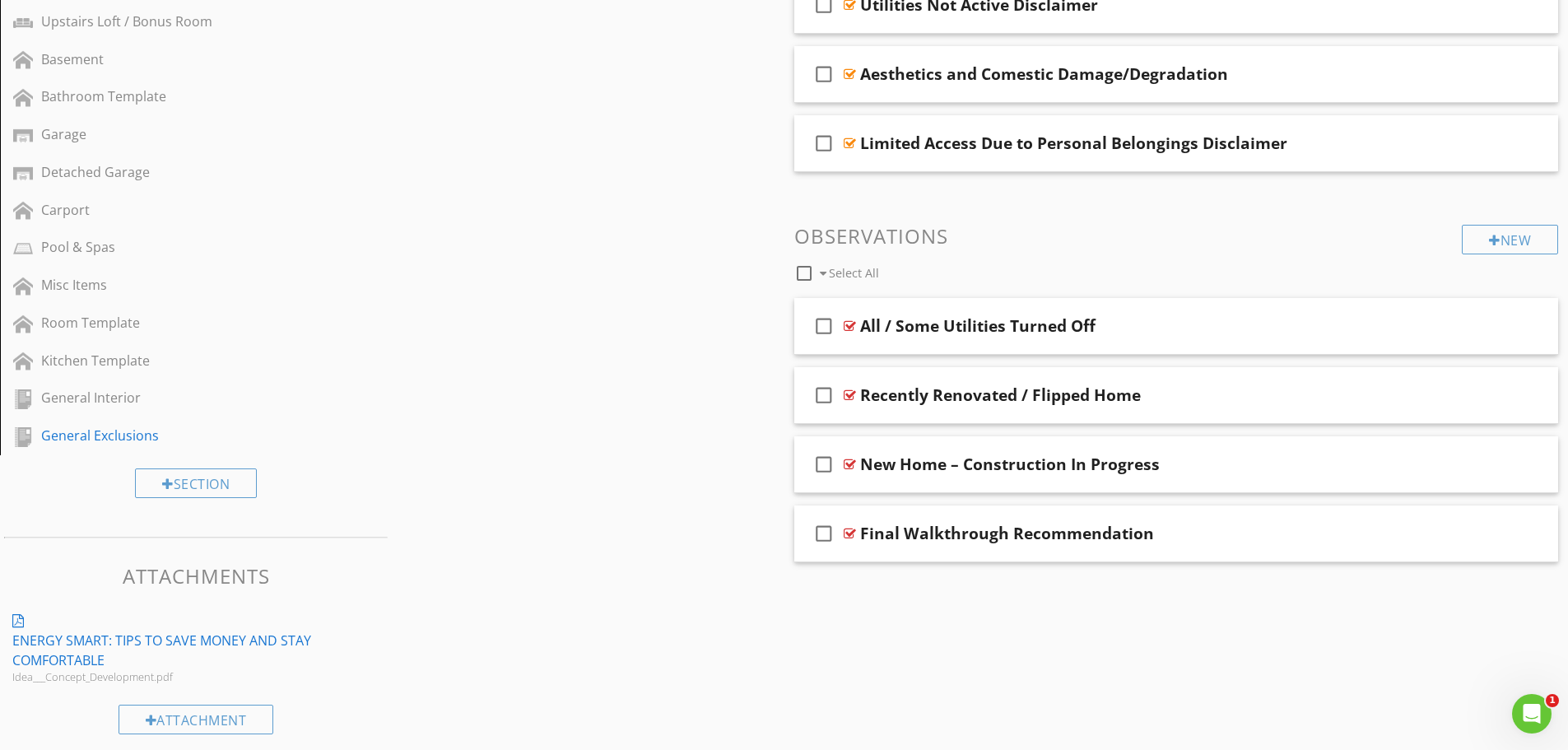
scroll to position [846, 0]
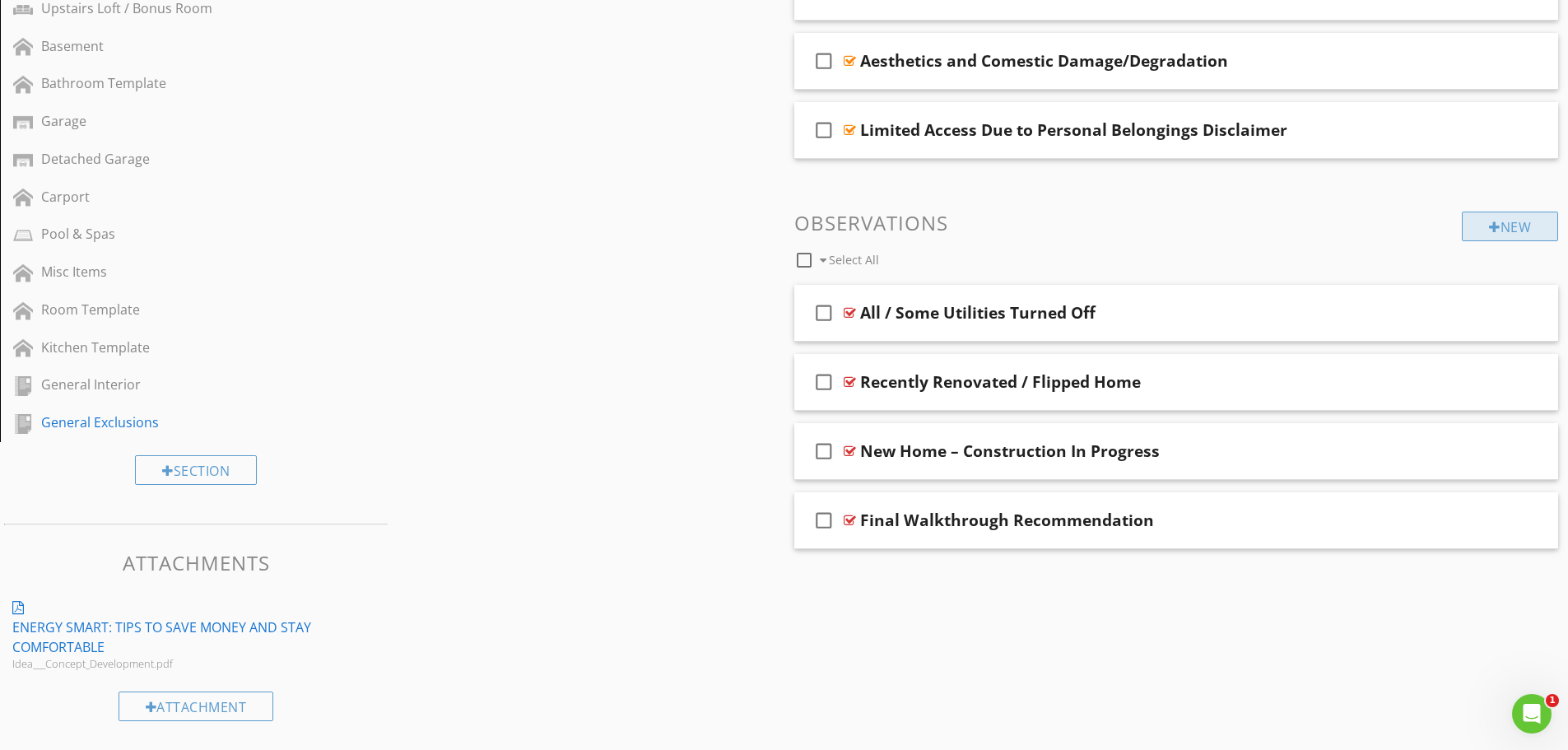
click at [1502, 221] on div "New" at bounding box center [1510, 226] width 97 height 30
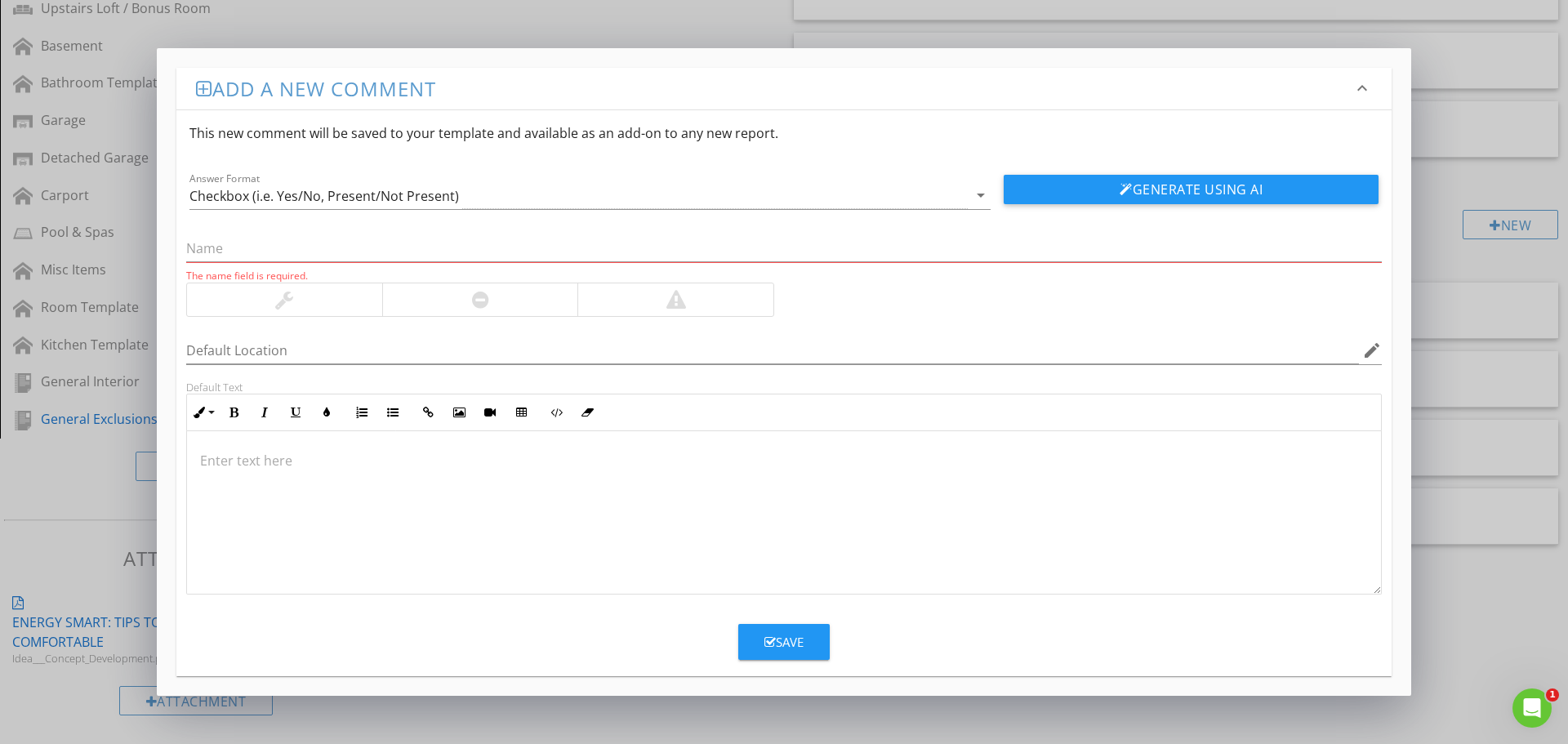
click at [241, 461] on p at bounding box center [784, 461] width 1167 height 20
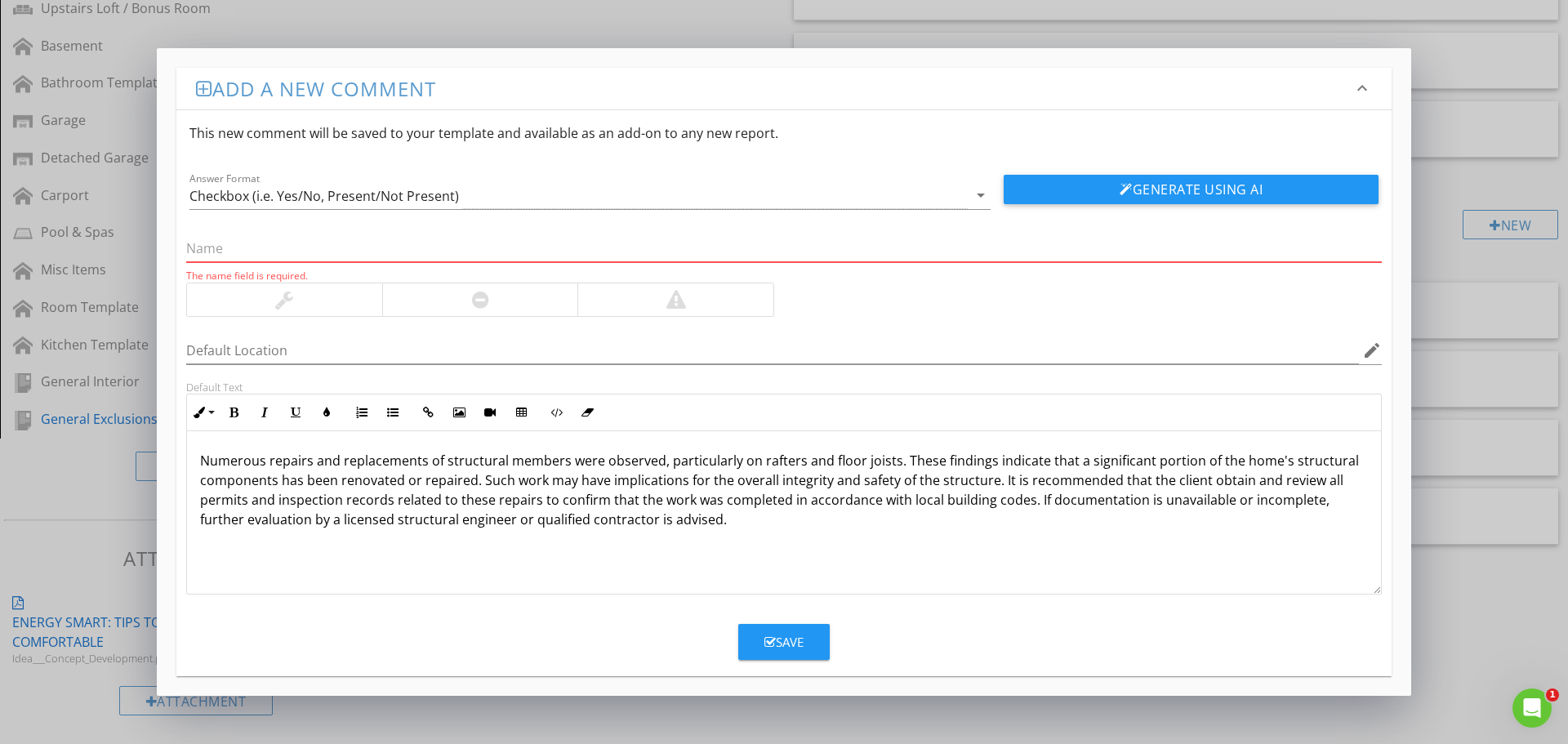
paste input "Extensive Structural Repairs Noted"
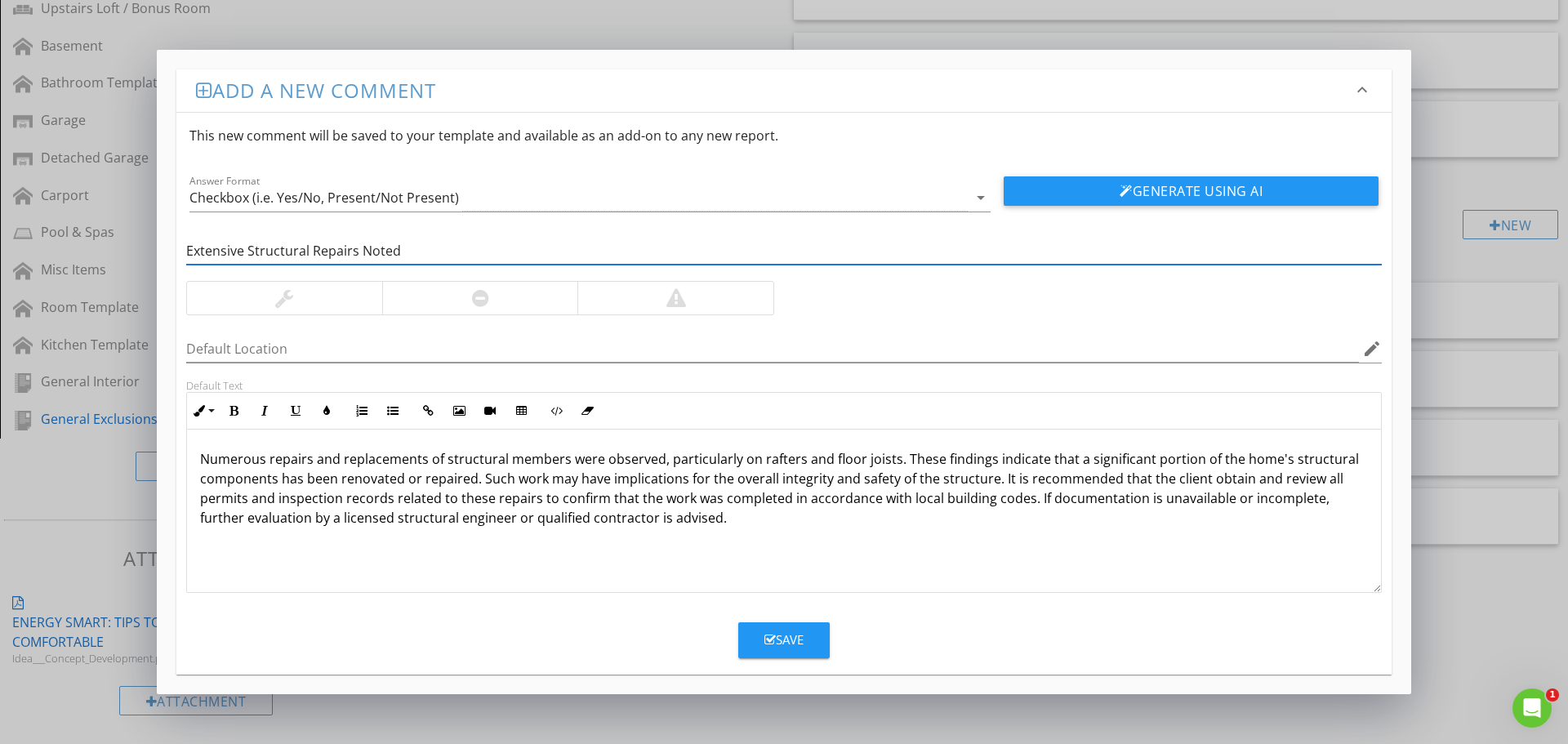
type input "Extensive Structural Repairs Noted"
click at [721, 526] on p "Numerous repairs and replacements of structural members were observed, particul…" at bounding box center [784, 488] width 1167 height 79
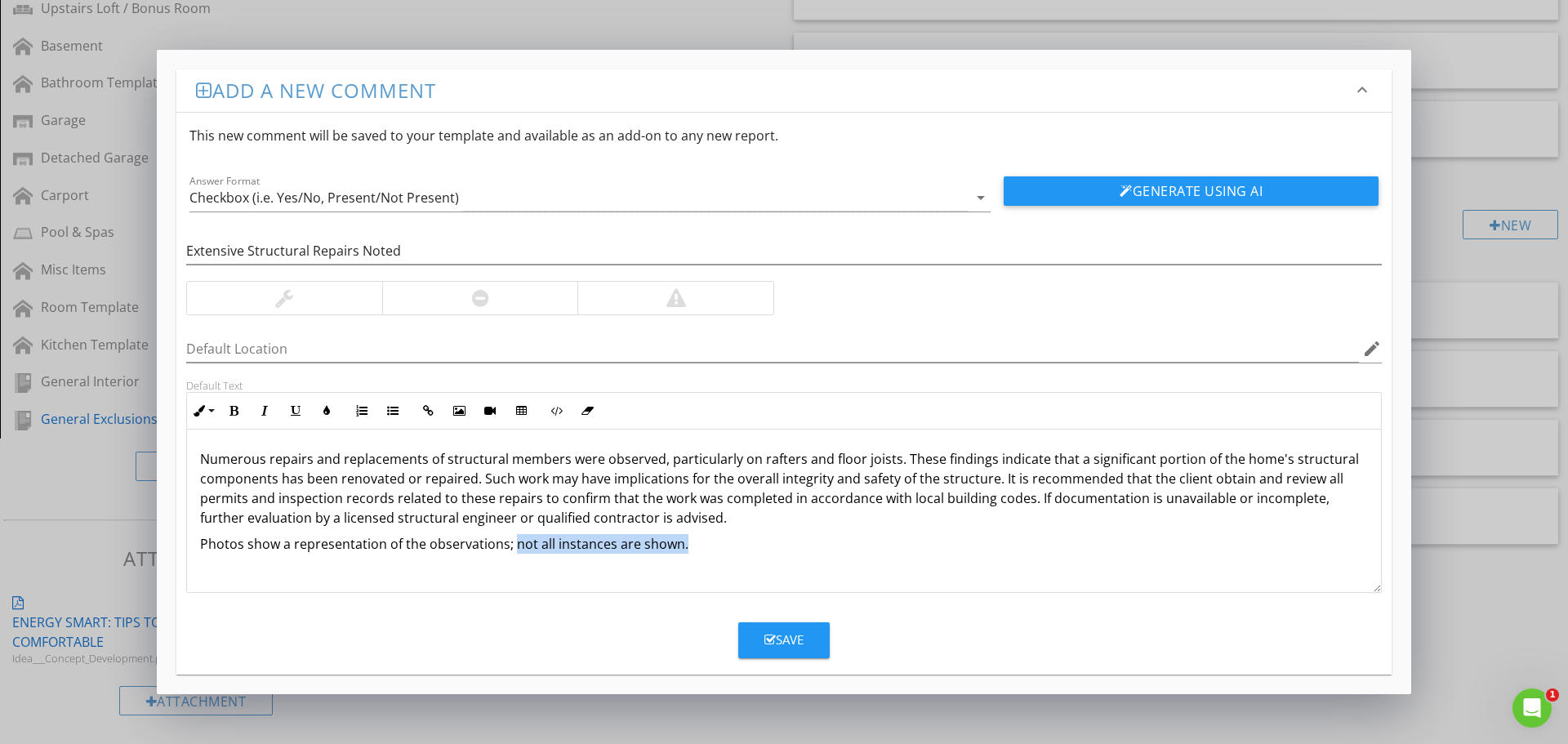
drag, startPoint x: 512, startPoint y: 544, endPoint x: 688, endPoint y: 544, distance: 176.0
click at [688, 544] on p "Photos show a representation of the observations; not all instances are shown." at bounding box center [784, 544] width 1167 height 20
drag, startPoint x: 708, startPoint y: 549, endPoint x: 184, endPoint y: 564, distance: 524.2
click at [184, 564] on div "Default Text Inline Style XLarge Large Normal Small Light Small/Light Bold Ital…" at bounding box center [784, 486] width 1215 height 214
click at [197, 405] on icon "button" at bounding box center [199, 410] width 11 height 11
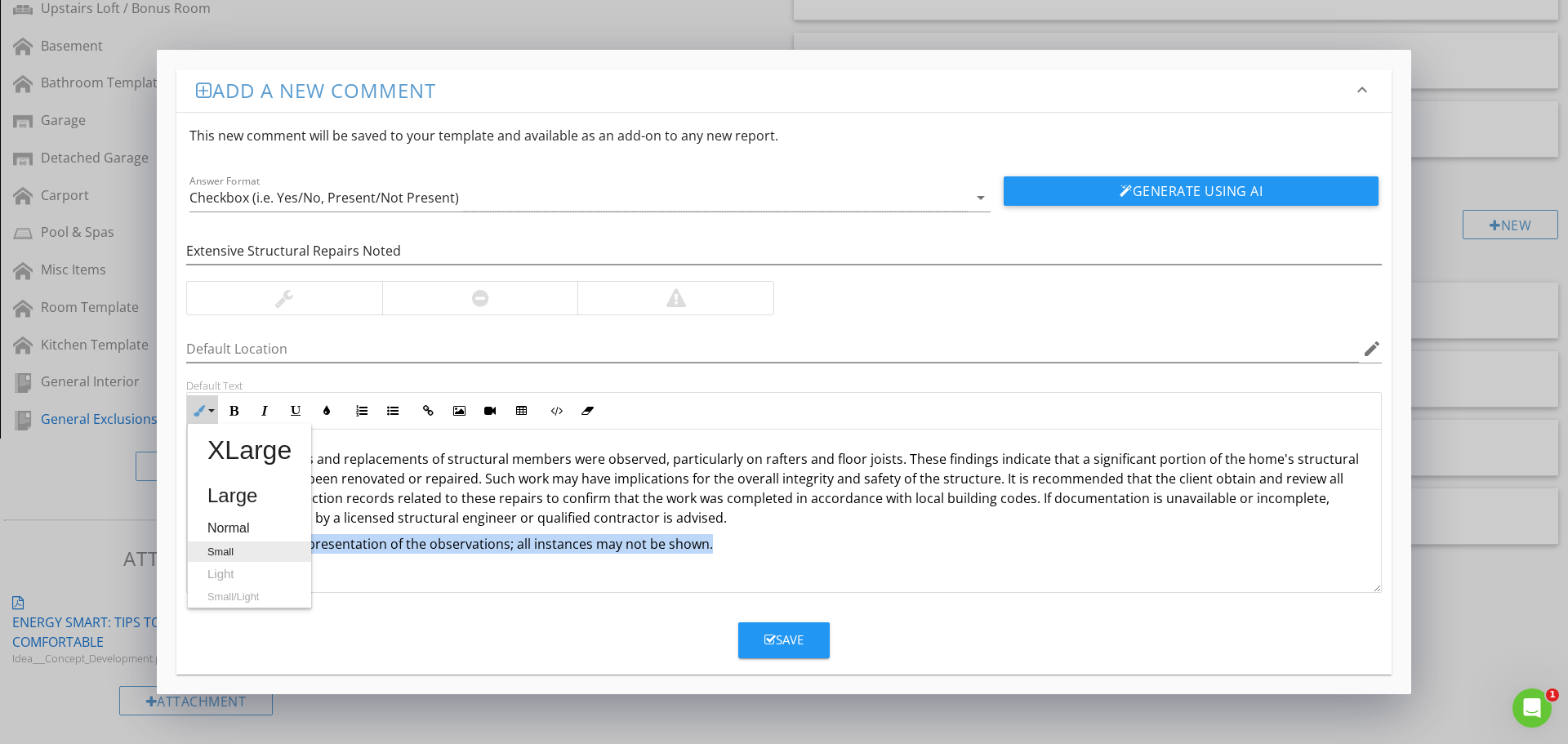
click at [236, 544] on link "Small" at bounding box center [250, 552] width 123 height 21
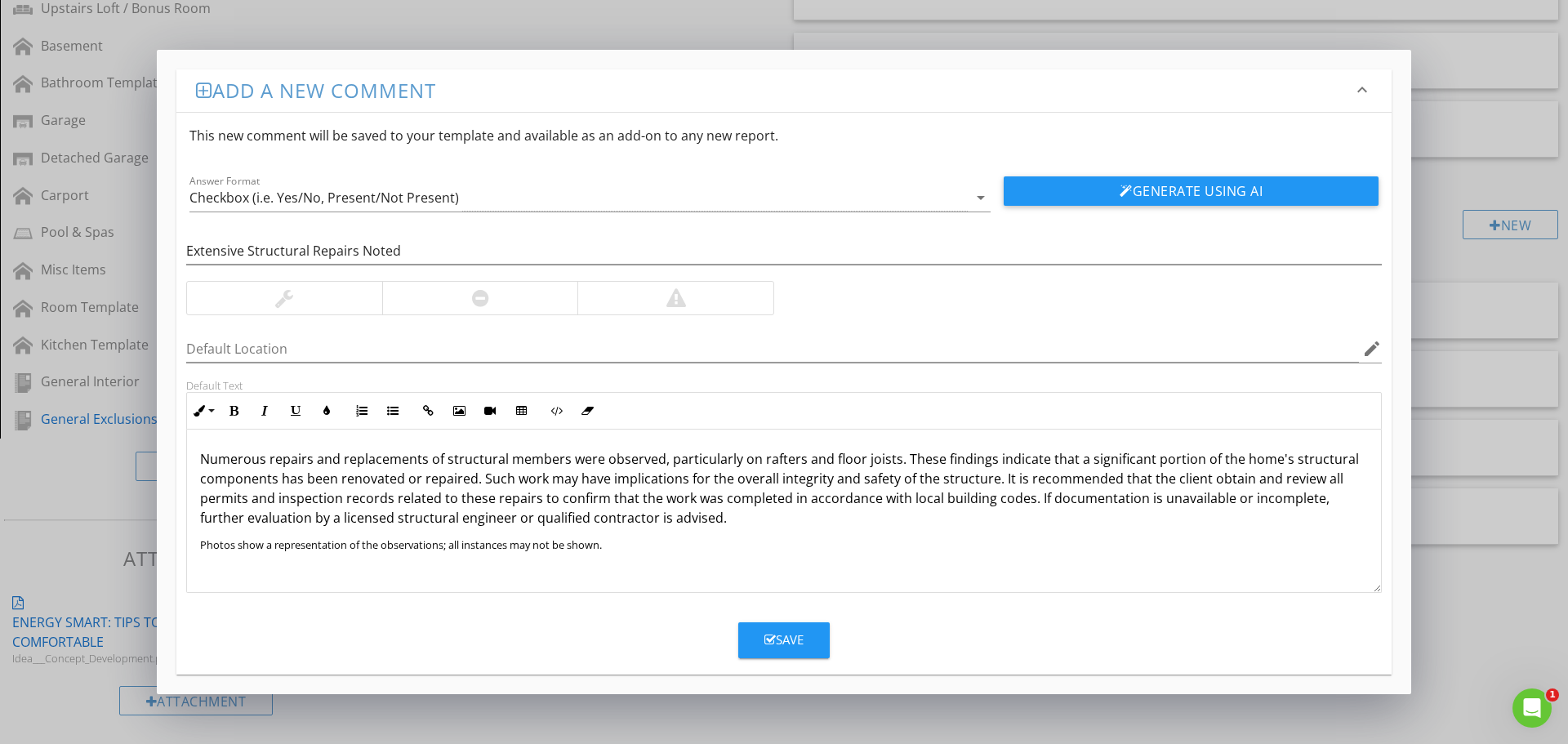
click at [801, 544] on p "Photos show a representation of the observations; all instances may not be show…" at bounding box center [784, 544] width 1167 height 20
click at [276, 498] on p "Numerous repairs and replacements of structural members were observed, particul…" at bounding box center [784, 488] width 1167 height 79
drag, startPoint x: 494, startPoint y: 500, endPoint x: 456, endPoint y: 503, distance: 38.1
click at [456, 503] on p "Numerous repairs and replacements of structural members were observed, particul…" at bounding box center [784, 488] width 1167 height 79
click at [983, 503] on p "Numerous repairs and replacements of structural members were observed, particul…" at bounding box center [784, 488] width 1167 height 79
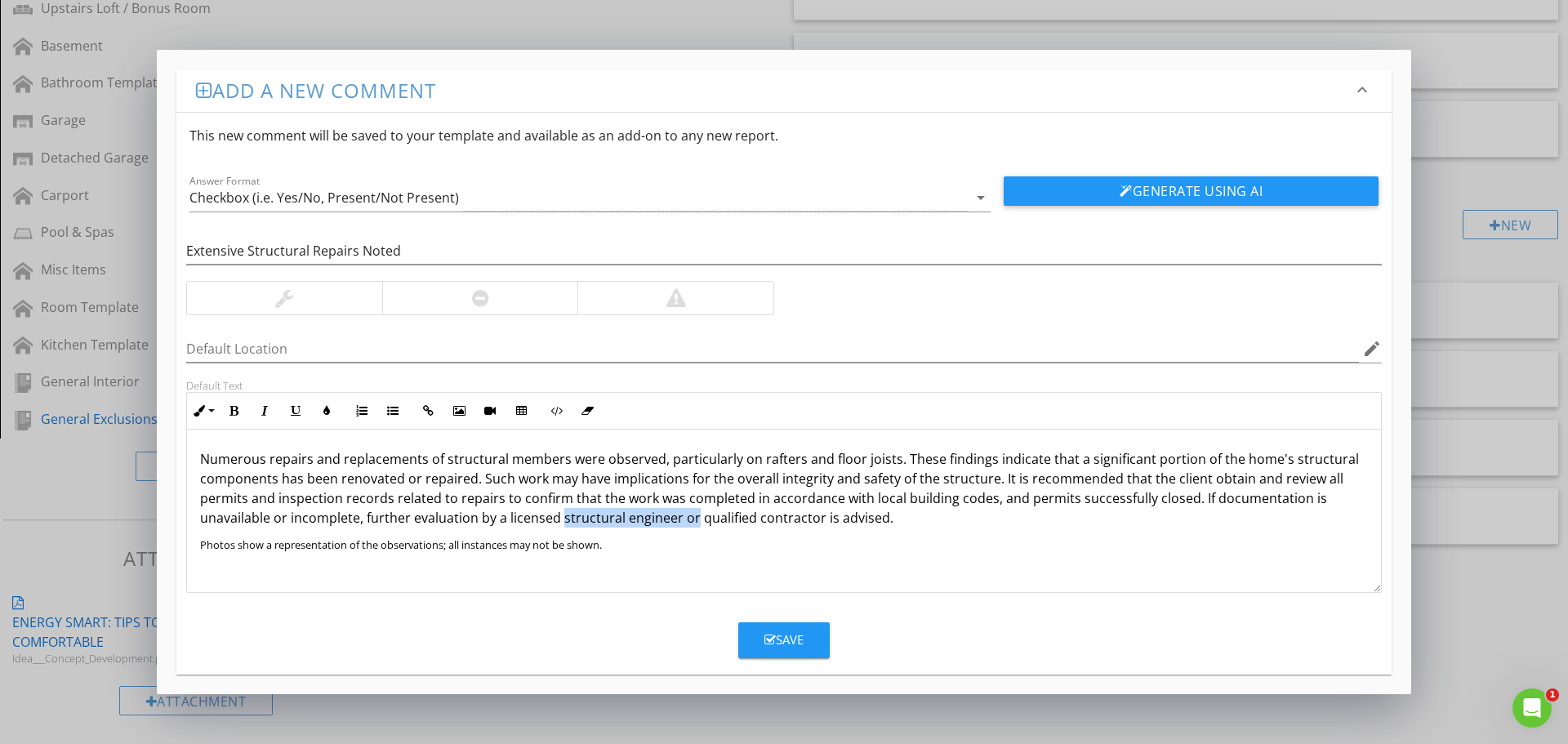
drag, startPoint x: 690, startPoint y: 515, endPoint x: 561, endPoint y: 524, distance: 129.3
click at [561, 524] on p "Numerous repairs and replacements of structural members were observed, particul…" at bounding box center [784, 488] width 1167 height 79
click at [755, 523] on p "Numerous repairs and replacements of structural members were observed, particul…" at bounding box center [784, 488] width 1167 height 79
click at [649, 547] on p "Photos show a representation of the observations; all instances may not be show…" at bounding box center [784, 544] width 1167 height 20
drag, startPoint x: 773, startPoint y: 629, endPoint x: 637, endPoint y: 339, distance: 320.3
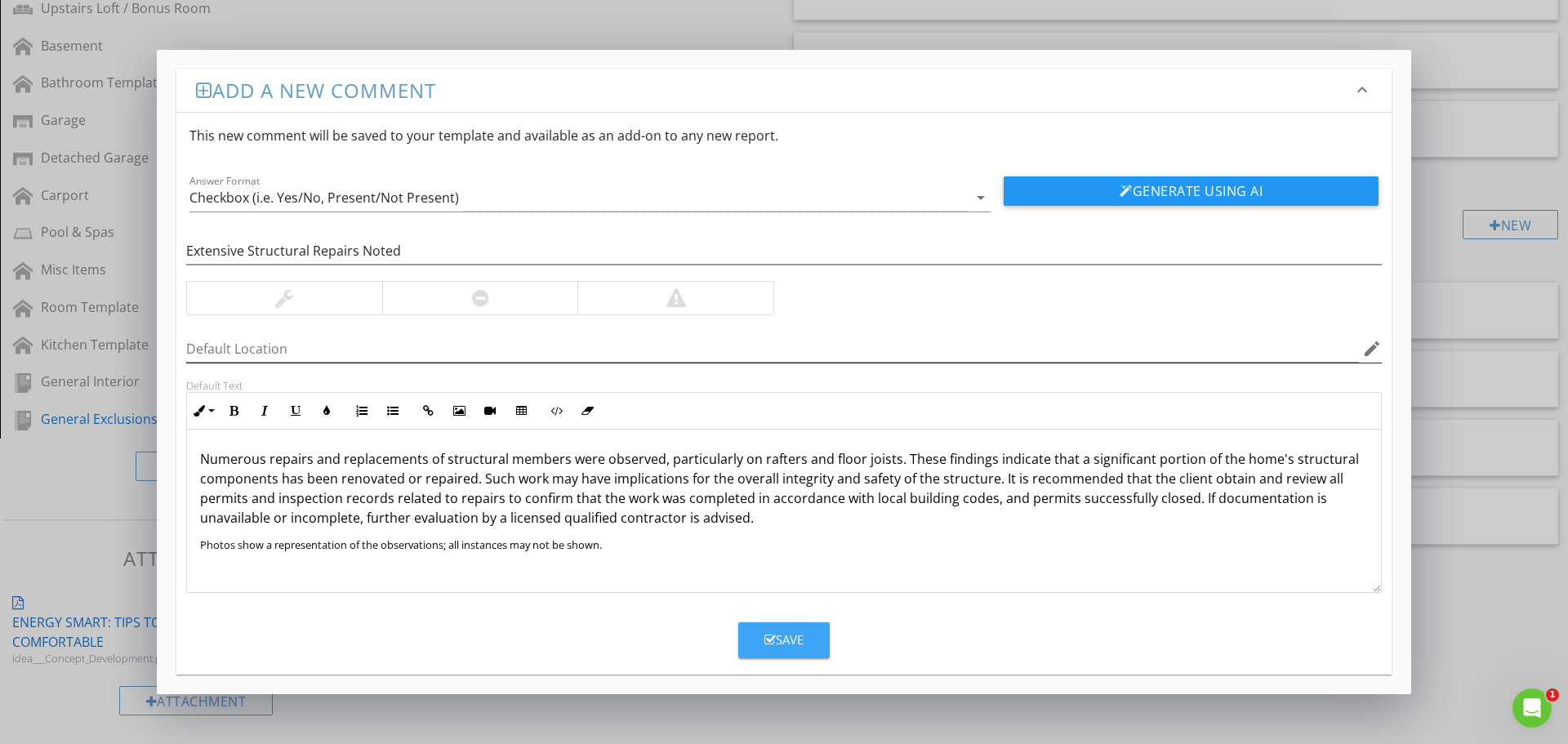
click at [796, 603] on form "This new comment will be saved to your template and available as an add-on to a…" at bounding box center [784, 386] width 1215 height 545
click at [480, 299] on div at bounding box center [481, 297] width 17 height 20
click at [718, 300] on div at bounding box center [675, 298] width 196 height 32
click at [814, 629] on button "Save" at bounding box center [784, 640] width 91 height 36
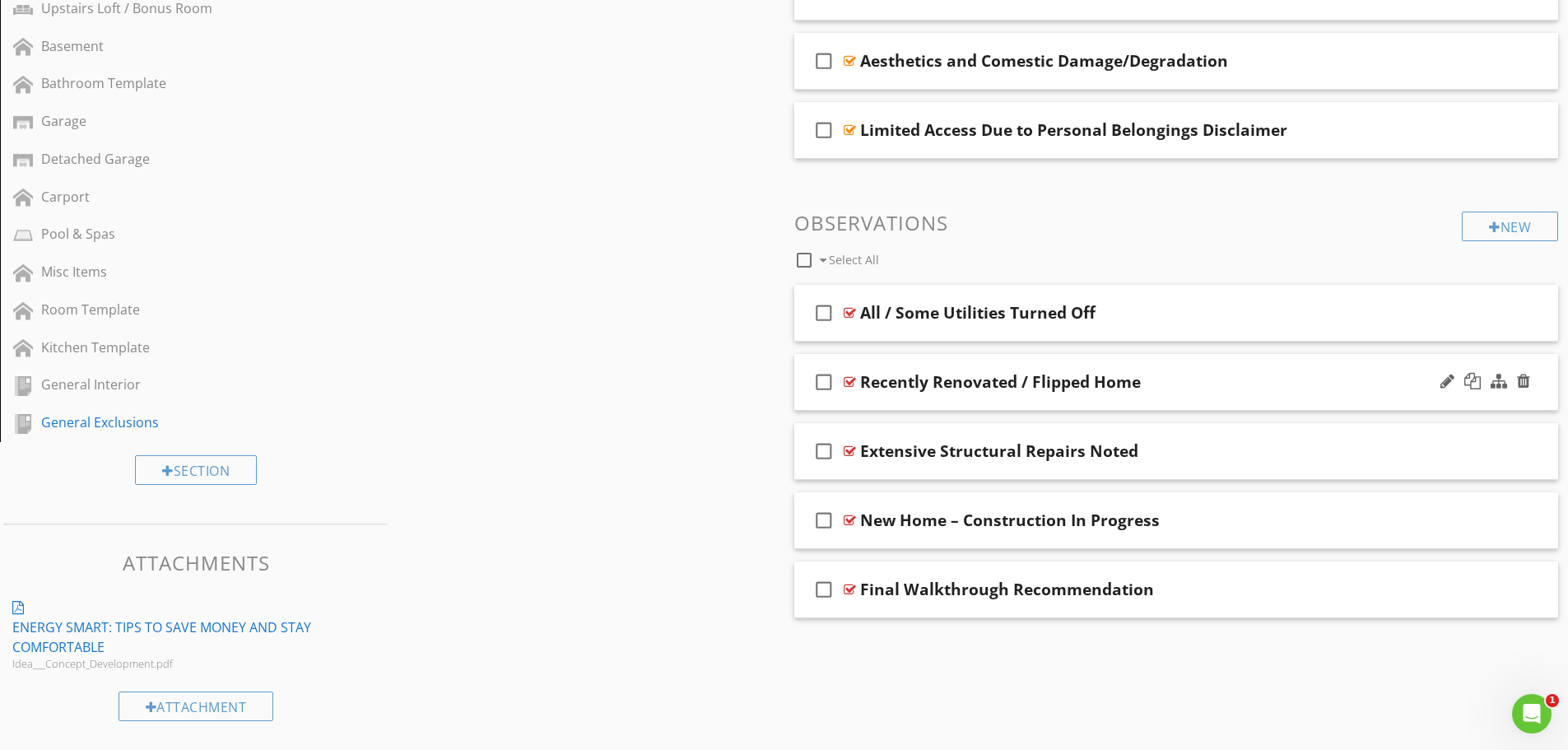
click at [1011, 362] on div "check_box_outline_blank Recently Renovated / Flipped Home" at bounding box center [1176, 382] width 765 height 57
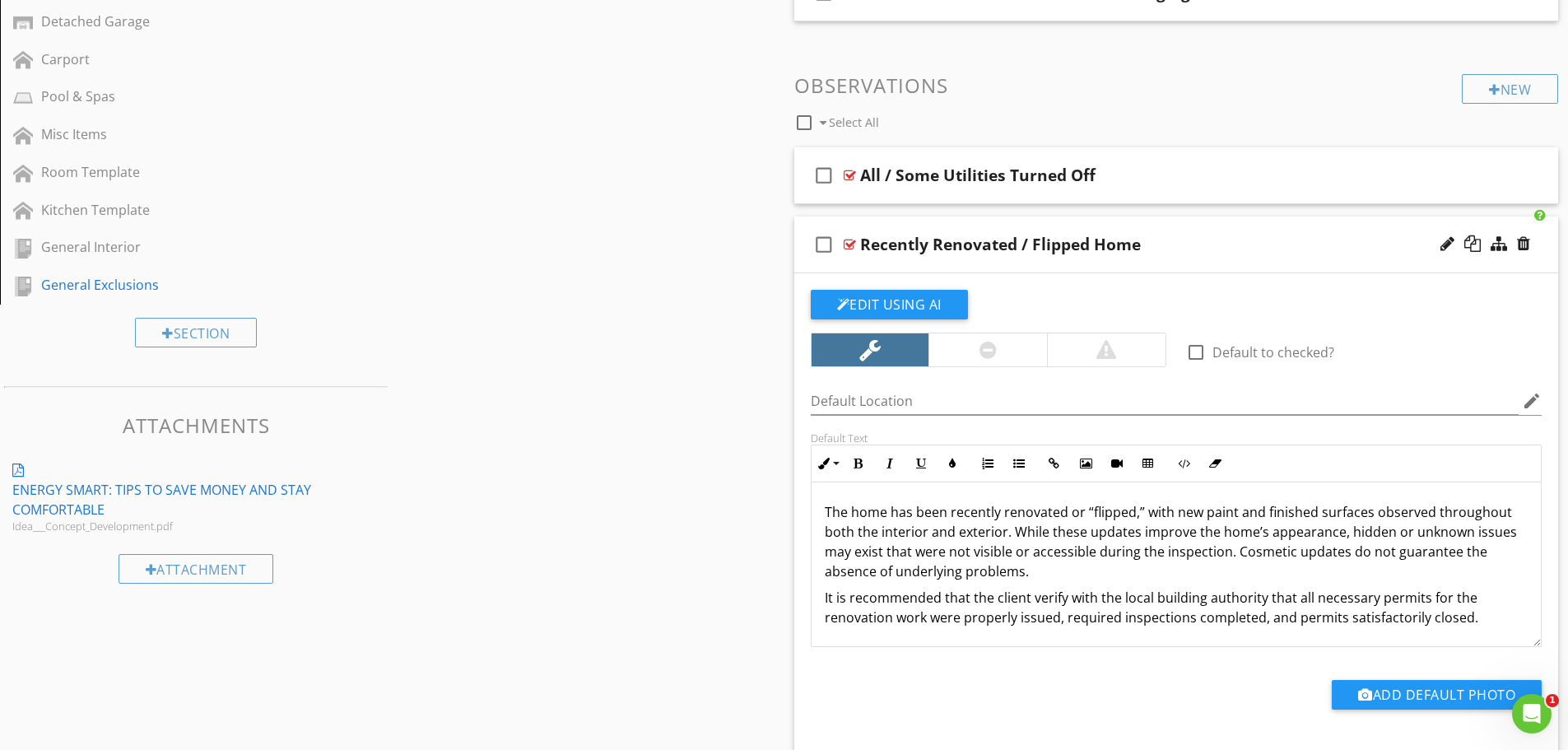
scroll to position [1011, 0]
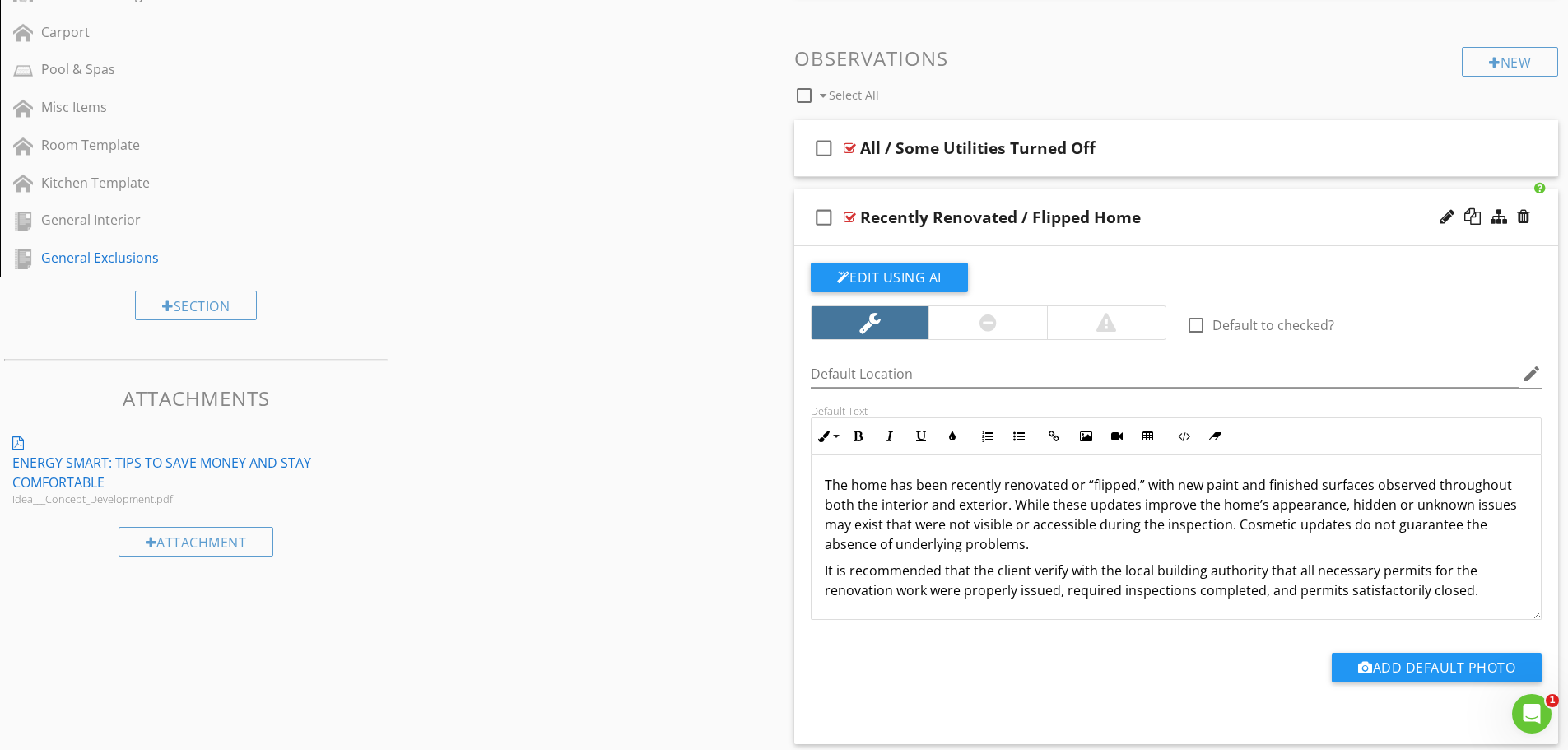
click at [882, 194] on div "check_box_outline_blank Recently Renovated / Flipped Home" at bounding box center [1176, 217] width 765 height 57
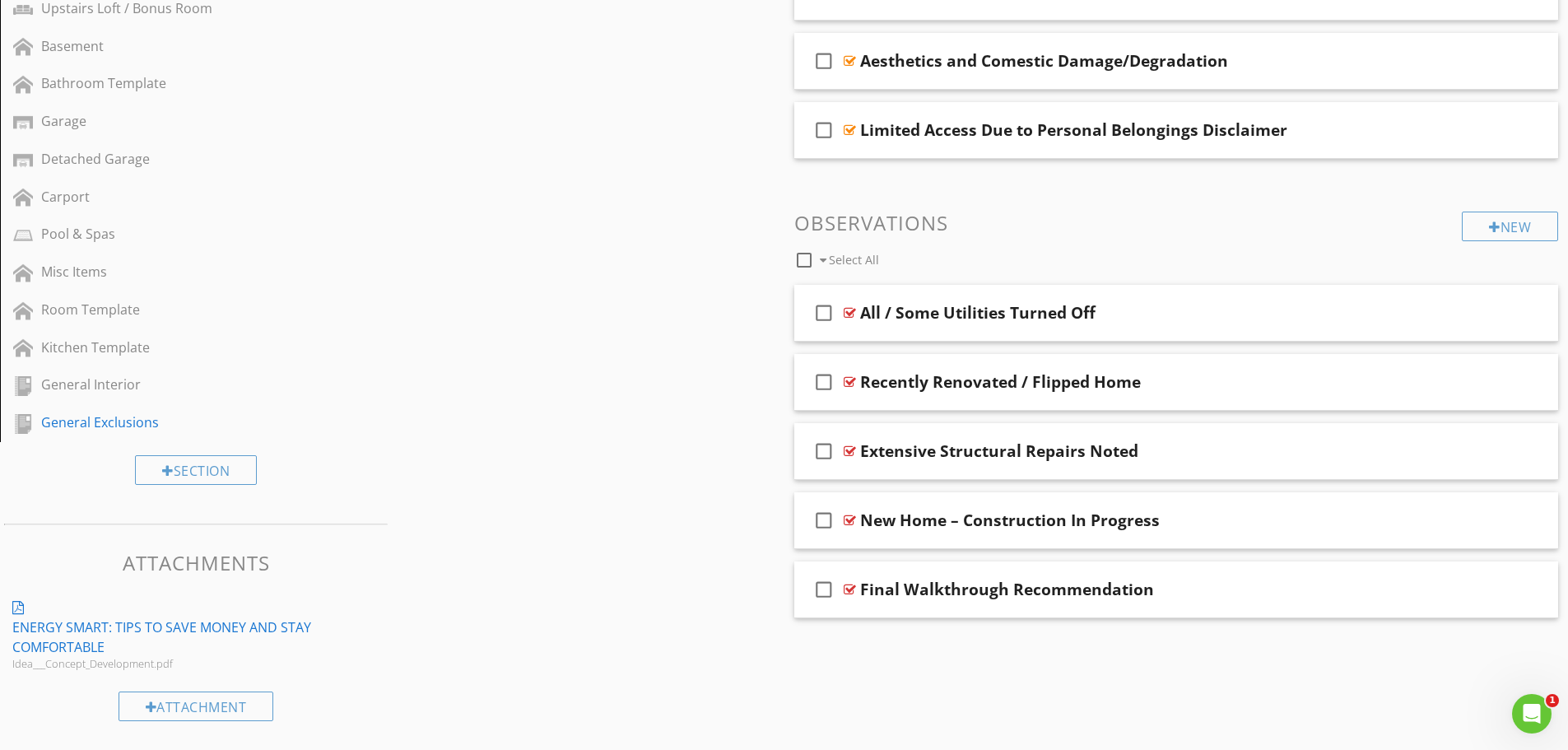
scroll to position [846, 0]
click at [977, 435] on div "check_box_outline_blank Extensive Structural Repairs Noted" at bounding box center [1176, 451] width 765 height 57
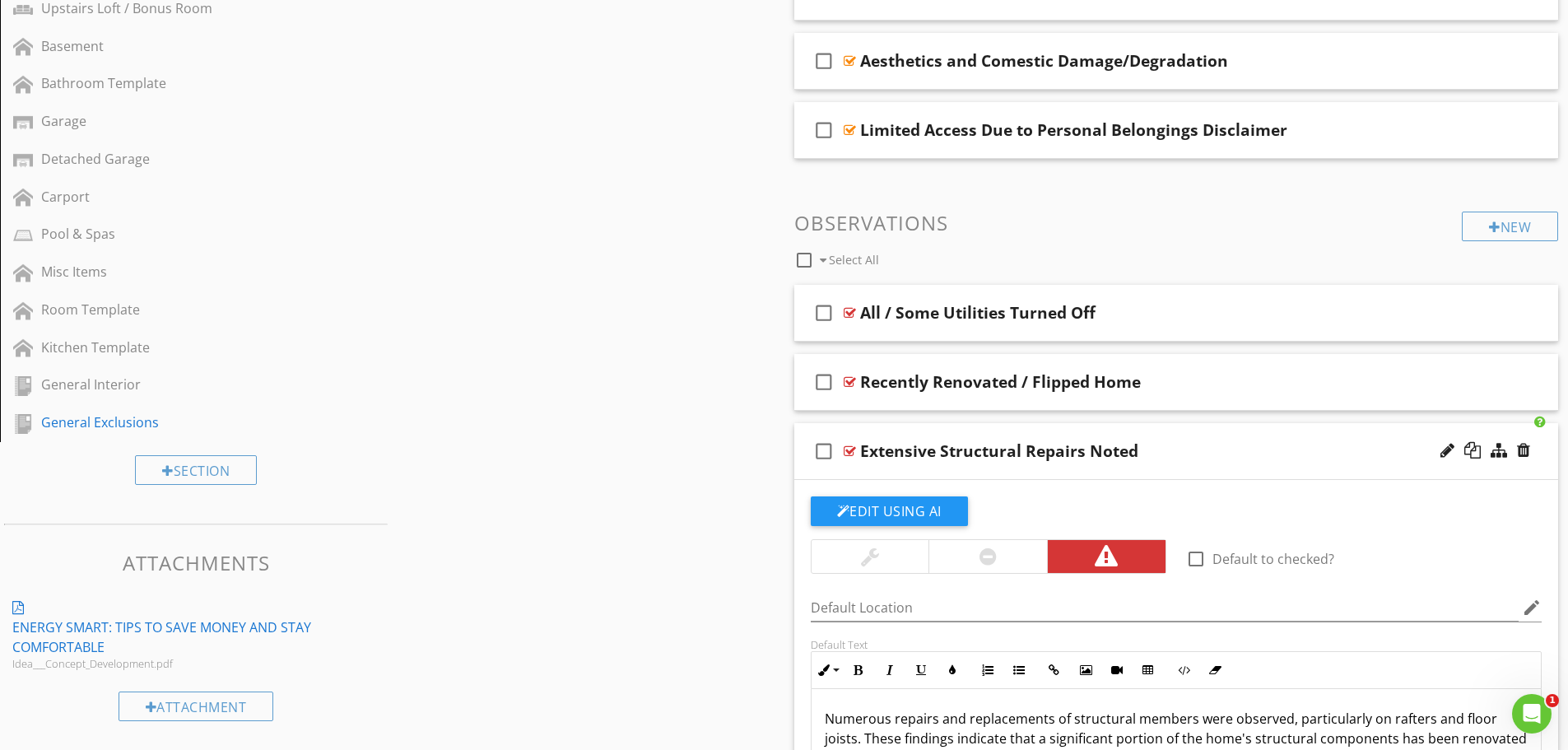
scroll to position [1011, 0]
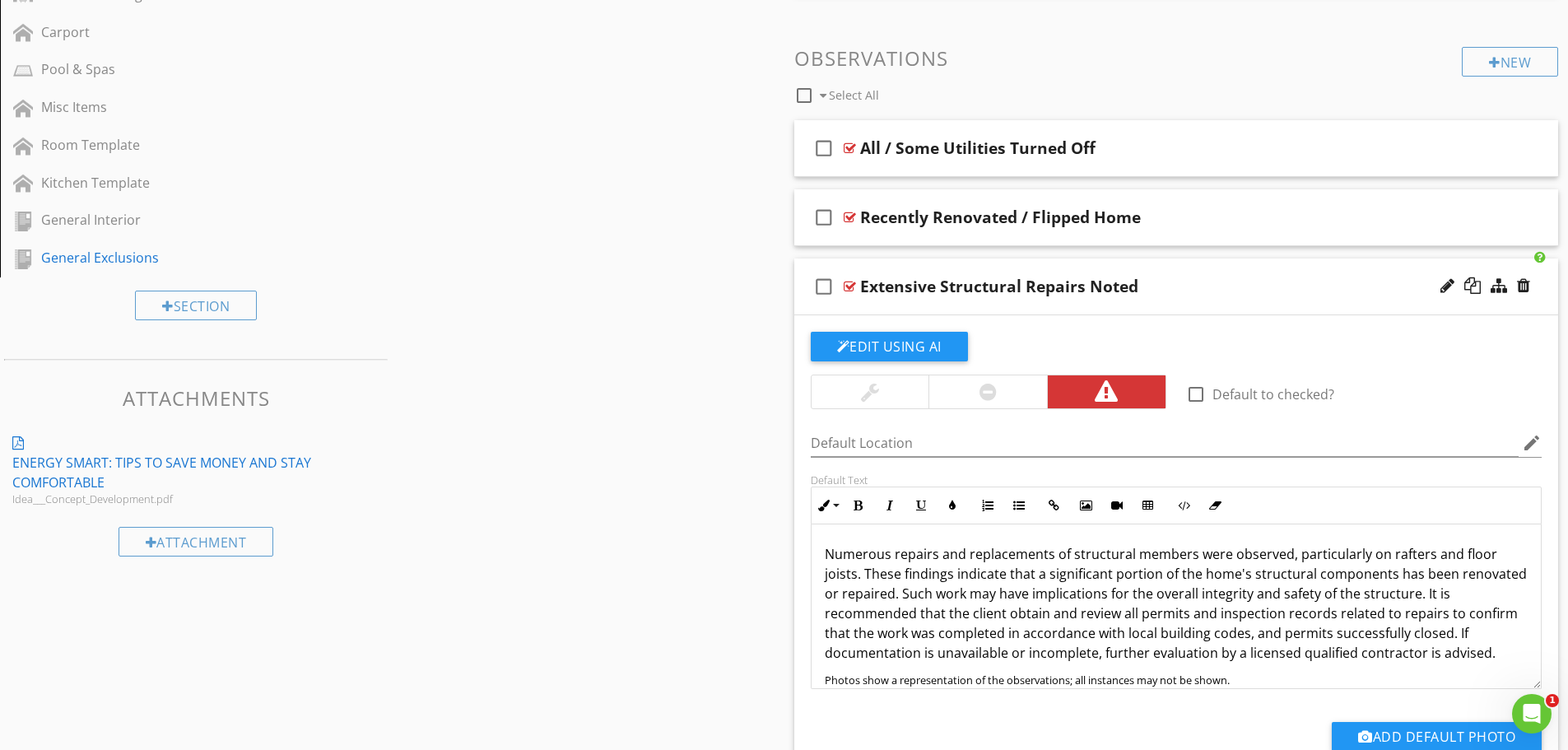
click at [1064, 262] on div "check_box_outline_blank Extensive Structural Repairs Noted" at bounding box center [1176, 286] width 765 height 57
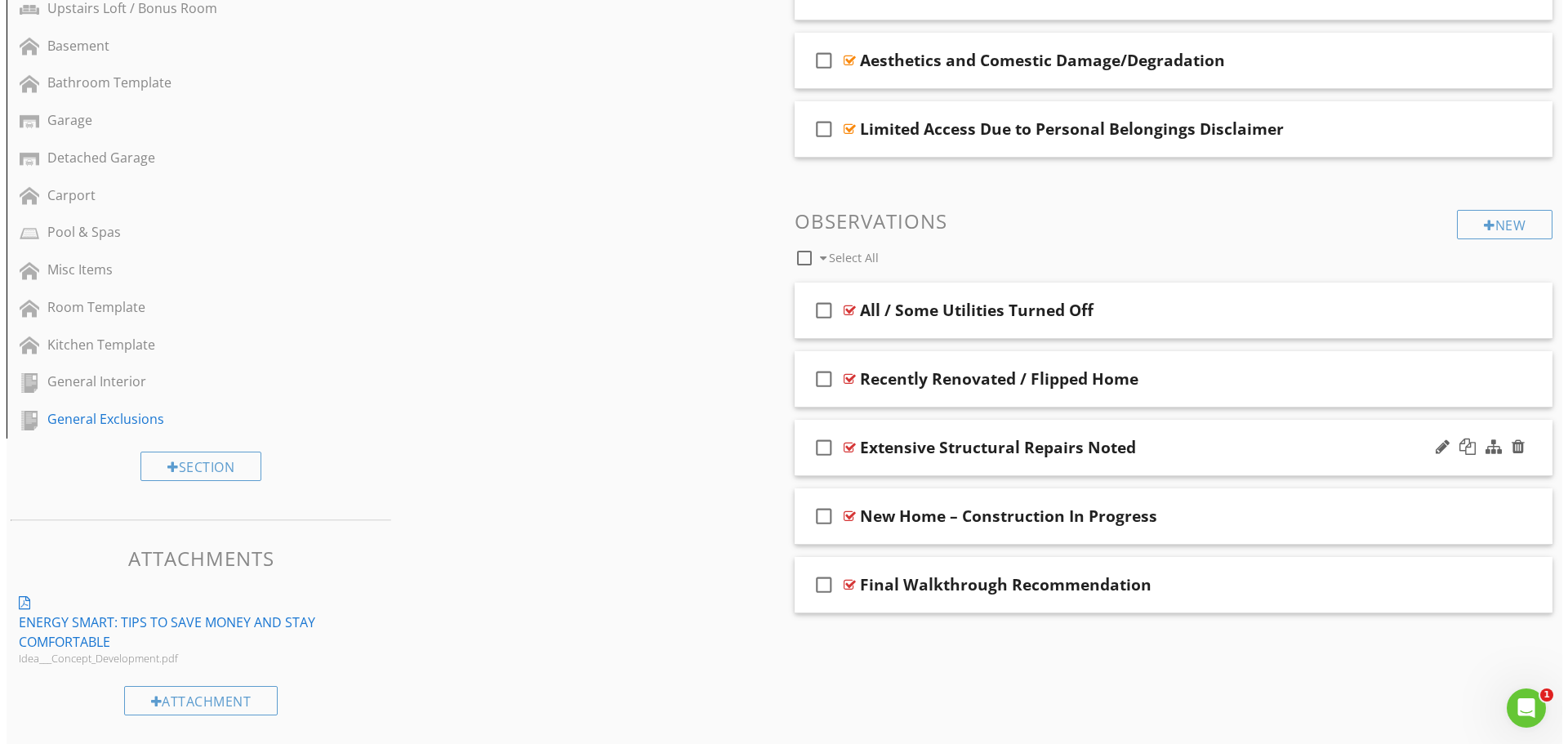
scroll to position [839, 0]
click at [1486, 375] on div at bounding box center [1486, 377] width 16 height 16
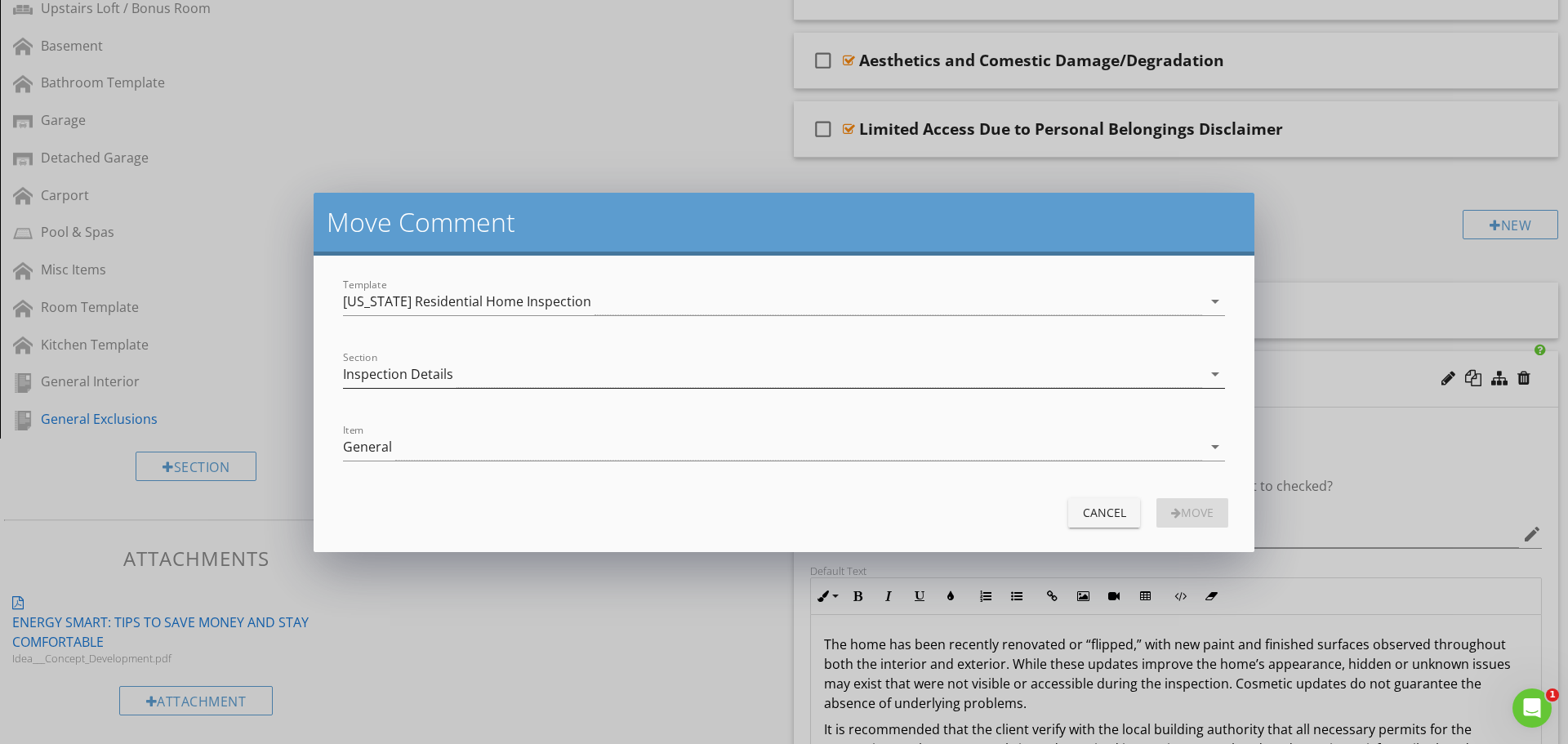
click at [490, 367] on div "Inspection Details" at bounding box center [772, 374] width 859 height 27
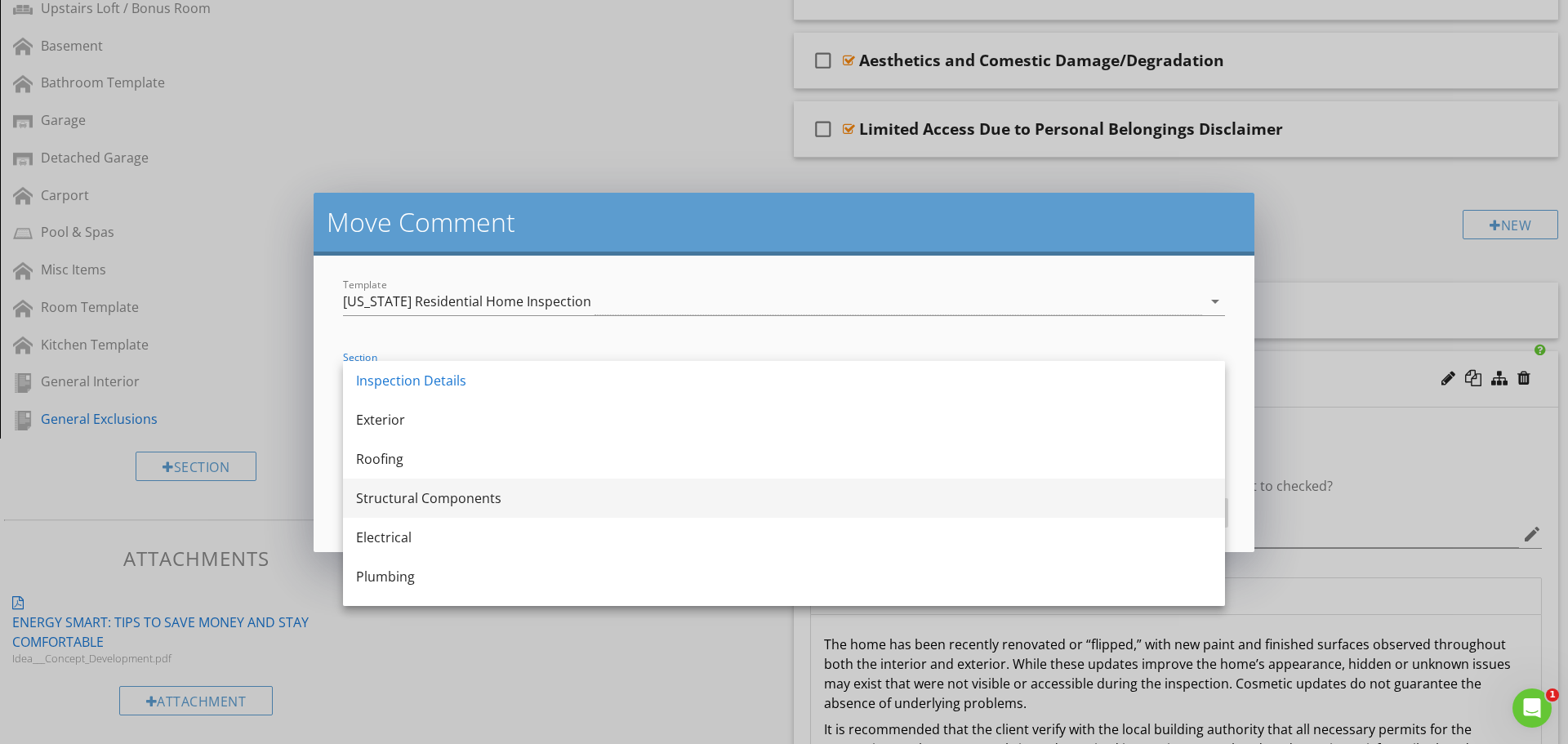
click at [498, 487] on div "Structural Components" at bounding box center [784, 498] width 856 height 39
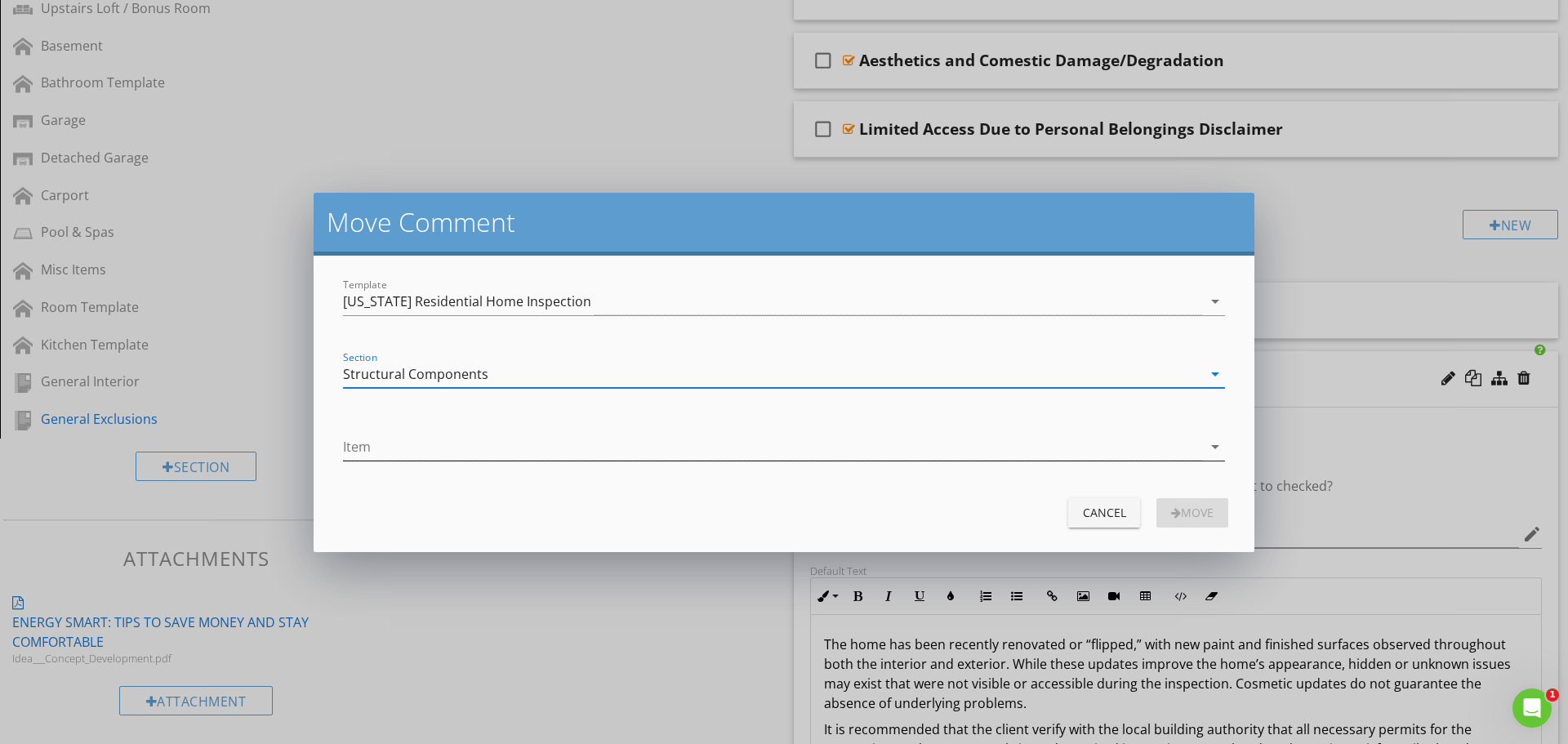
click at [496, 456] on div at bounding box center [772, 448] width 859 height 27
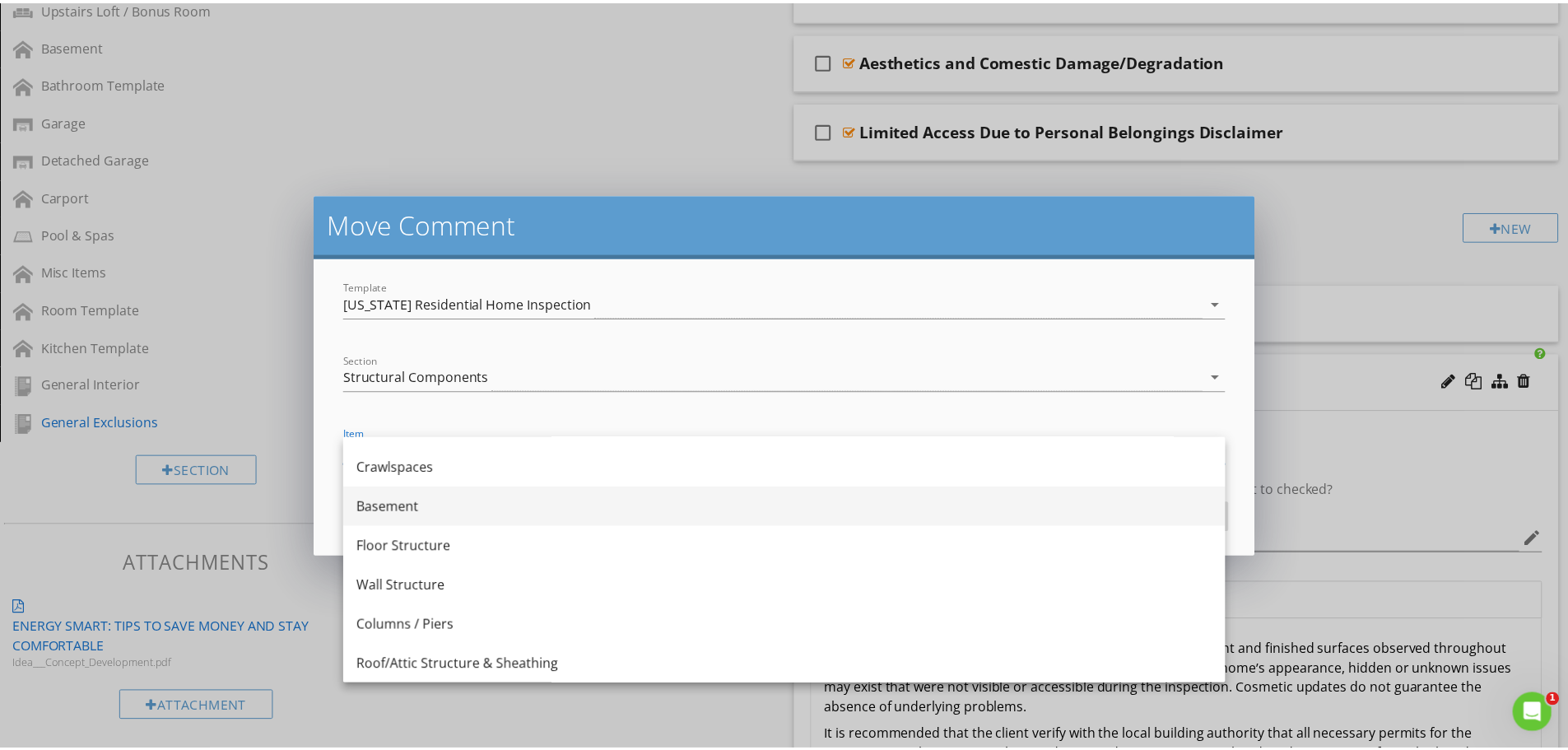
scroll to position [0, 0]
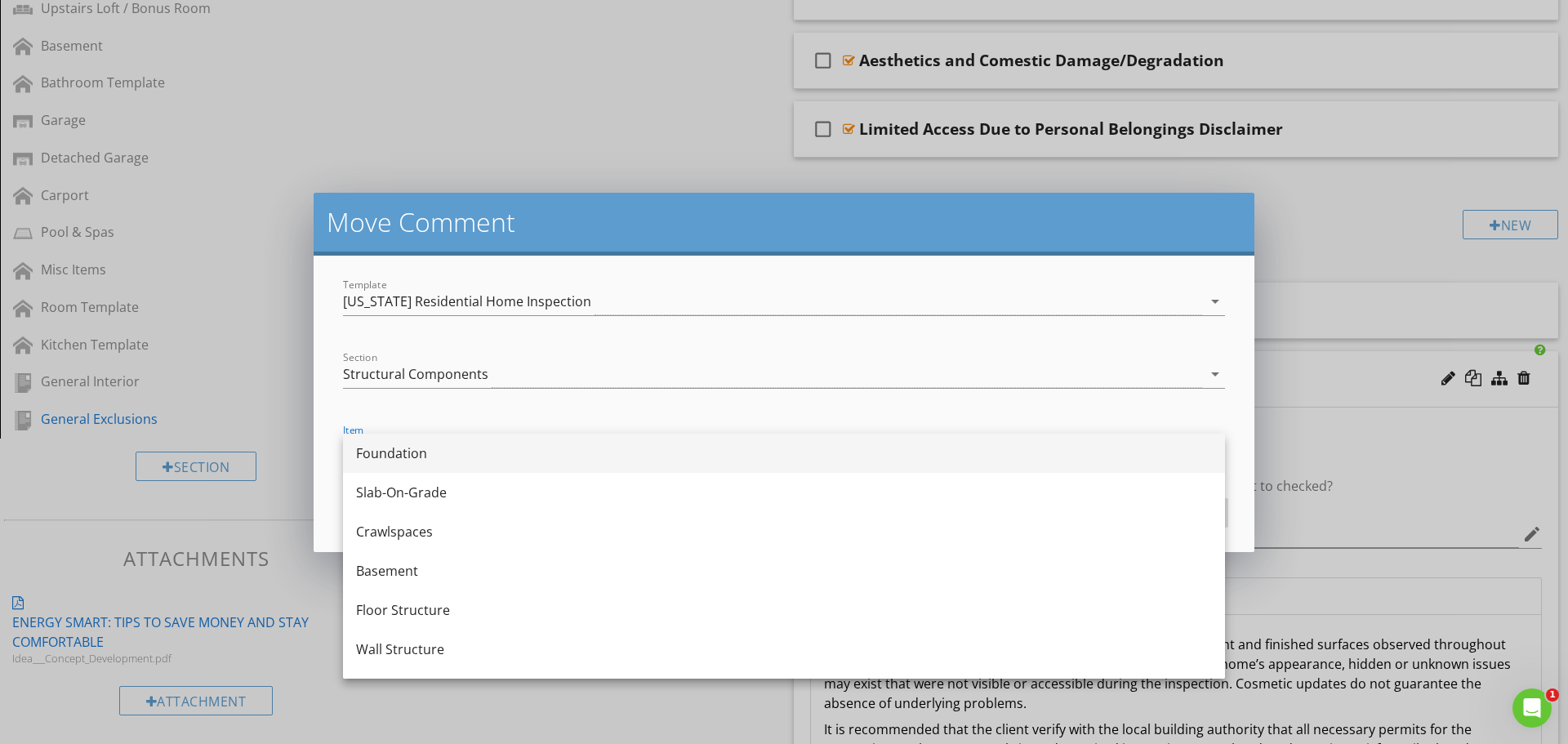
click at [452, 461] on div "Foundation" at bounding box center [784, 453] width 856 height 20
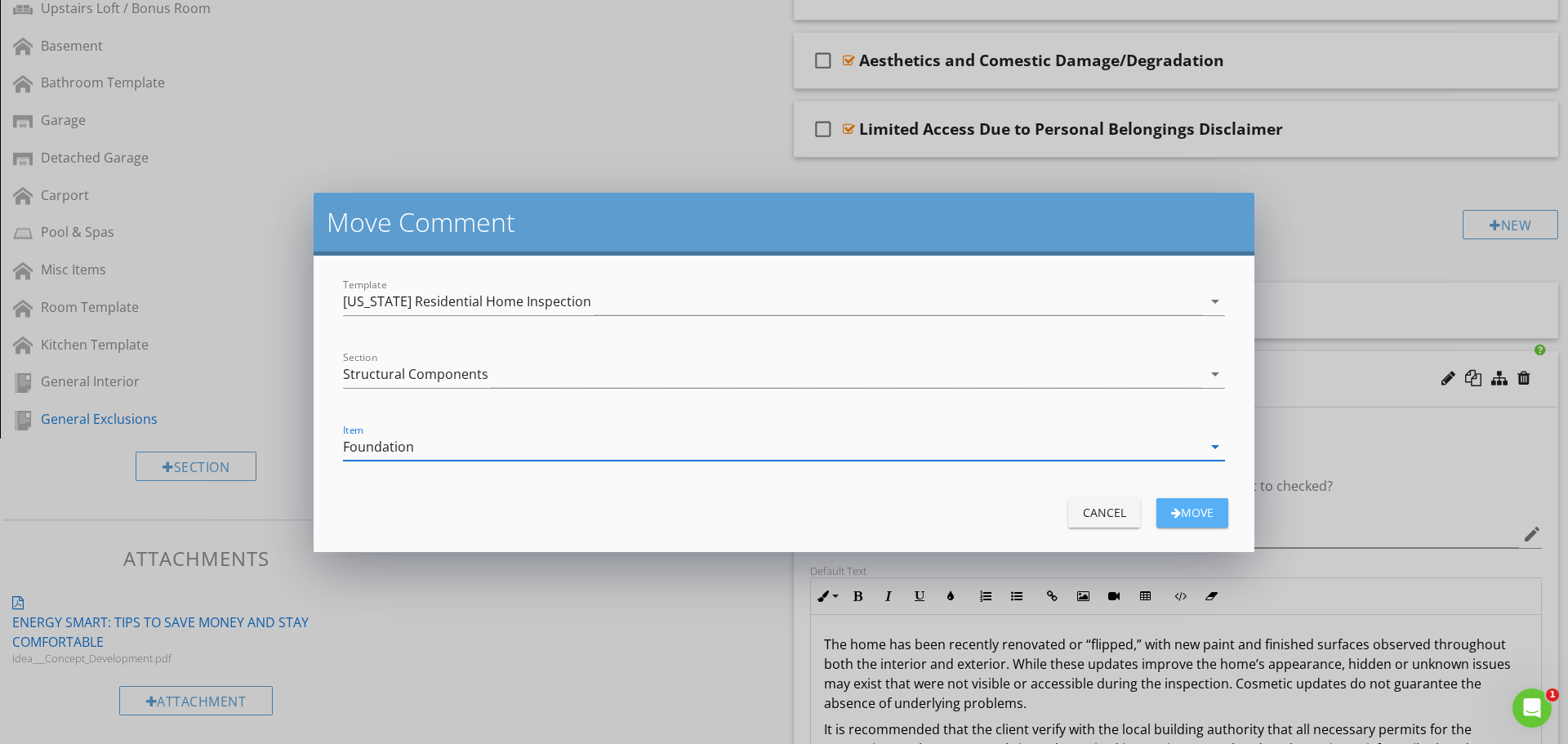
click at [1176, 523] on button "Move" at bounding box center [1192, 512] width 72 height 29
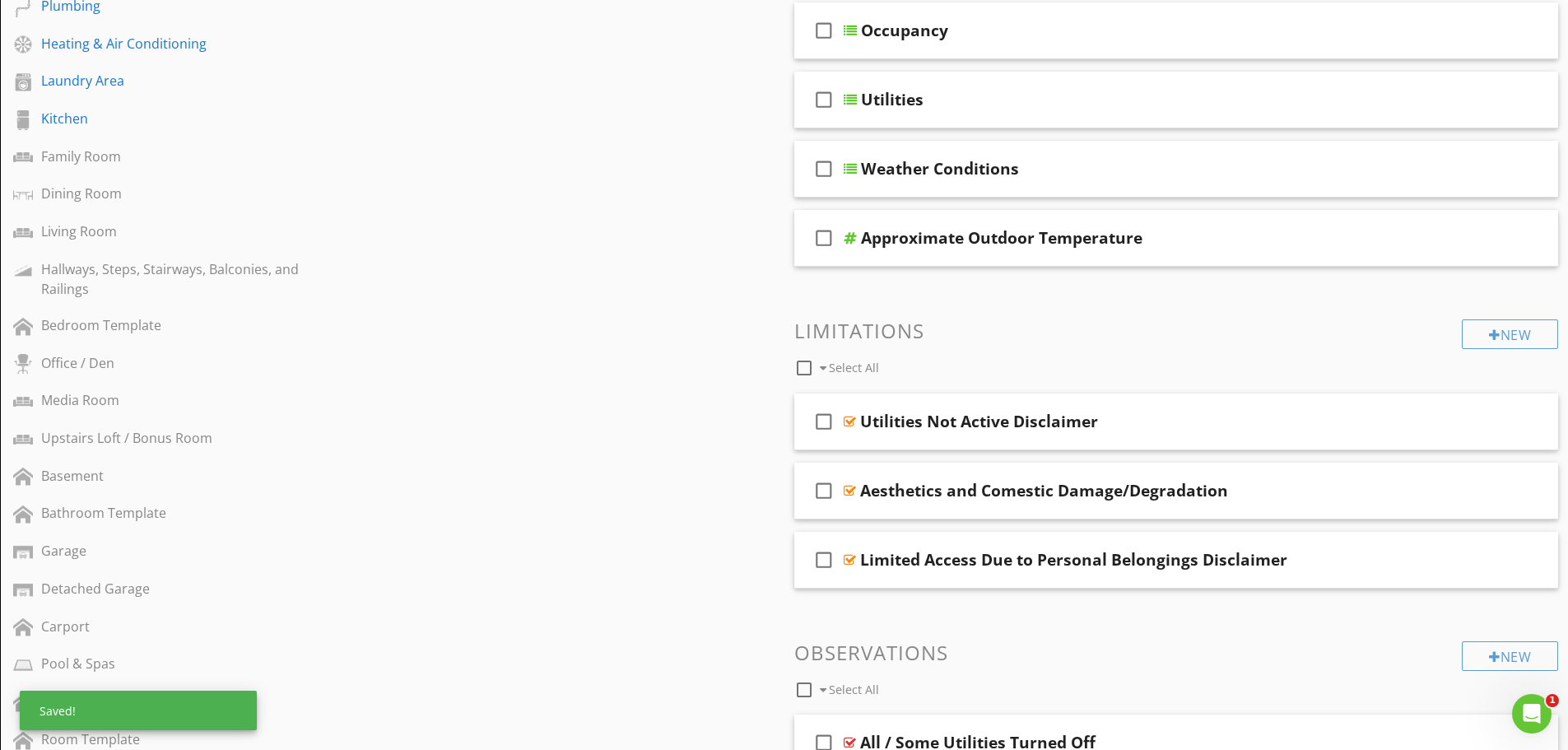
scroll to position [352, 0]
